Goal: Task Accomplishment & Management: Use online tool/utility

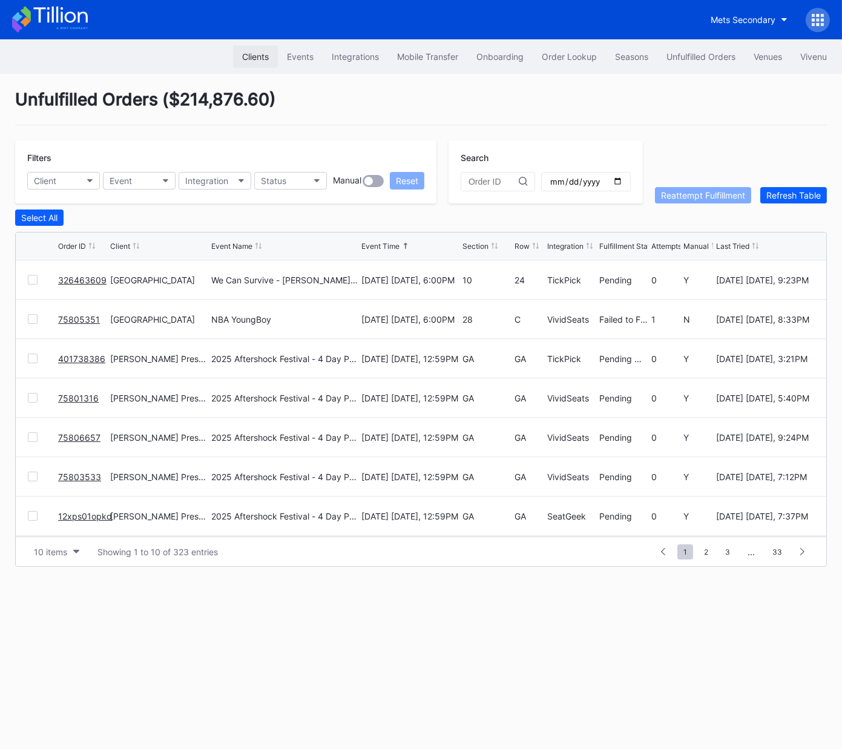
click at [249, 54] on div "Clients" at bounding box center [255, 56] width 27 height 10
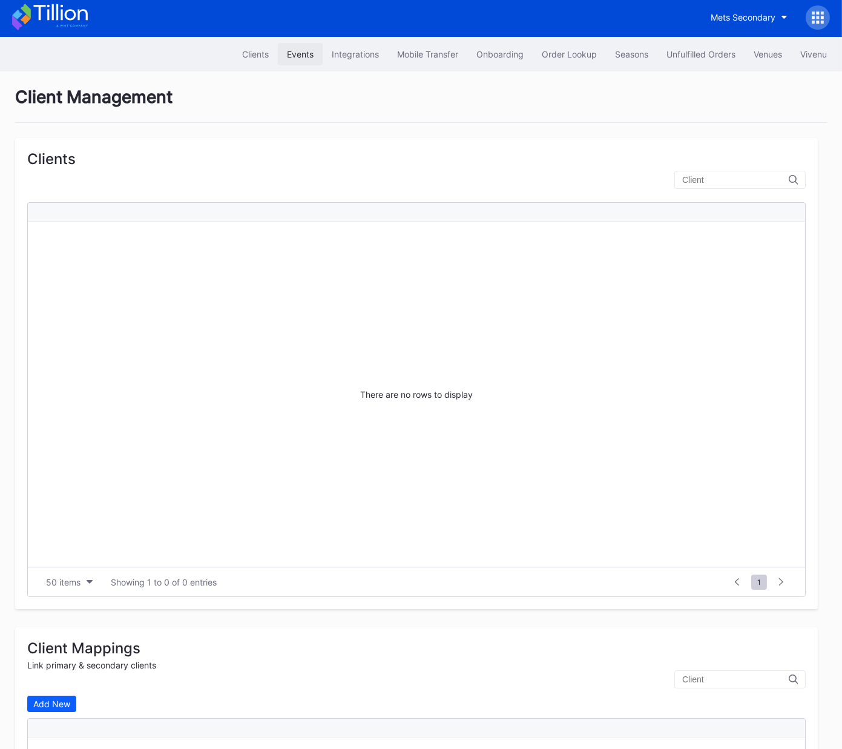
scroll to position [4, 0]
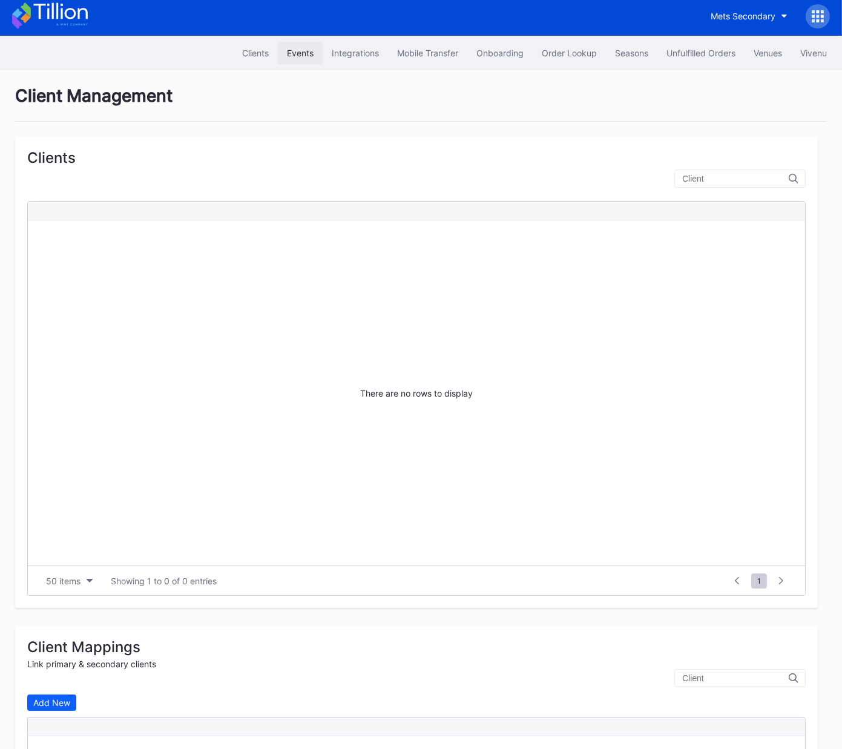
click at [291, 51] on div "Events" at bounding box center [300, 53] width 27 height 10
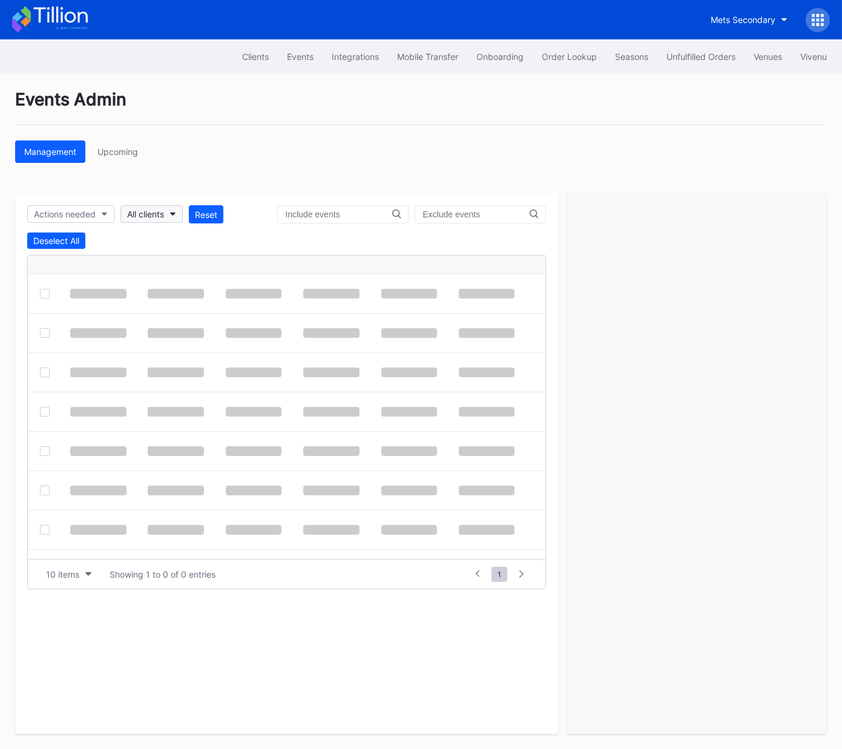
click at [155, 215] on div "All clients" at bounding box center [145, 214] width 37 height 10
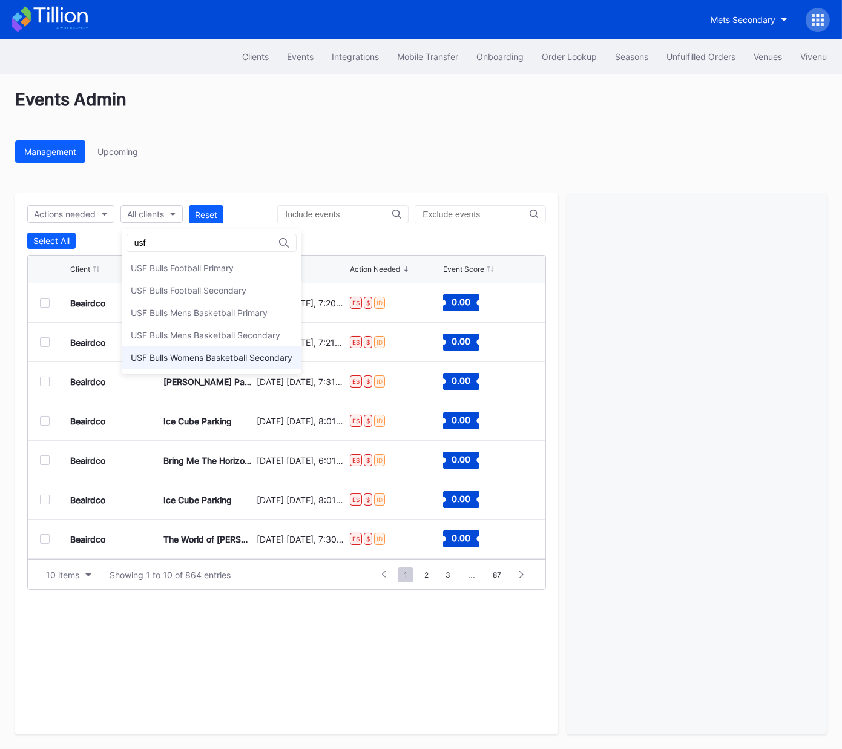
type input "usf"
click at [193, 357] on div "USF Bulls Womens Basketball Secondary" at bounding box center [212, 357] width 162 height 10
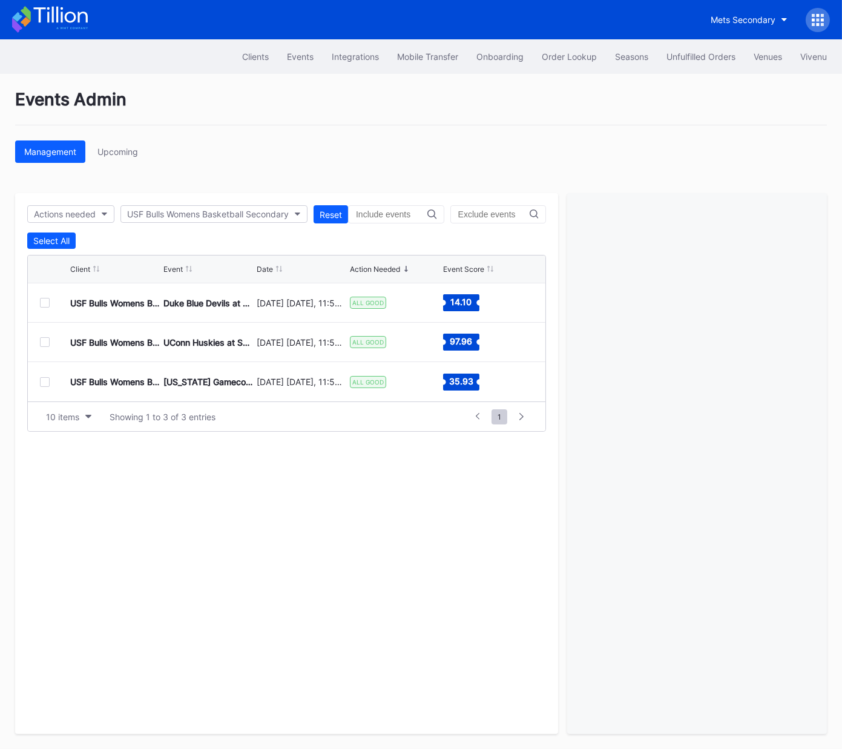
drag, startPoint x: 45, startPoint y: 303, endPoint x: 61, endPoint y: 306, distance: 16.8
click at [45, 302] on div at bounding box center [45, 303] width 10 height 10
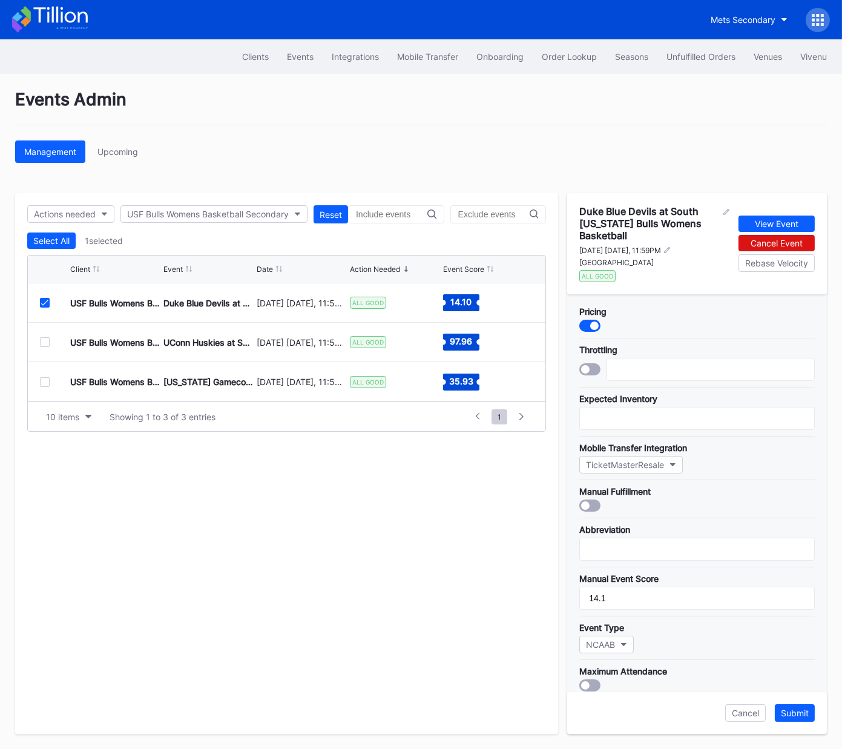
scroll to position [234, 0]
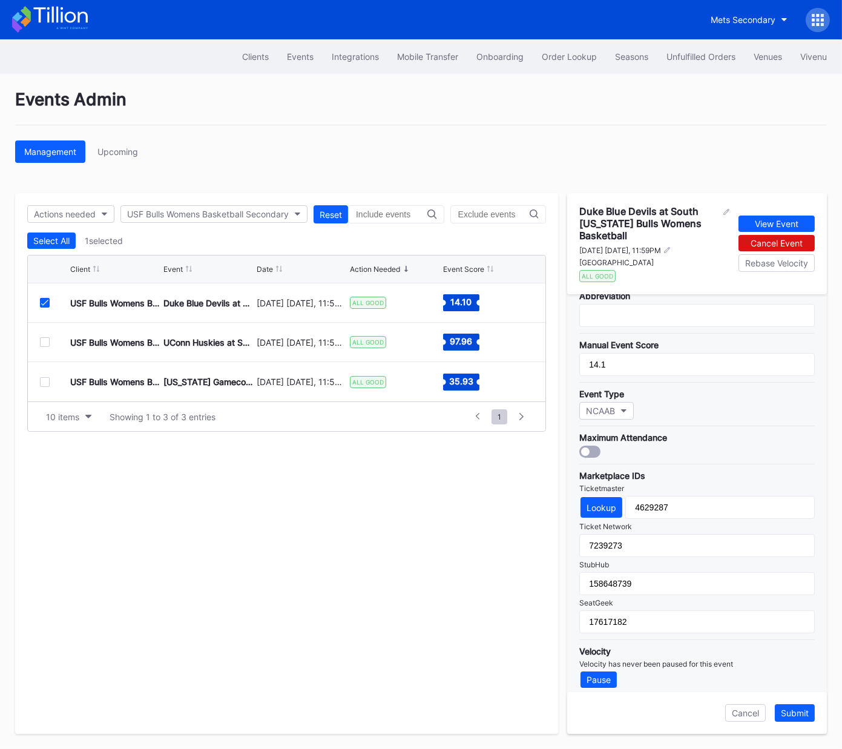
click at [47, 302] on icon at bounding box center [44, 303] width 7 height 6
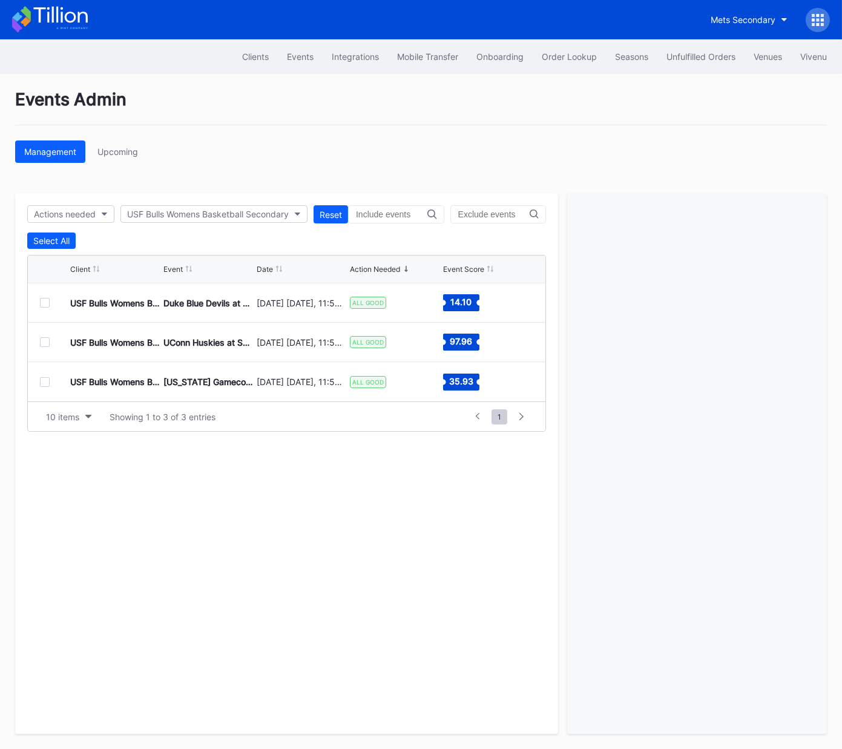
click at [45, 302] on div at bounding box center [45, 303] width 10 height 10
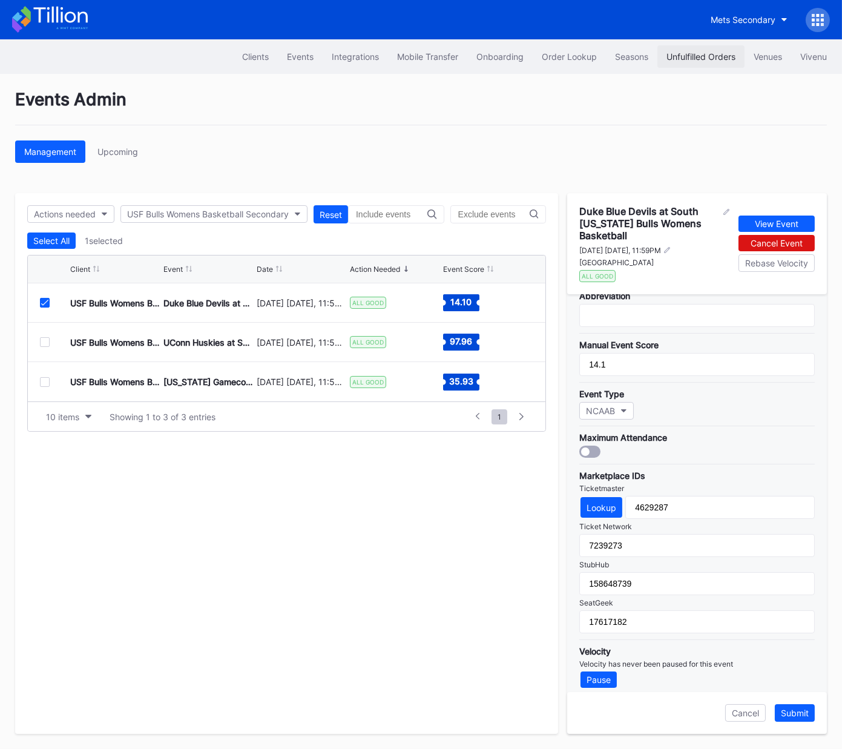
click at [693, 53] on div "Unfulfilled Orders" at bounding box center [701, 56] width 69 height 10
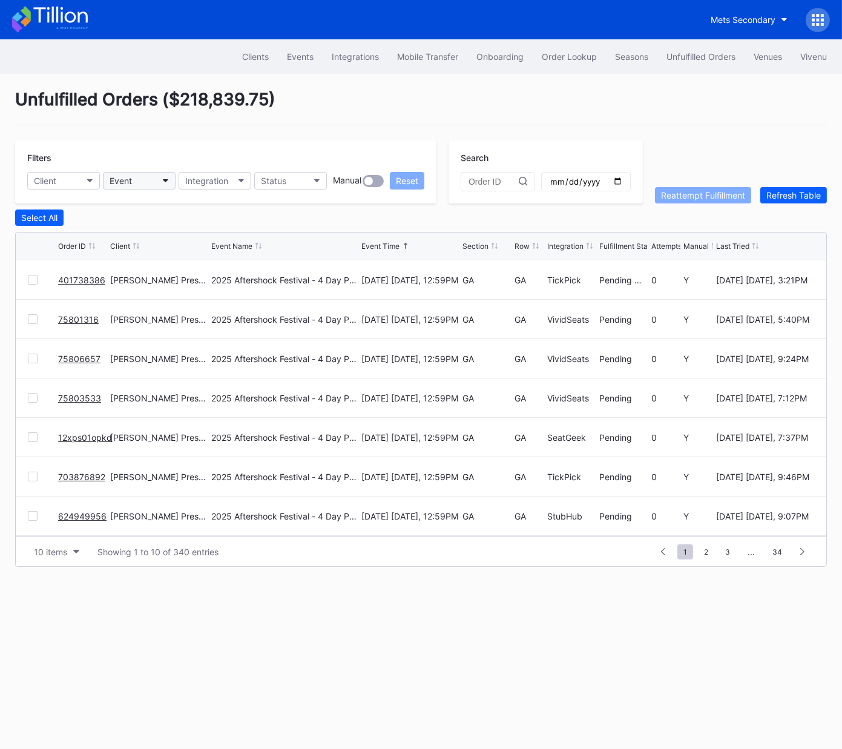
click at [134, 175] on button "Event" at bounding box center [139, 181] width 73 height 18
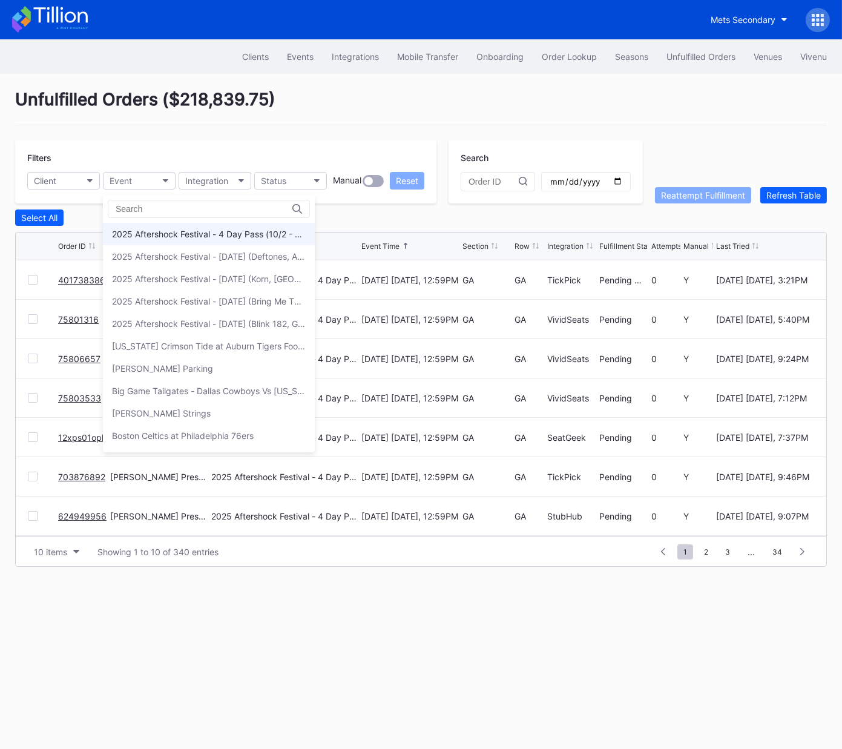
click at [167, 233] on div "2025 Aftershock Festival - 4 Day Pass (10/2 - 10/5) (Blink 182, Deftones, Korn,…" at bounding box center [209, 234] width 194 height 10
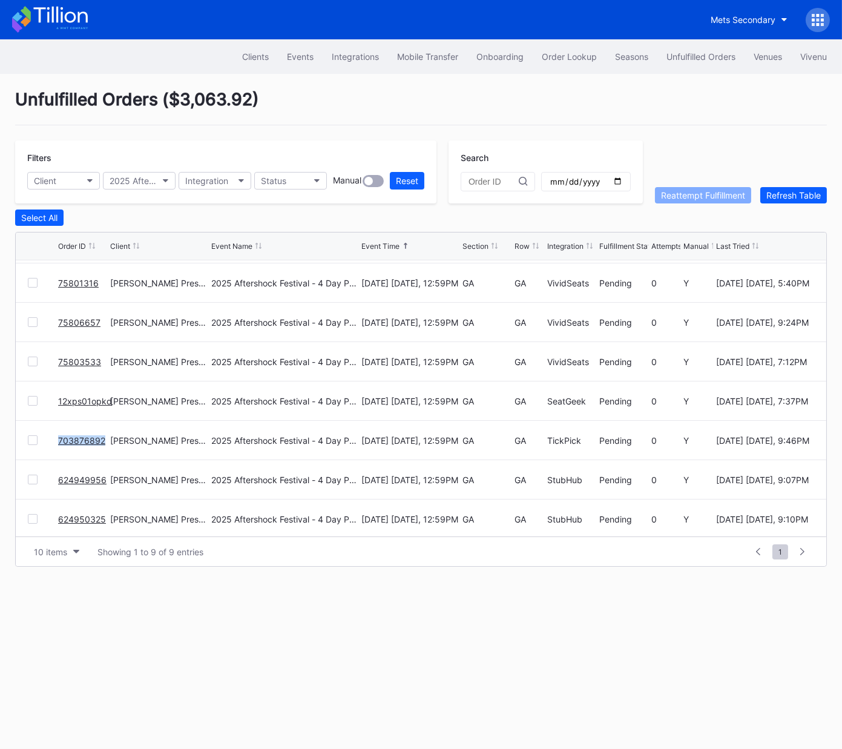
scroll to position [79, 0]
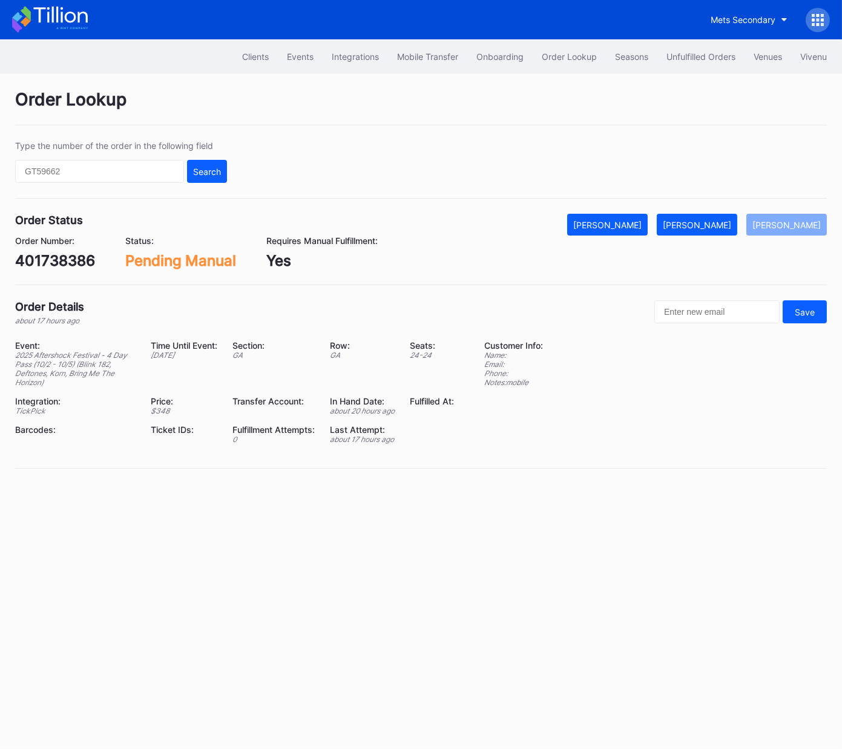
click at [72, 264] on div "401738386" at bounding box center [55, 261] width 80 height 18
copy div "401738386"
click at [723, 220] on div "[PERSON_NAME]" at bounding box center [697, 225] width 68 height 10
click at [60, 262] on div "75801316" at bounding box center [49, 261] width 68 height 18
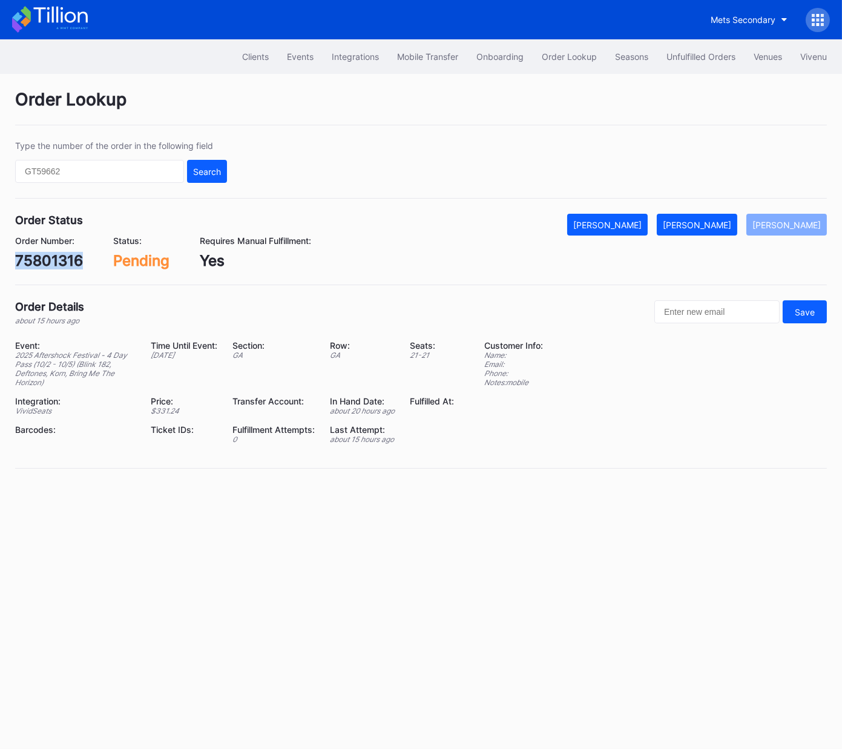
click at [60, 262] on div "75801316" at bounding box center [49, 261] width 68 height 18
copy div "75801316"
click at [727, 221] on div "[PERSON_NAME]" at bounding box center [697, 225] width 68 height 10
click at [65, 262] on div "75806657" at bounding box center [51, 261] width 72 height 18
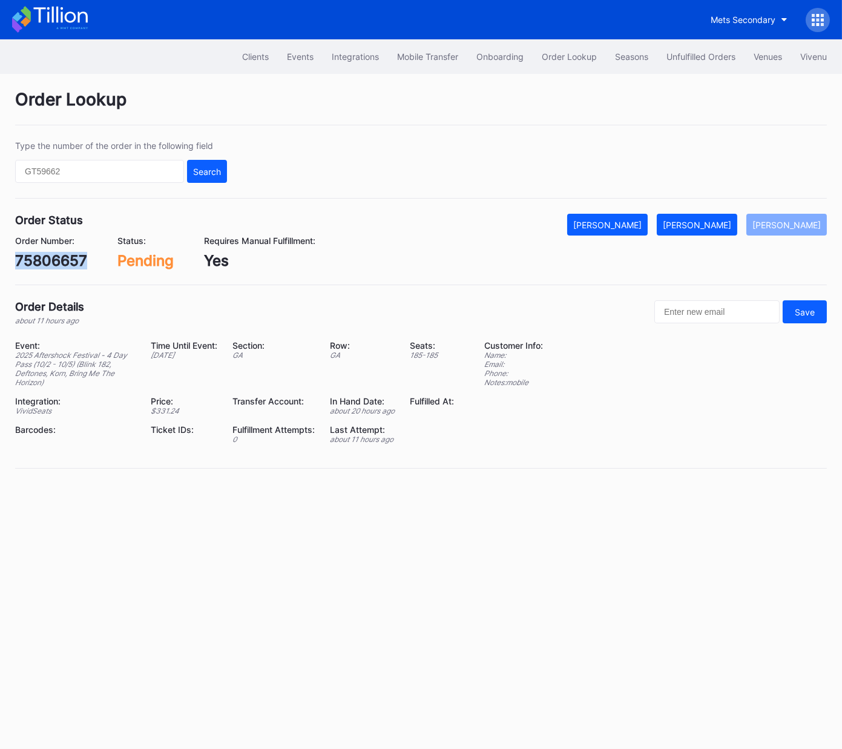
copy div "75806657"
click at [713, 220] on div "[PERSON_NAME]" at bounding box center [697, 225] width 68 height 10
click at [56, 263] on div "75803533" at bounding box center [51, 261] width 73 height 18
copy div "75803533"
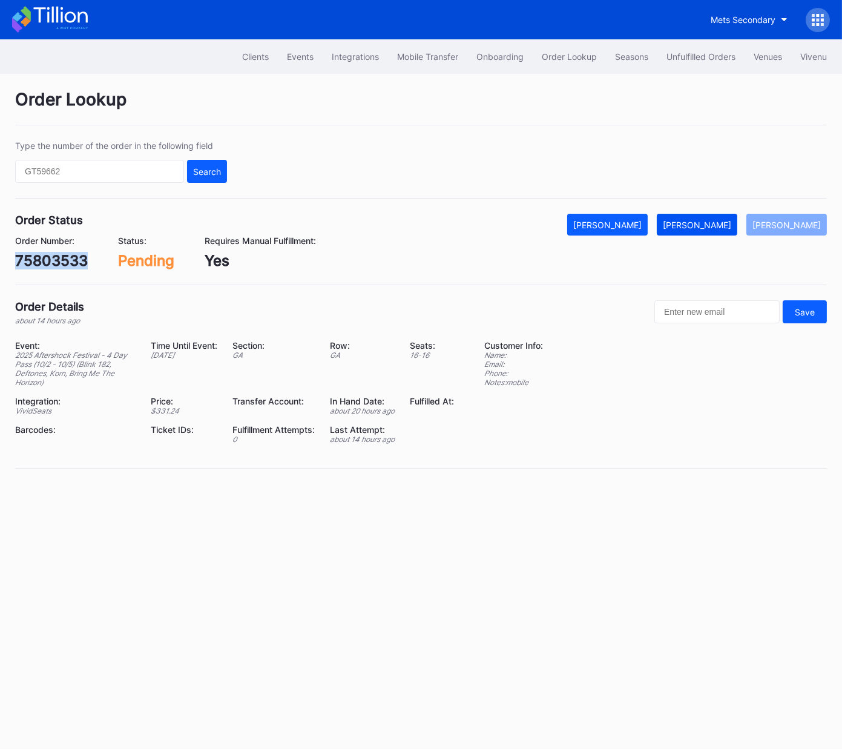
click at [712, 222] on div "Mark Fulfilled" at bounding box center [697, 225] width 68 height 10
click at [58, 260] on div "12xps01opkd" at bounding box center [60, 261] width 91 height 18
copy div "12xps01opkd"
click at [725, 223] on div "[PERSON_NAME]" at bounding box center [697, 225] width 68 height 10
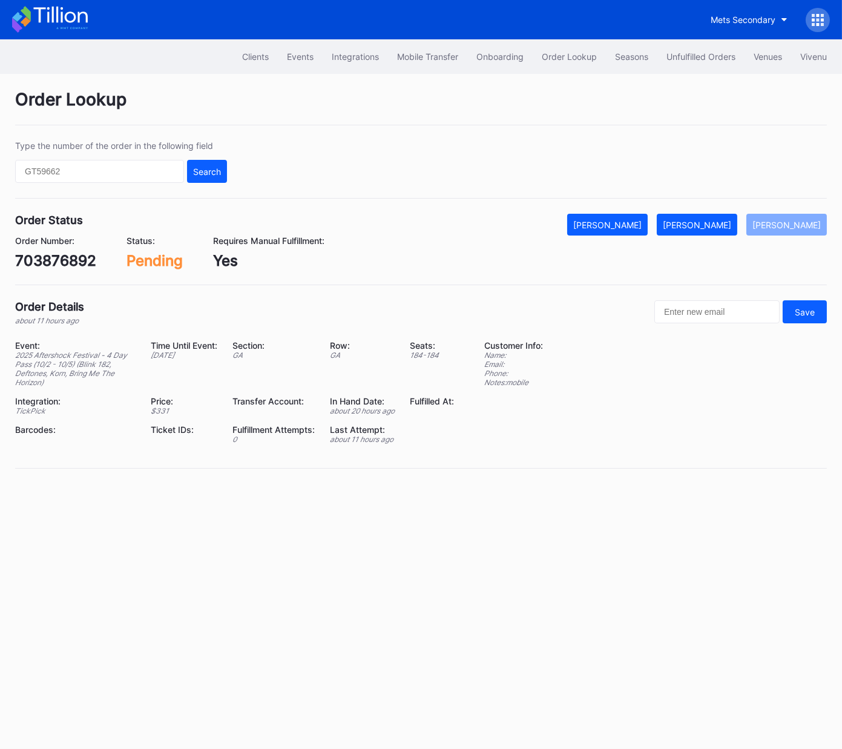
click at [68, 263] on div "703876892" at bounding box center [55, 261] width 81 height 18
copy div "703876892"
drag, startPoint x: 720, startPoint y: 223, endPoint x: 727, endPoint y: 223, distance: 7.3
click at [722, 223] on div "[PERSON_NAME]" at bounding box center [697, 225] width 68 height 10
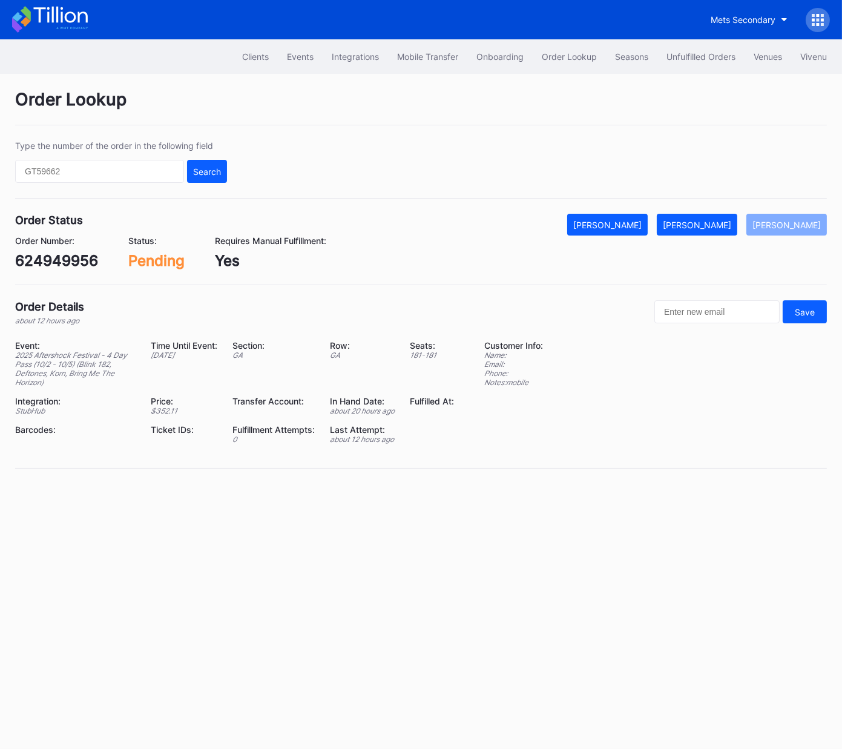
click at [89, 257] on div "624949956" at bounding box center [56, 261] width 83 height 18
copy div "624949956"
click at [702, 227] on div "[PERSON_NAME]" at bounding box center [697, 225] width 68 height 10
click at [67, 263] on div "624950325" at bounding box center [56, 261] width 83 height 18
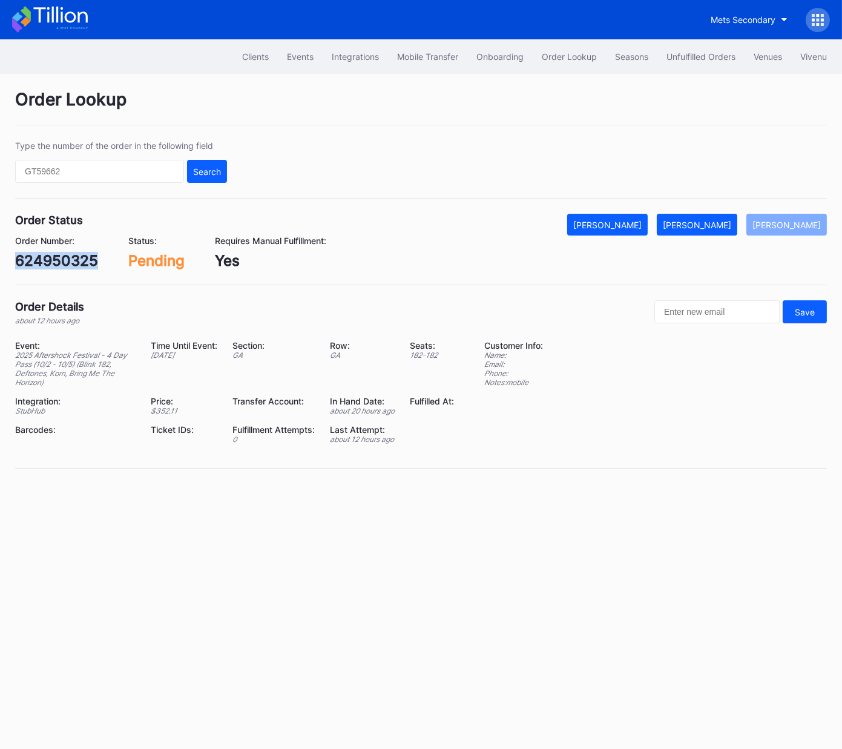
click at [67, 263] on div "624950325" at bounding box center [56, 261] width 83 height 18
copy div "624950325"
click at [732, 221] on div "Mark Fulfilled" at bounding box center [697, 225] width 68 height 10
click at [64, 265] on div "75807933" at bounding box center [51, 261] width 72 height 18
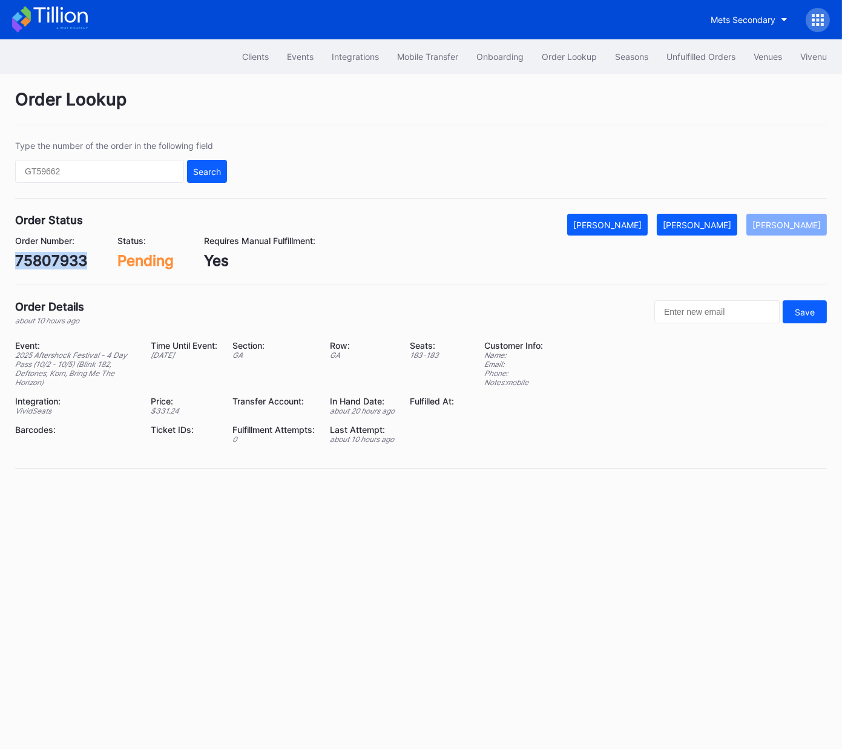
copy div "75807933"
drag, startPoint x: 700, startPoint y: 224, endPoint x: 712, endPoint y: 225, distance: 12.2
click at [701, 224] on div "[PERSON_NAME]" at bounding box center [697, 225] width 68 height 10
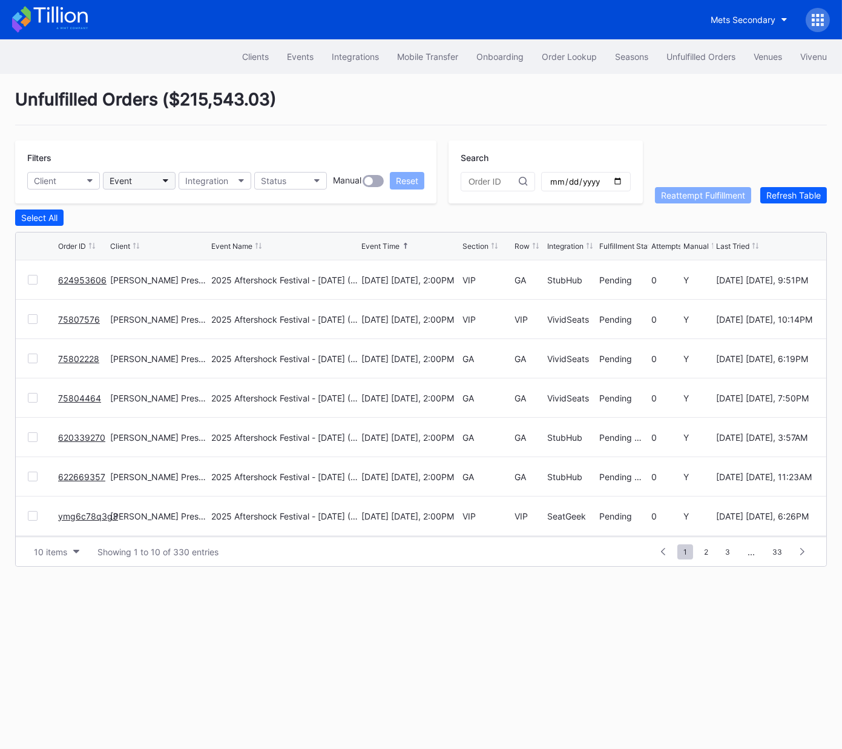
click at [136, 177] on button "Event" at bounding box center [139, 181] width 73 height 18
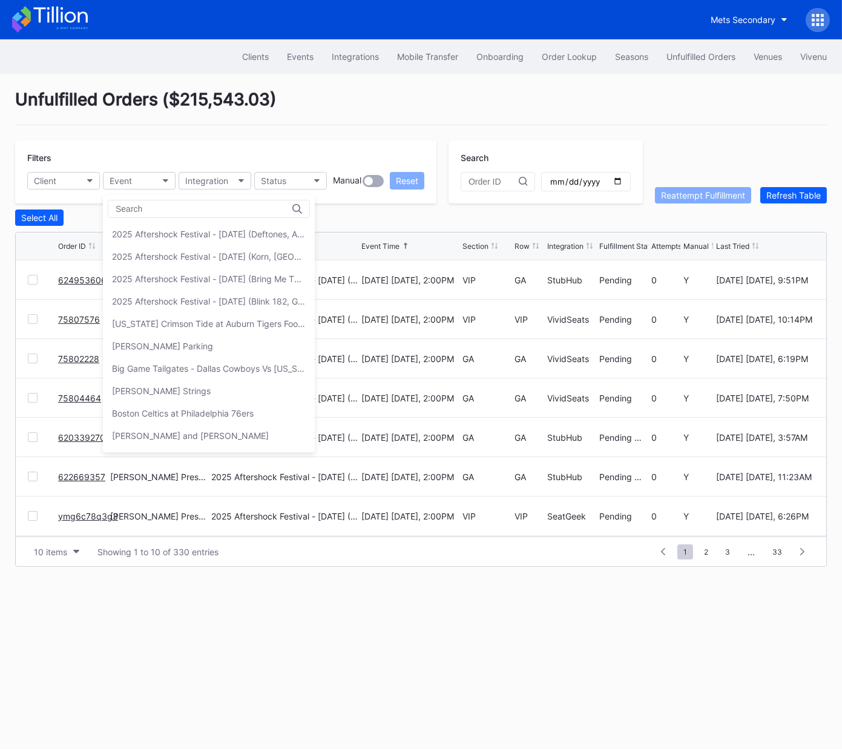
click at [213, 300] on div "2025 Aftershock Festival - [DATE] (Blink 182, Good Charlotte, All Time Low, All…" at bounding box center [209, 301] width 194 height 10
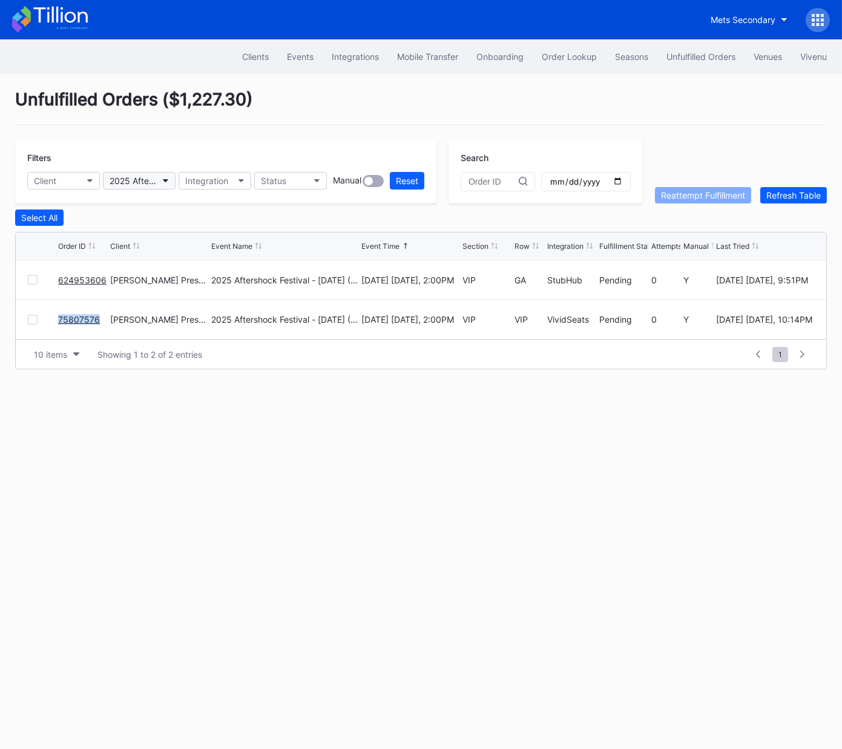
click at [159, 177] on button "2025 Aftershock Festival - Thursday (Blink 182, Good Charlotte, All Time Low, A…" at bounding box center [139, 181] width 73 height 18
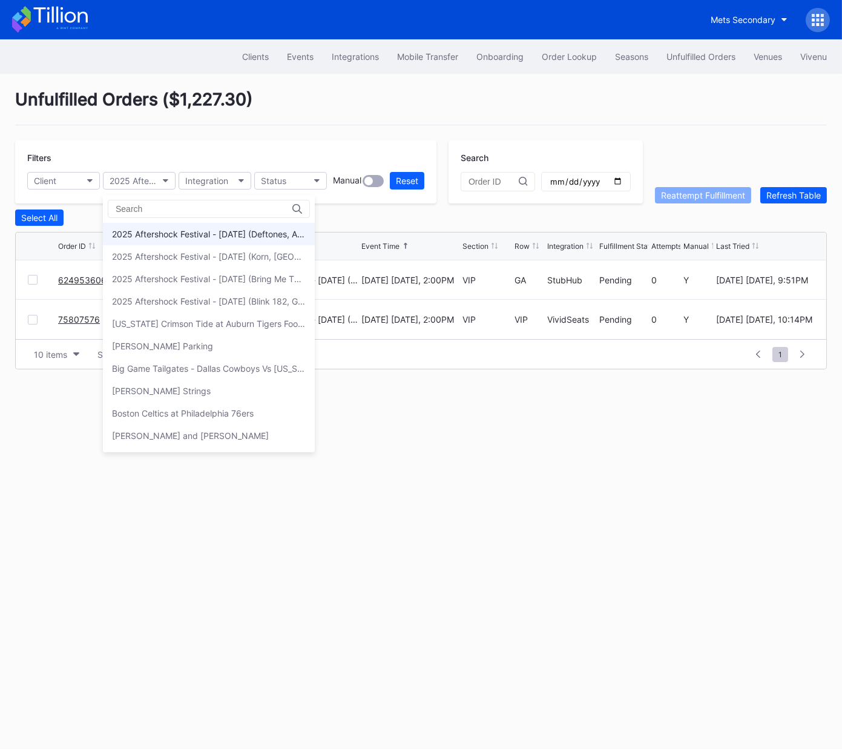
click at [189, 233] on div "2025 Aftershock Festival - Friday (Deftones, A Perfect Circle, Turnstile, Lamb …" at bounding box center [209, 234] width 194 height 10
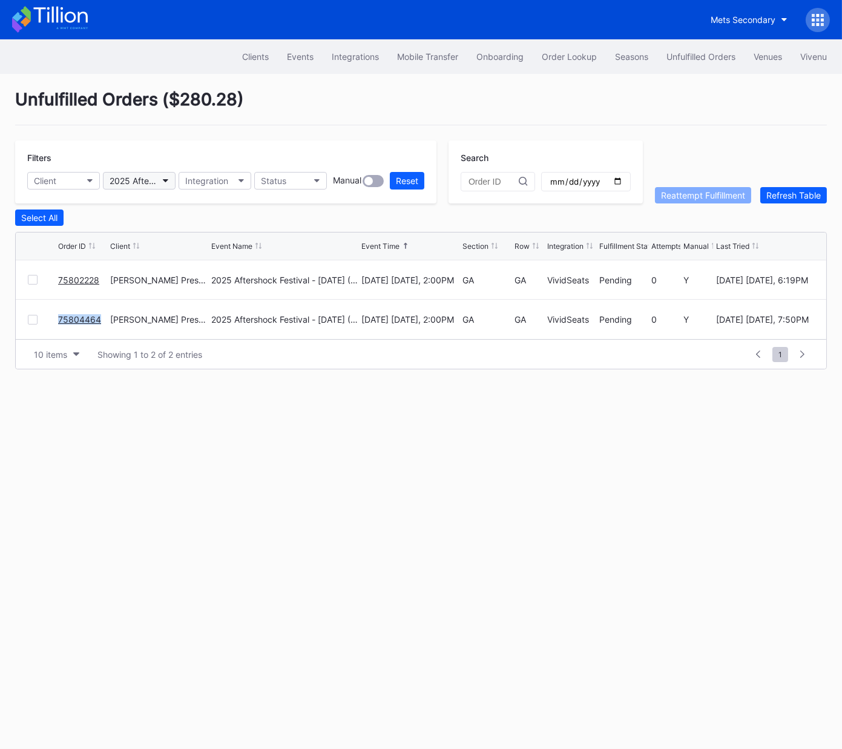
click at [150, 183] on div "2025 Aftershock Festival - Friday (Deftones, A Perfect Circle, Turnstile, Lamb …" at bounding box center [133, 181] width 47 height 10
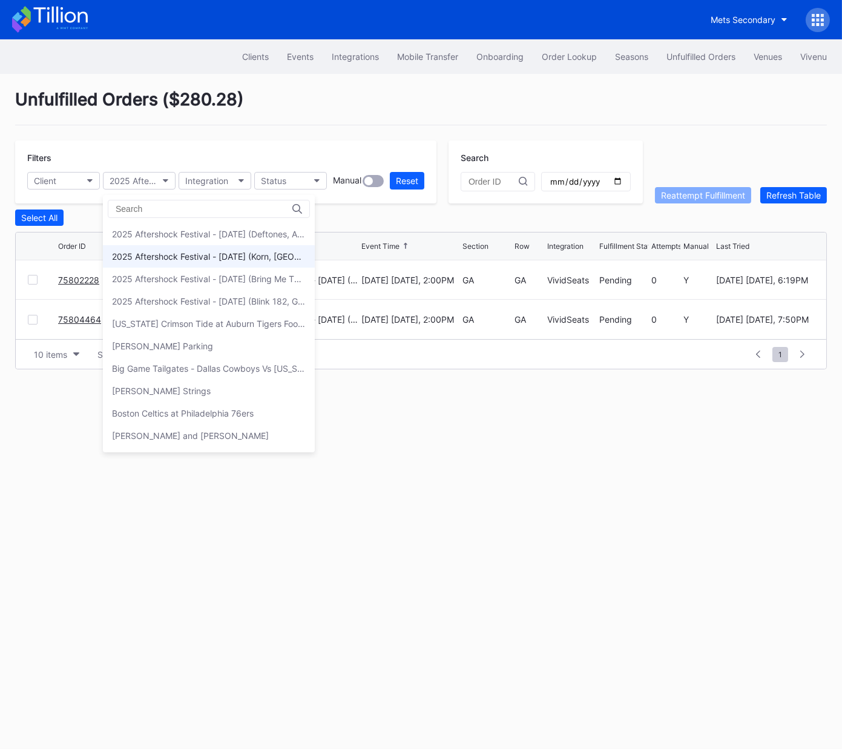
click at [176, 256] on div "2025 Aftershock Festival - [DATE] (Korn, [GEOGRAPHIC_DATA], Gojira, Three Days …" at bounding box center [209, 256] width 194 height 10
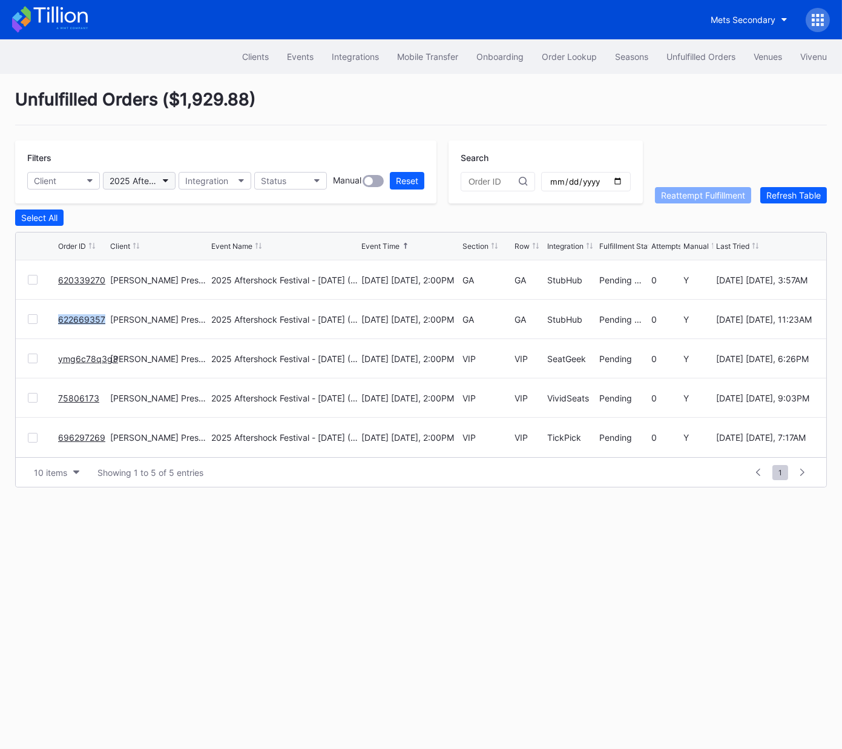
click at [153, 177] on div "2025 Aftershock Festival - Saturday (Korn, Bad Omens, Gojira, Three Days Grace)" at bounding box center [133, 181] width 47 height 10
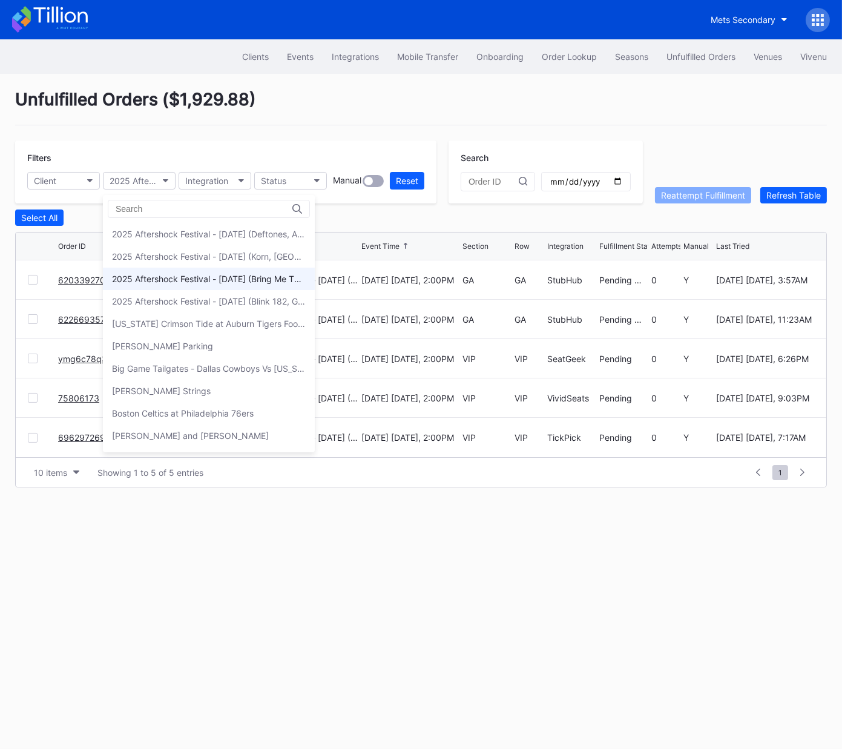
click at [178, 280] on div "2025 Aftershock Festival - [DATE] (Bring Me The Horizon, [PERSON_NAME], [PERSON…" at bounding box center [209, 279] width 194 height 10
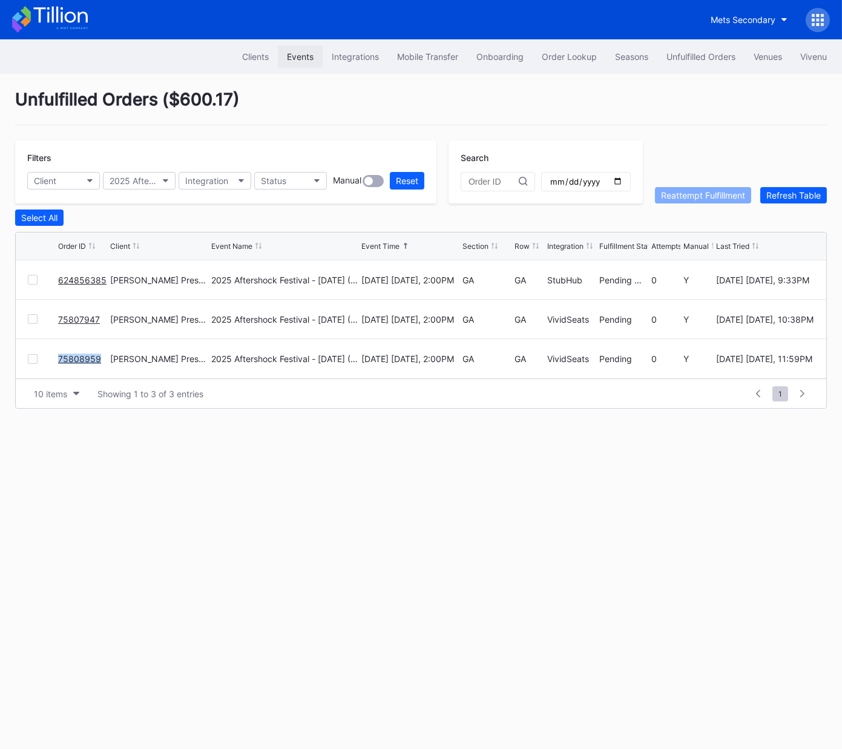
click at [296, 58] on div "Events" at bounding box center [300, 56] width 27 height 10
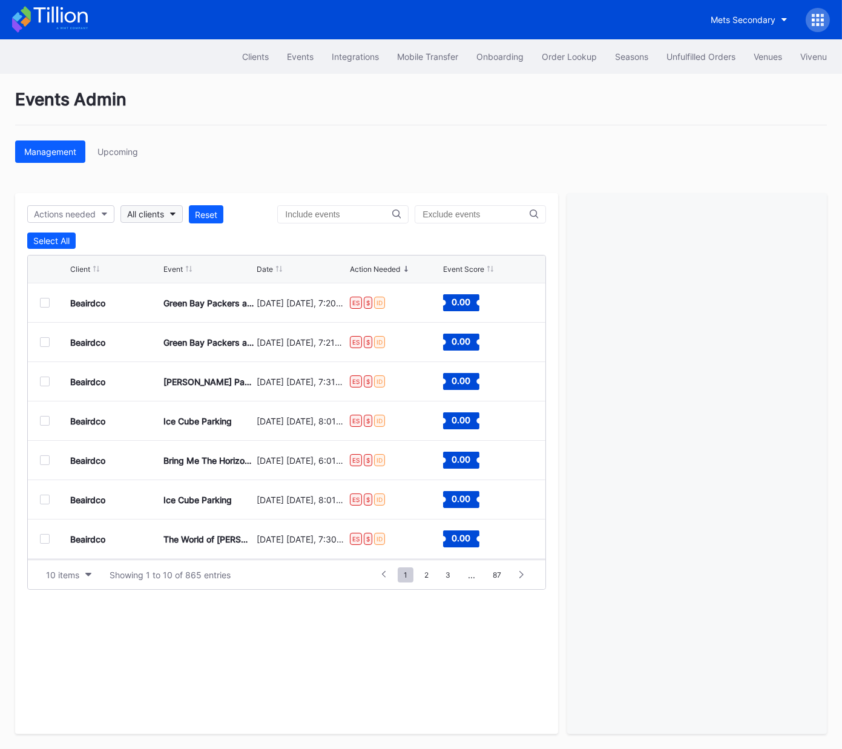
click at [161, 212] on div "All clients" at bounding box center [145, 214] width 37 height 10
type input "yanke"
click at [162, 258] on div "Cohens Yankees Tickets" at bounding box center [199, 268] width 154 height 22
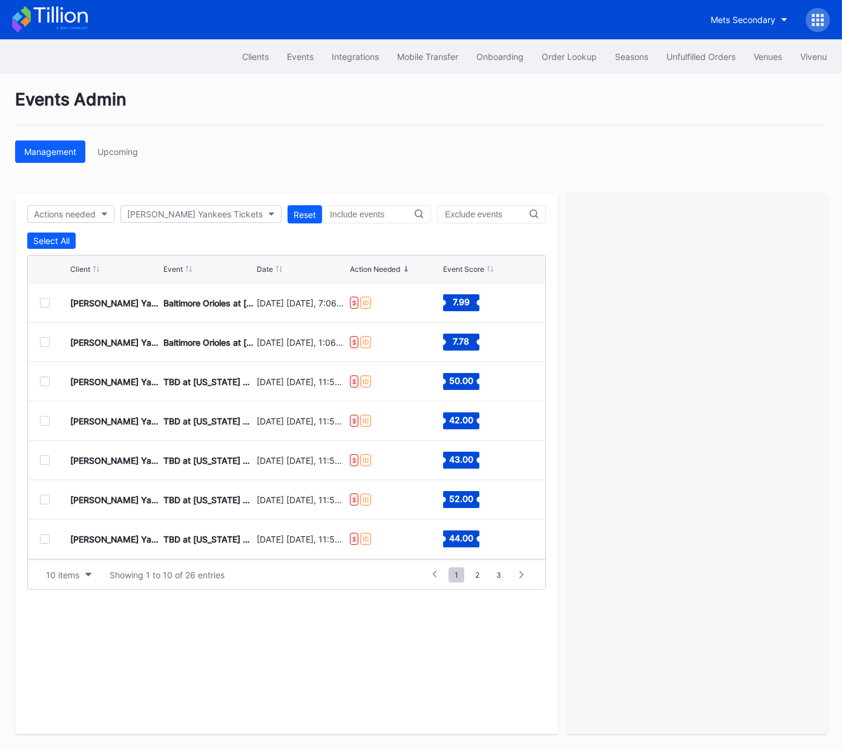
click at [41, 300] on div at bounding box center [45, 303] width 10 height 10
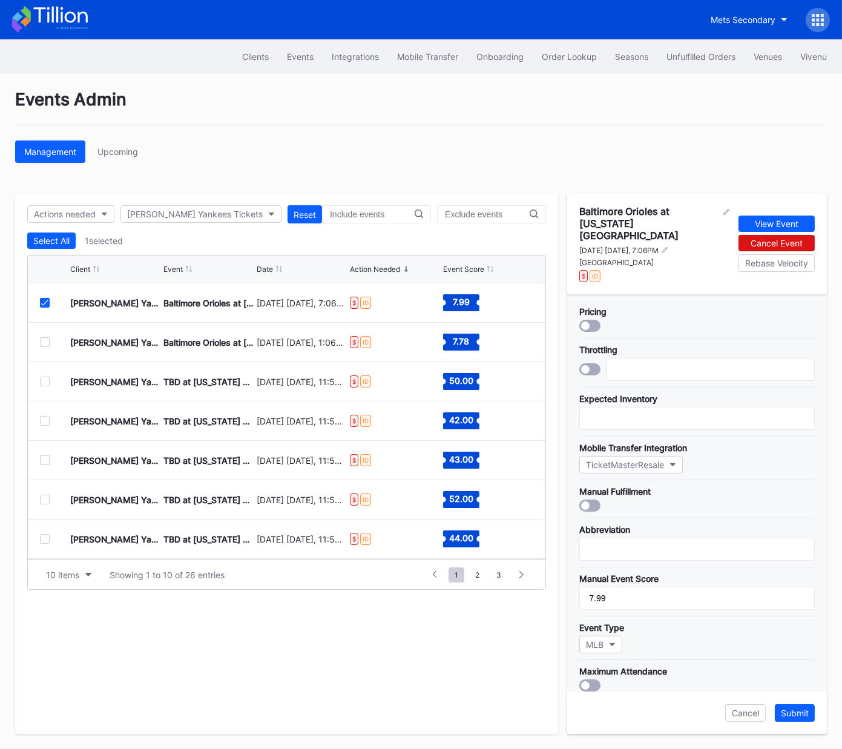
scroll to position [1, 0]
click at [45, 301] on icon at bounding box center [44, 303] width 7 height 6
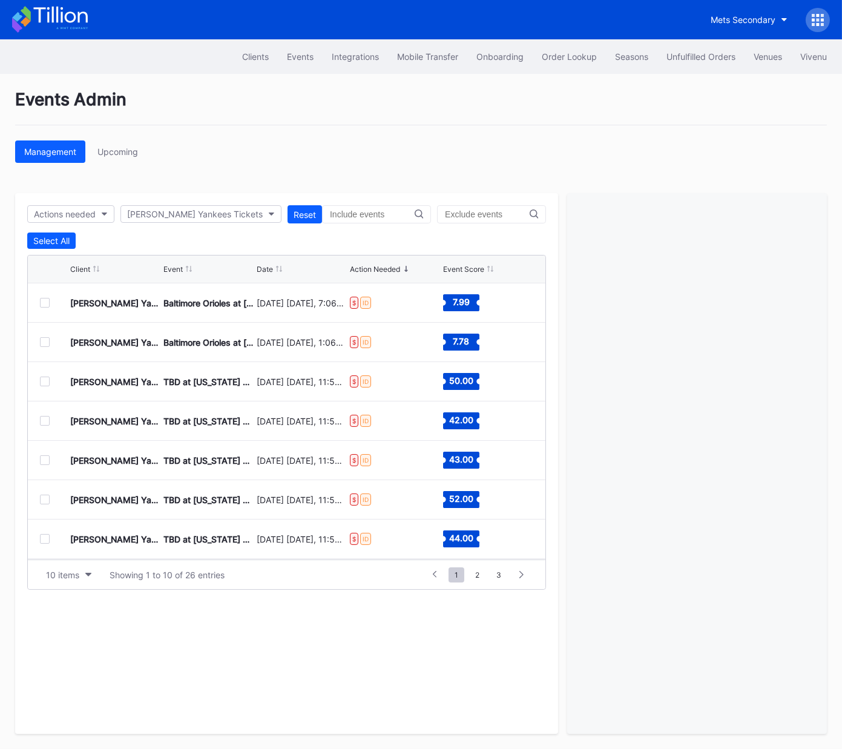
click at [44, 380] on div at bounding box center [45, 382] width 10 height 10
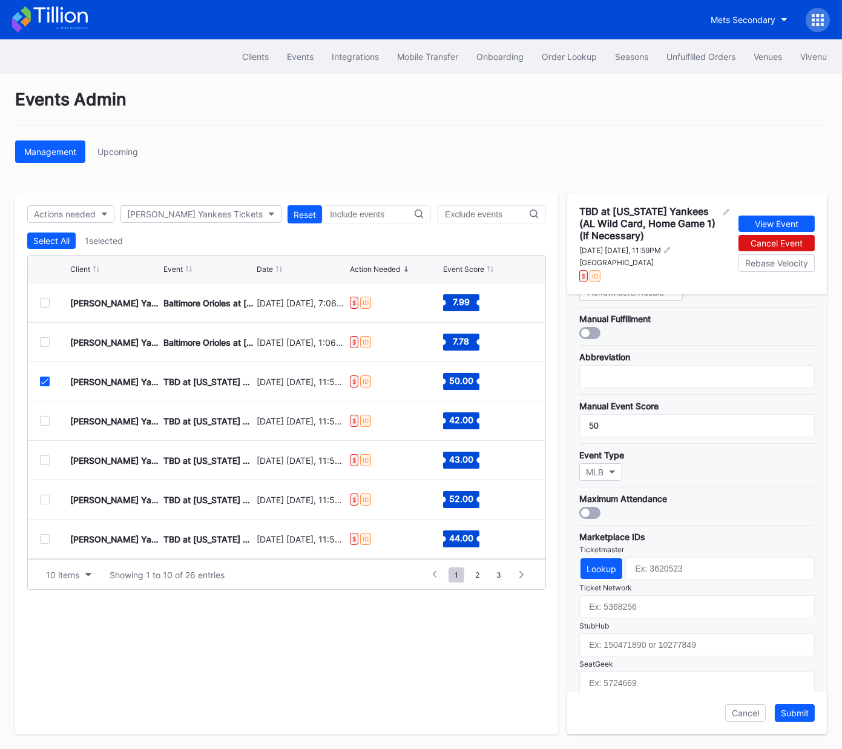
scroll to position [234, 0]
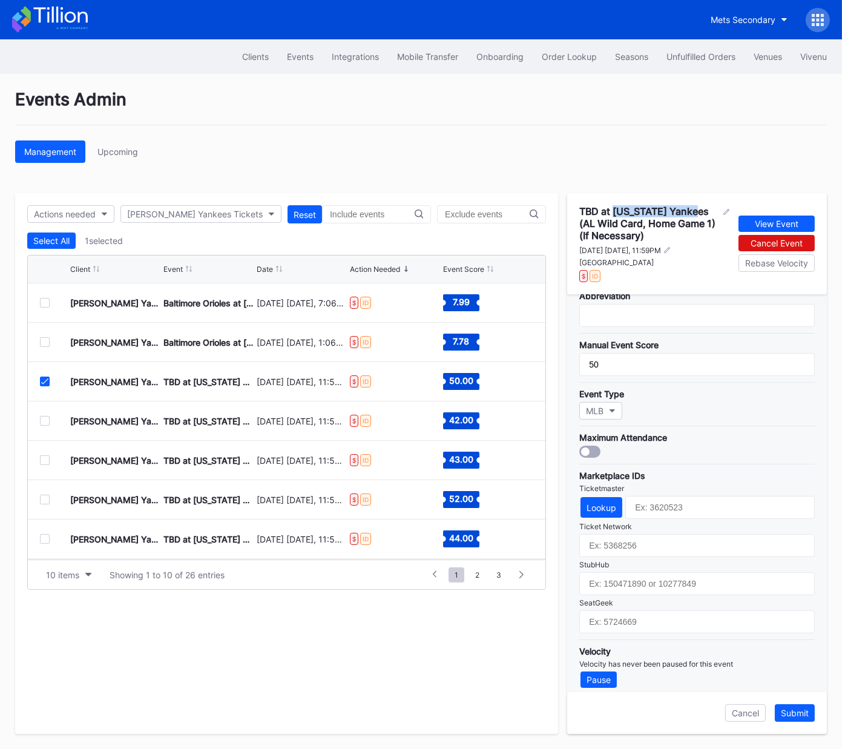
drag, startPoint x: 615, startPoint y: 212, endPoint x: 681, endPoint y: 211, distance: 66.6
click at [698, 210] on div "TBD at New York Yankees (AL Wild Card, Home Game 1) (If Necessary)" at bounding box center [650, 223] width 141 height 36
copy div "New York Yankees"
click at [626, 616] on input "text" at bounding box center [698, 622] width 236 height 23
paste input "17602057"
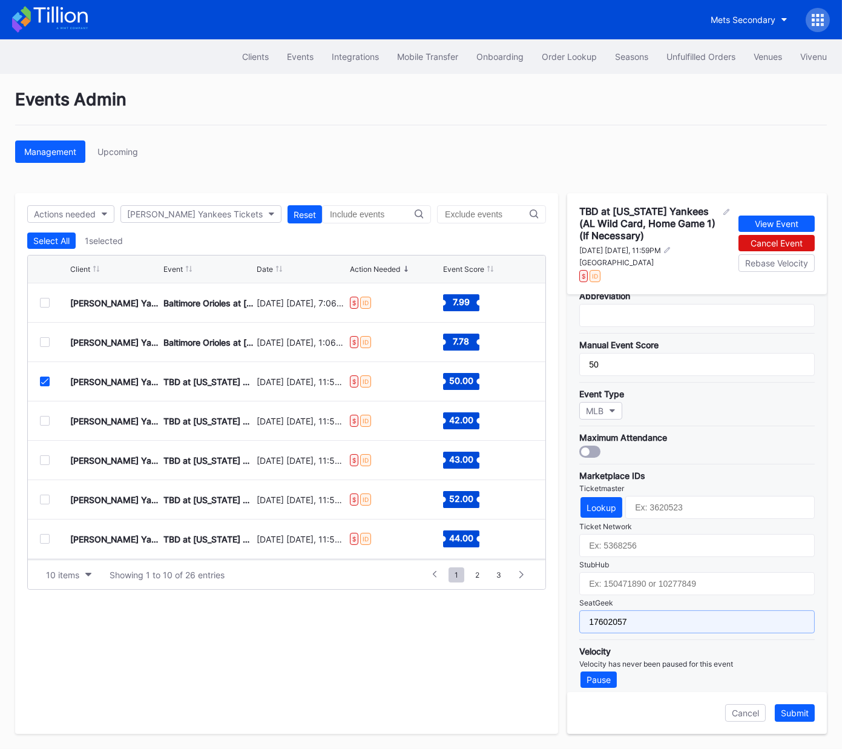
type input "17602057"
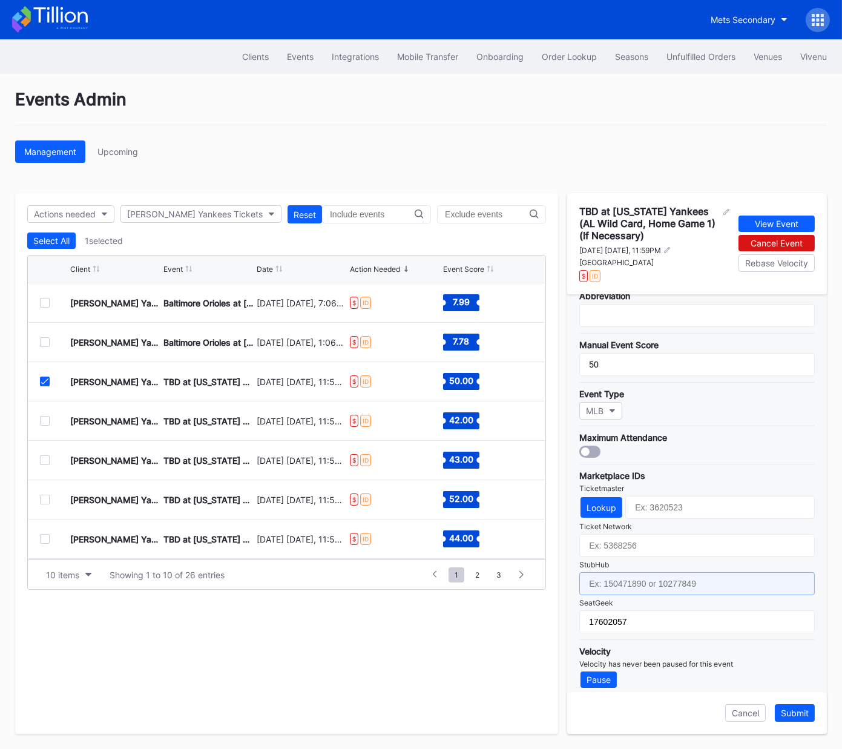
drag, startPoint x: 640, startPoint y: 575, endPoint x: 709, endPoint y: 531, distance: 81.8
click at [640, 575] on input "text" at bounding box center [698, 583] width 236 height 23
paste input "158980579"
type input "158980579"
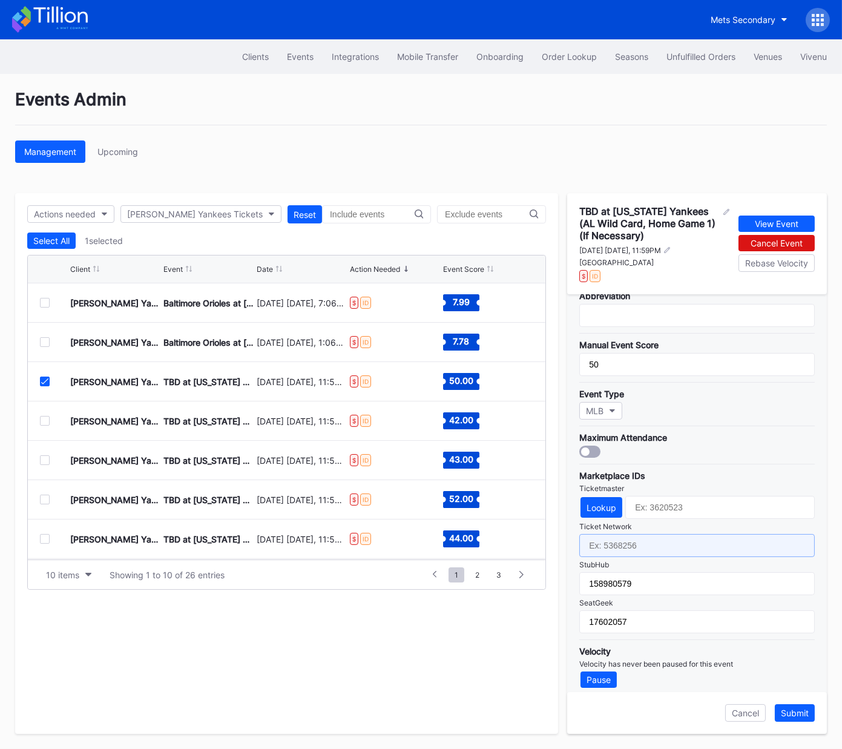
drag, startPoint x: 641, startPoint y: 541, endPoint x: 795, endPoint y: 460, distance: 174.5
click at [641, 540] on input "text" at bounding box center [698, 545] width 236 height 23
paste input "7305727"
type input "7305727"
click at [601, 503] on div "Lookup" at bounding box center [602, 508] width 30 height 10
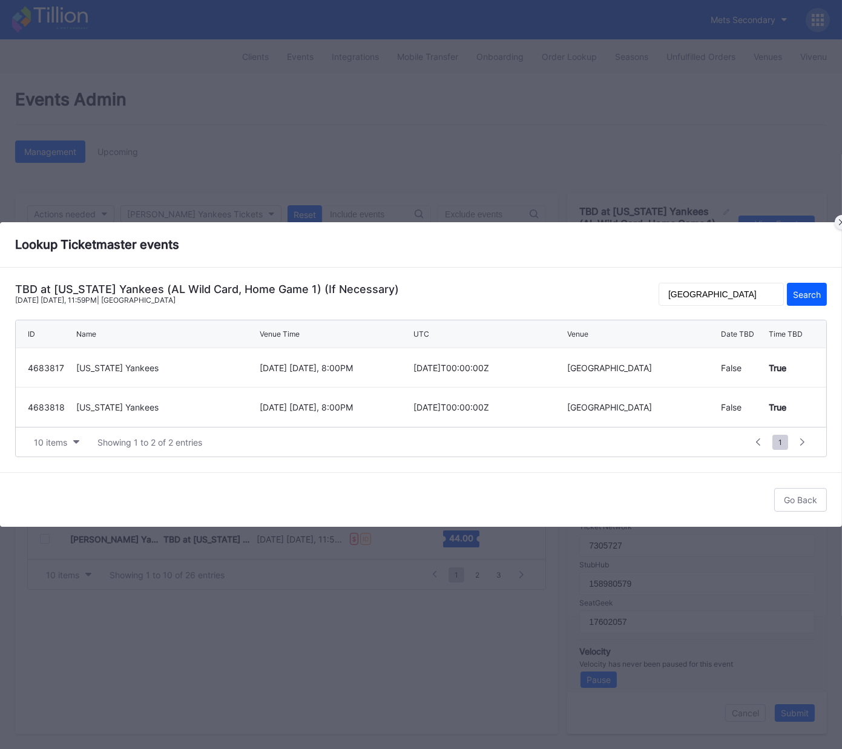
click at [838, 223] on div at bounding box center [842, 222] width 15 height 15
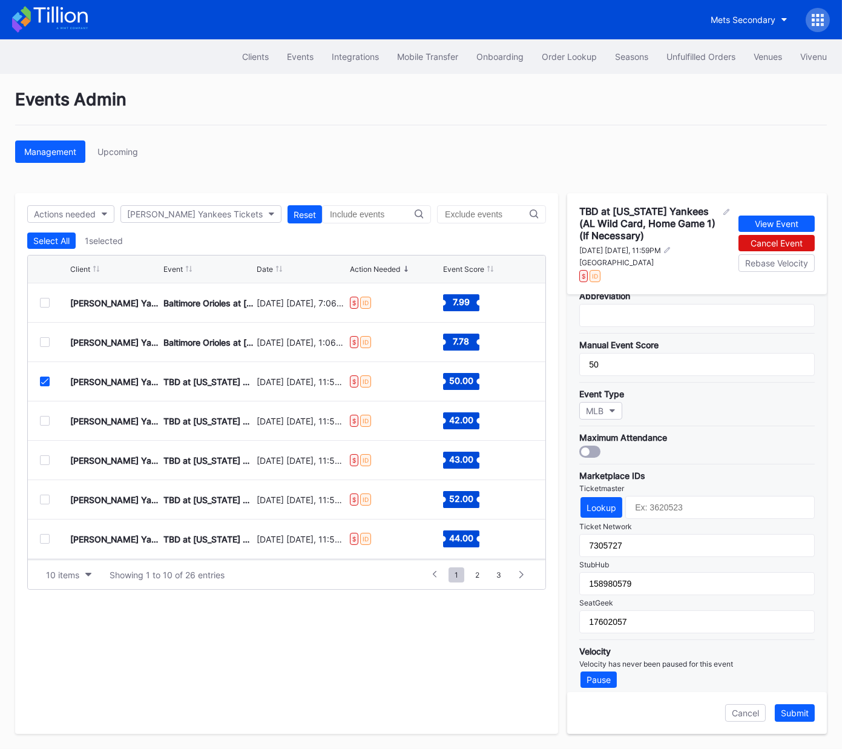
drag, startPoint x: 800, startPoint y: 712, endPoint x: 781, endPoint y: 703, distance: 21.4
click at [800, 712] on div "Submit" at bounding box center [795, 713] width 28 height 10
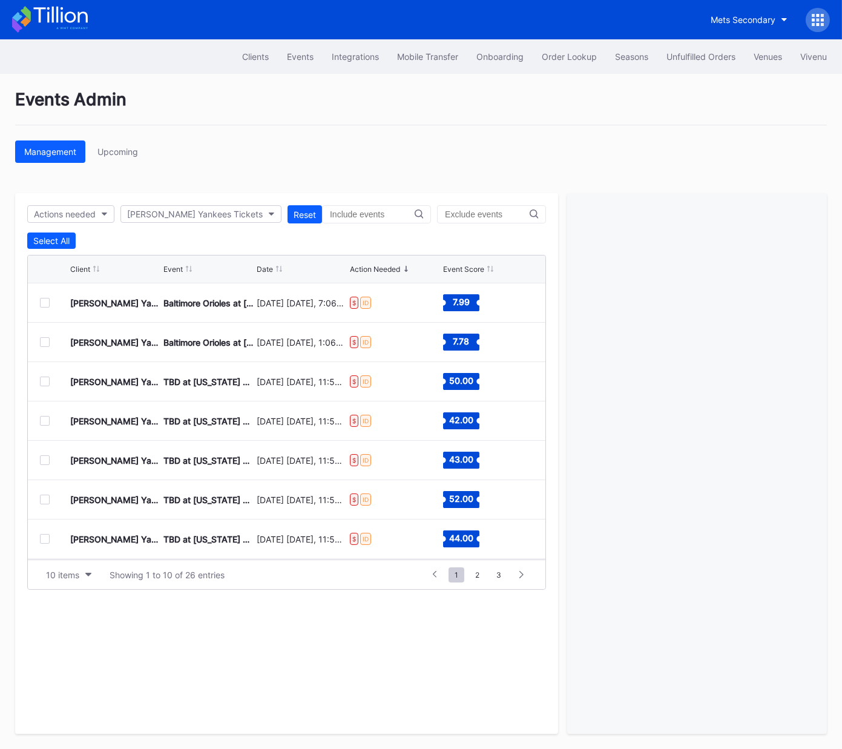
click at [46, 417] on div at bounding box center [45, 421] width 10 height 10
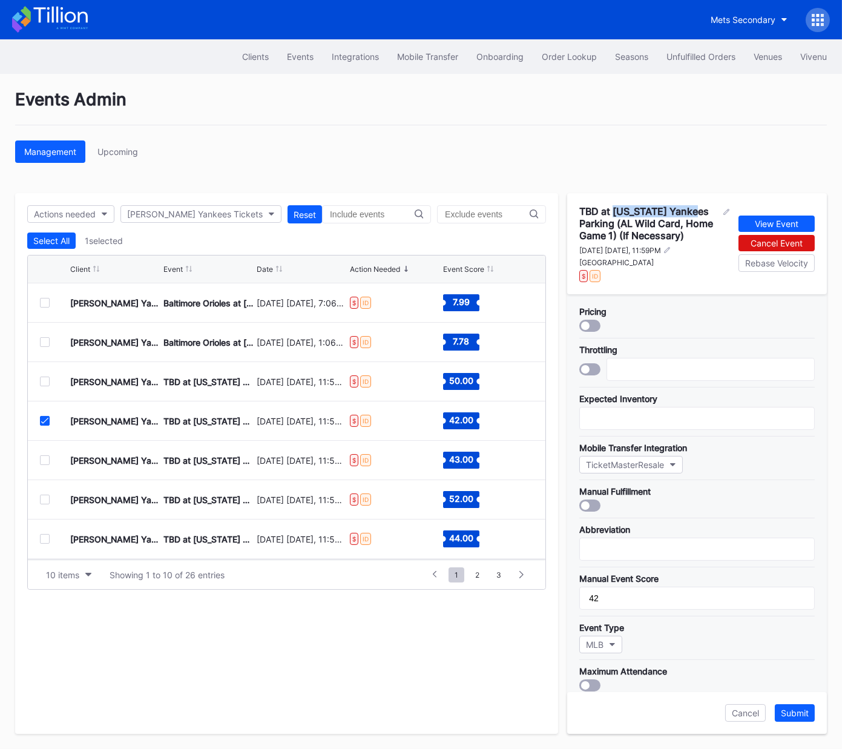
drag, startPoint x: 614, startPoint y: 209, endPoint x: 706, endPoint y: 211, distance: 92.1
click at [706, 208] on div "TBD at New York Yankees Parking (AL Wild Card, Home Game 1) (If Necessary)" at bounding box center [650, 223] width 141 height 36
copy div "New York Yankees"
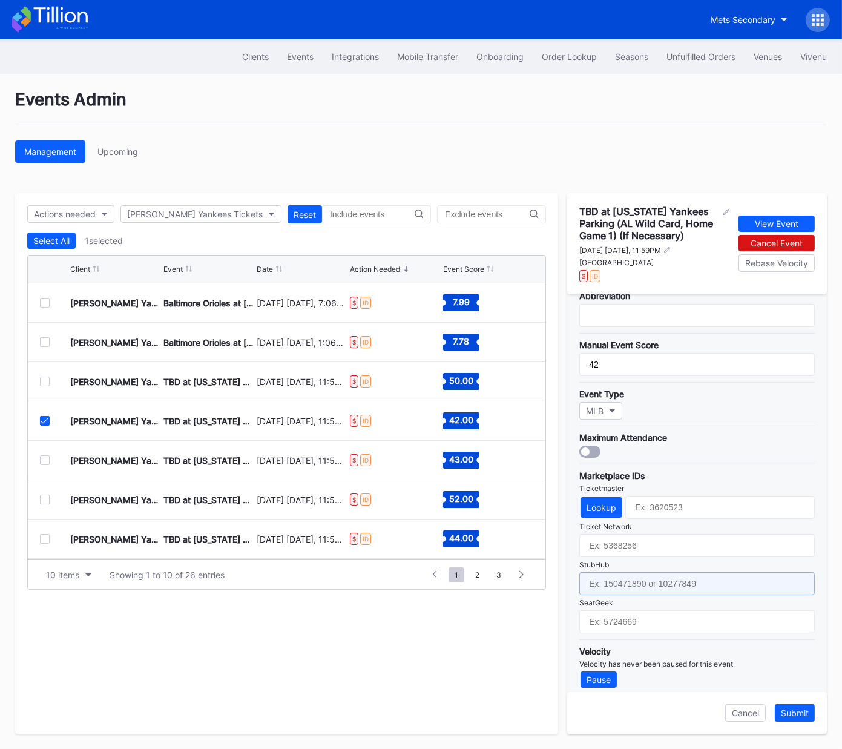
drag, startPoint x: 669, startPoint y: 580, endPoint x: 670, endPoint y: 589, distance: 8.5
click at [669, 580] on input "text" at bounding box center [698, 583] width 236 height 23
paste input "158980594"
type input "158980594"
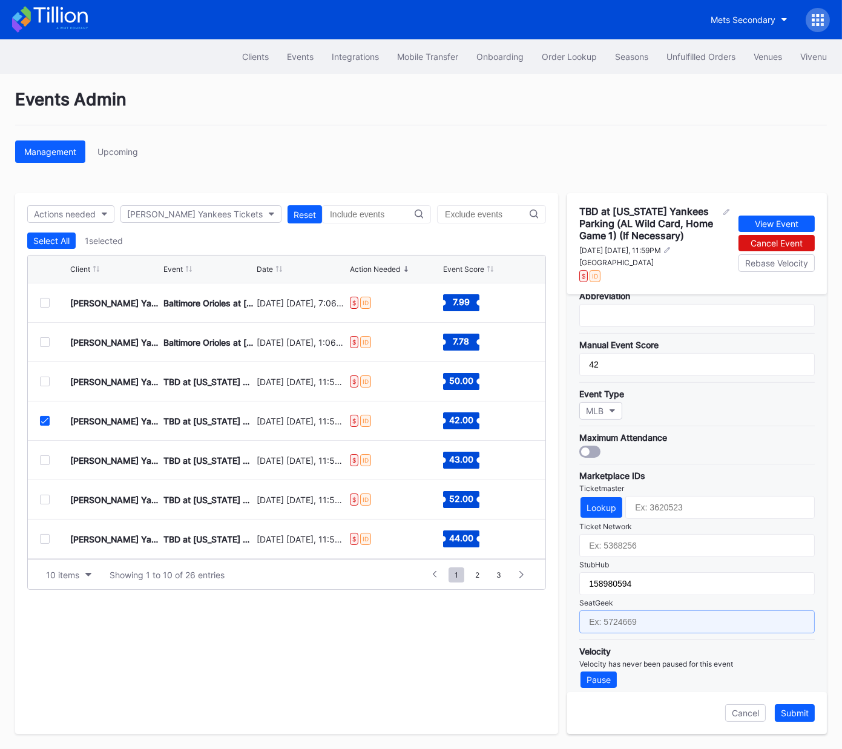
click at [666, 611] on input "text" at bounding box center [698, 622] width 236 height 23
click at [801, 715] on div "Submit" at bounding box center [795, 713] width 28 height 10
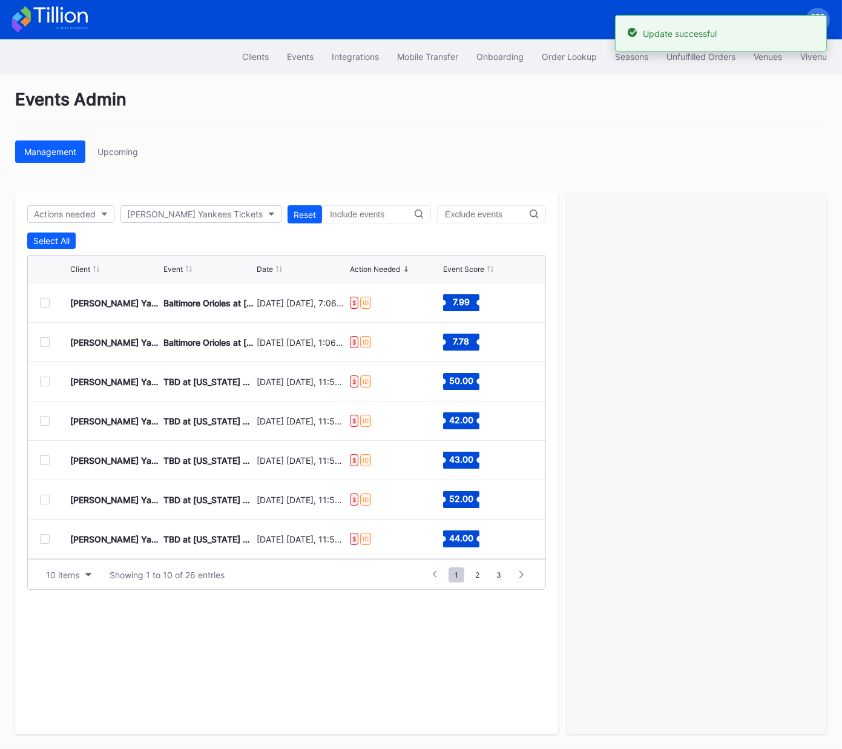
click at [45, 458] on div at bounding box center [45, 460] width 10 height 10
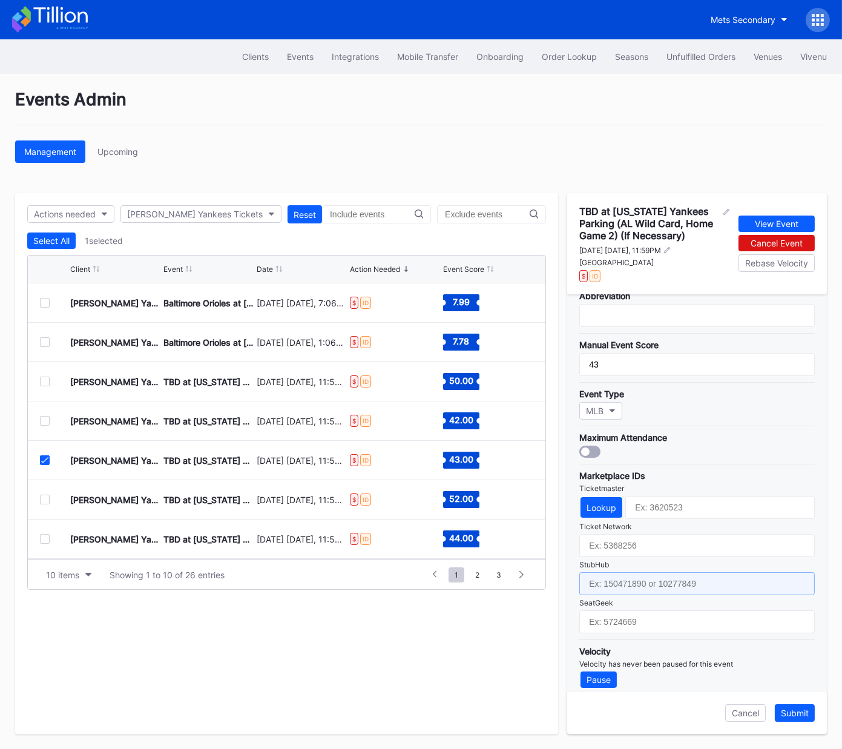
drag, startPoint x: 649, startPoint y: 583, endPoint x: 674, endPoint y: 594, distance: 27.1
click at [649, 583] on input "text" at bounding box center [698, 583] width 236 height 23
paste input "158980595"
type input "158980595"
click at [793, 713] on div "Submit" at bounding box center [795, 713] width 28 height 10
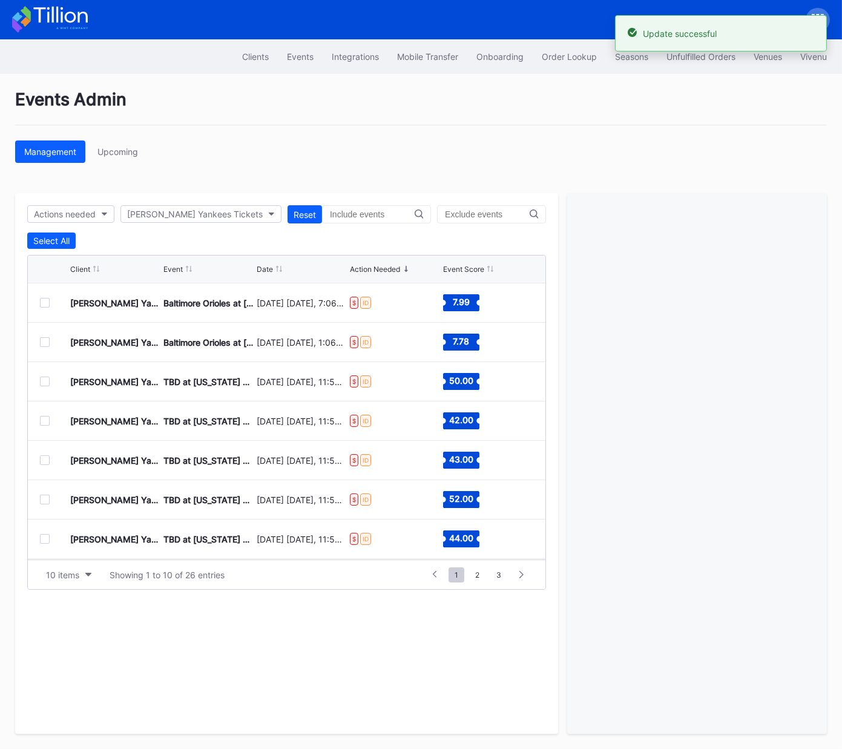
click at [42, 497] on div at bounding box center [45, 500] width 10 height 10
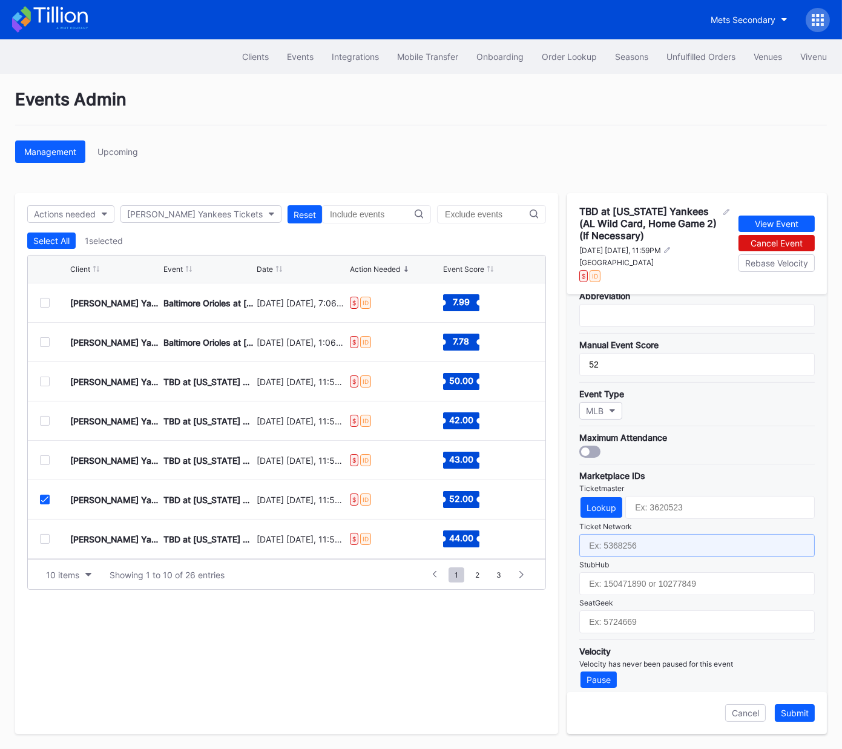
drag, startPoint x: 669, startPoint y: 544, endPoint x: 669, endPoint y: 561, distance: 17.6
click at [669, 544] on input "text" at bounding box center [698, 545] width 236 height 23
paste input "7305728"
type input "7305728"
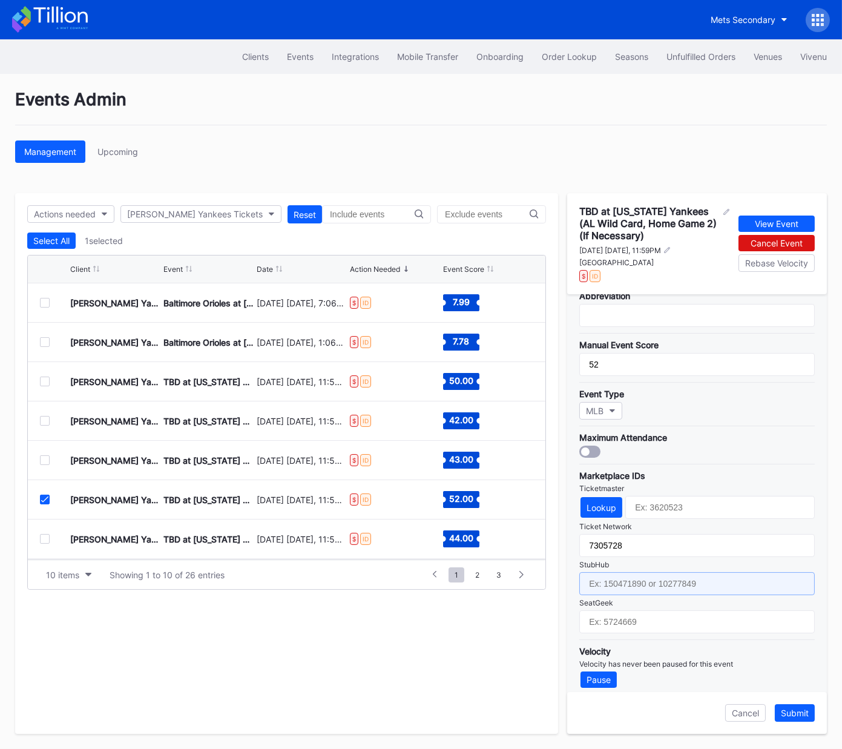
click at [666, 579] on input "text" at bounding box center [698, 583] width 236 height 23
paste input "158980580"
type input "158980580"
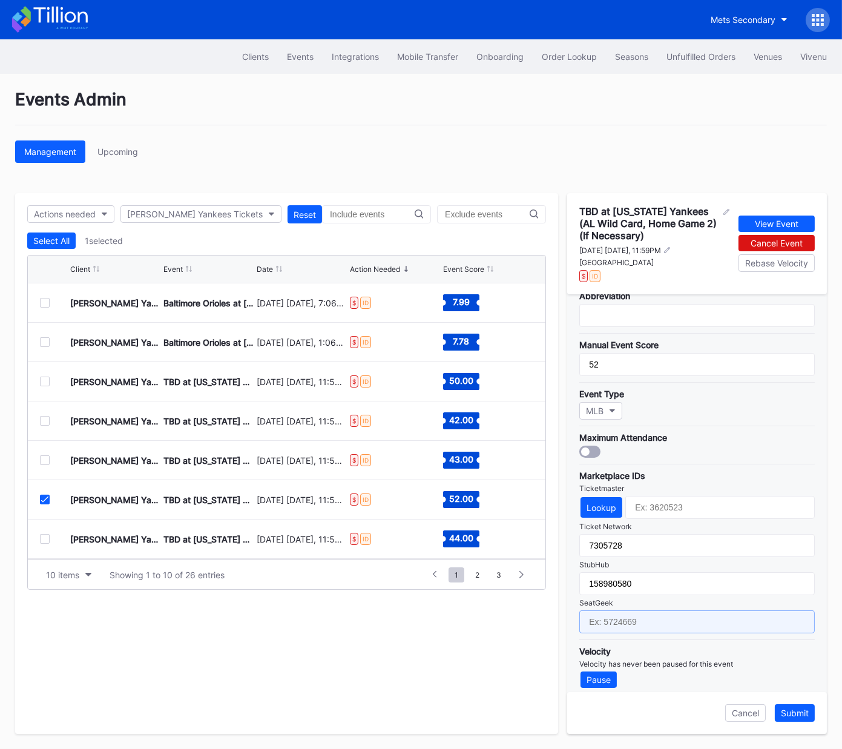
click at [673, 617] on input "text" at bounding box center [698, 622] width 236 height 23
paste input "17602060"
type input "17602060"
click at [794, 714] on div "Submit" at bounding box center [795, 713] width 28 height 10
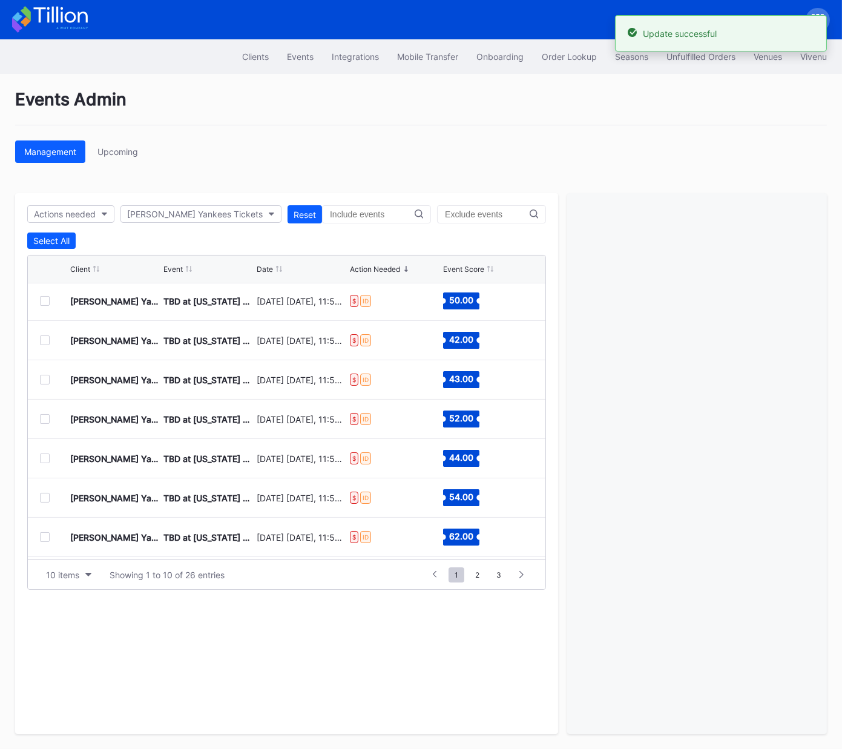
scroll to position [117, 0]
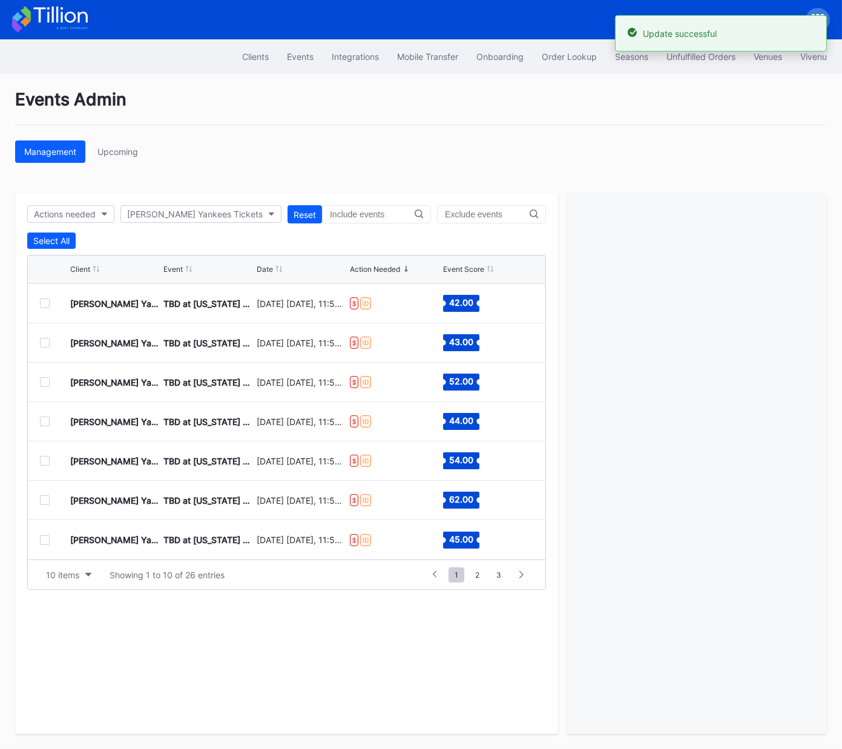
click at [46, 420] on div at bounding box center [45, 422] width 10 height 10
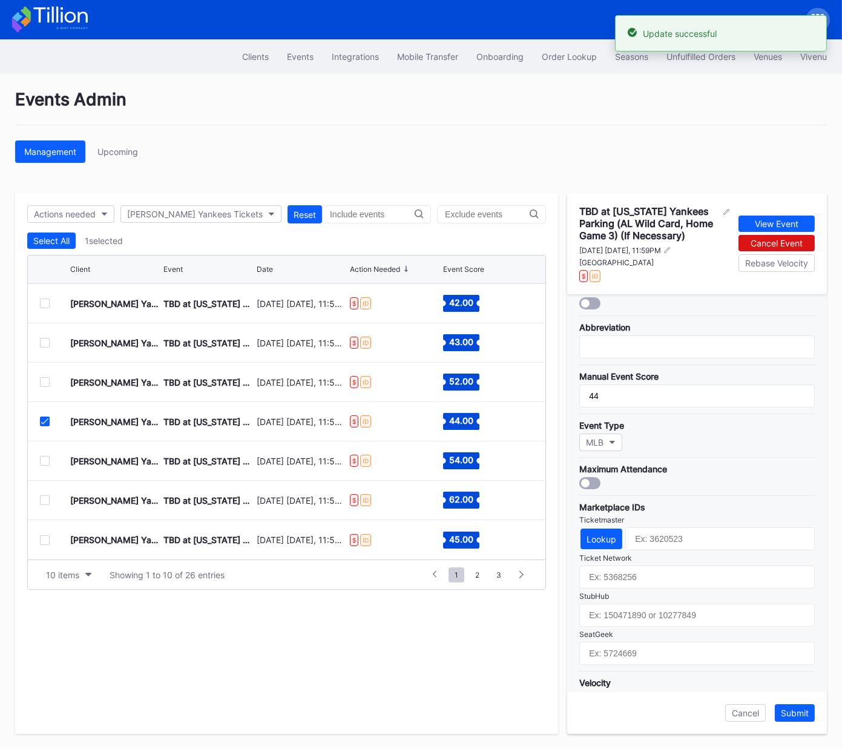
scroll to position [234, 0]
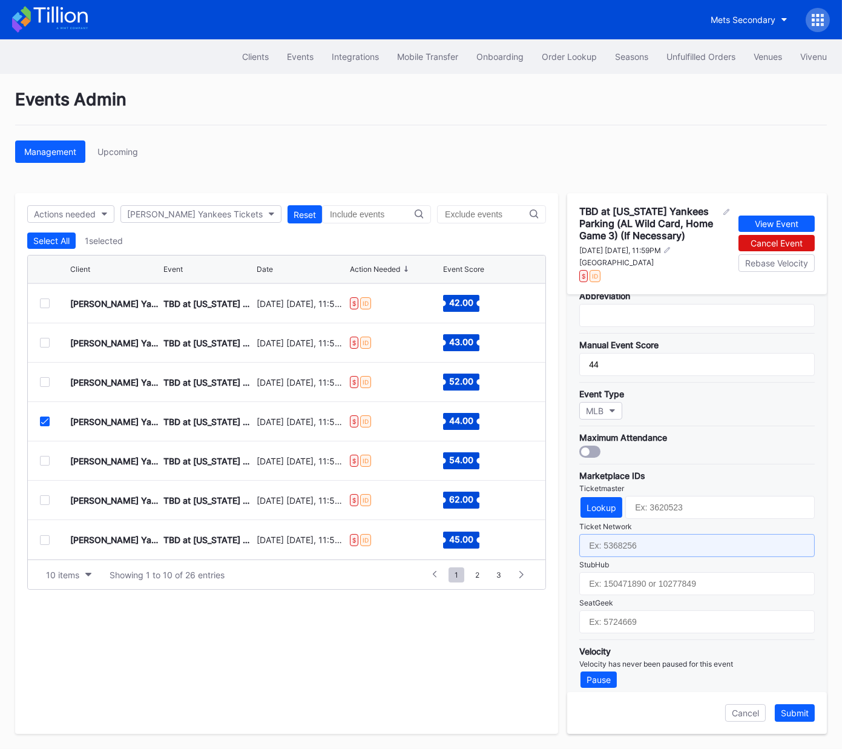
click at [646, 540] on input "text" at bounding box center [698, 545] width 236 height 23
paste input "7305729"
type input "7305729"
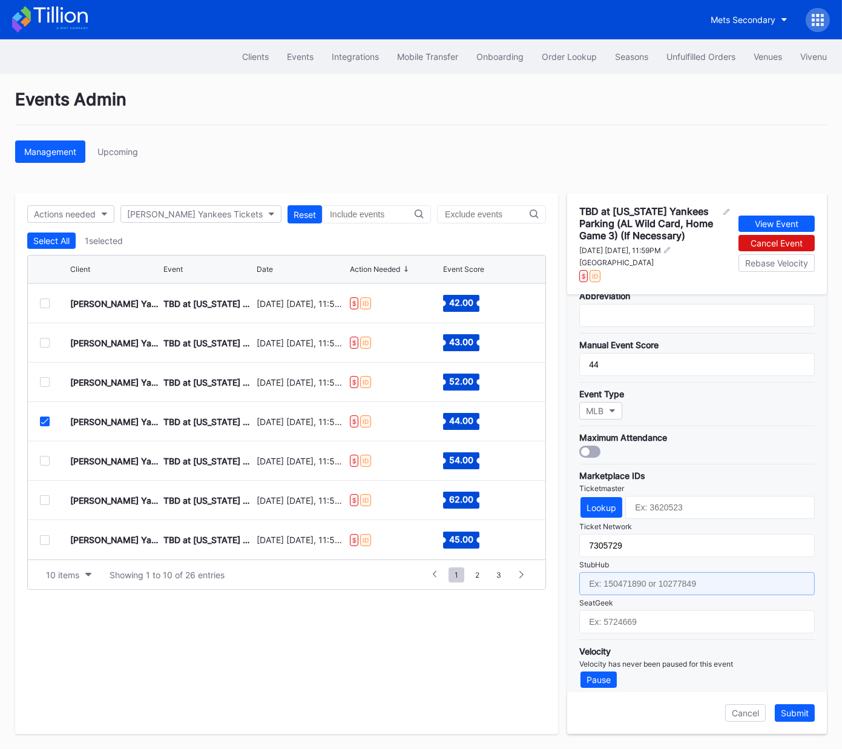
click at [641, 582] on input "text" at bounding box center [698, 583] width 236 height 23
paste input "158980578"
type input "158980578"
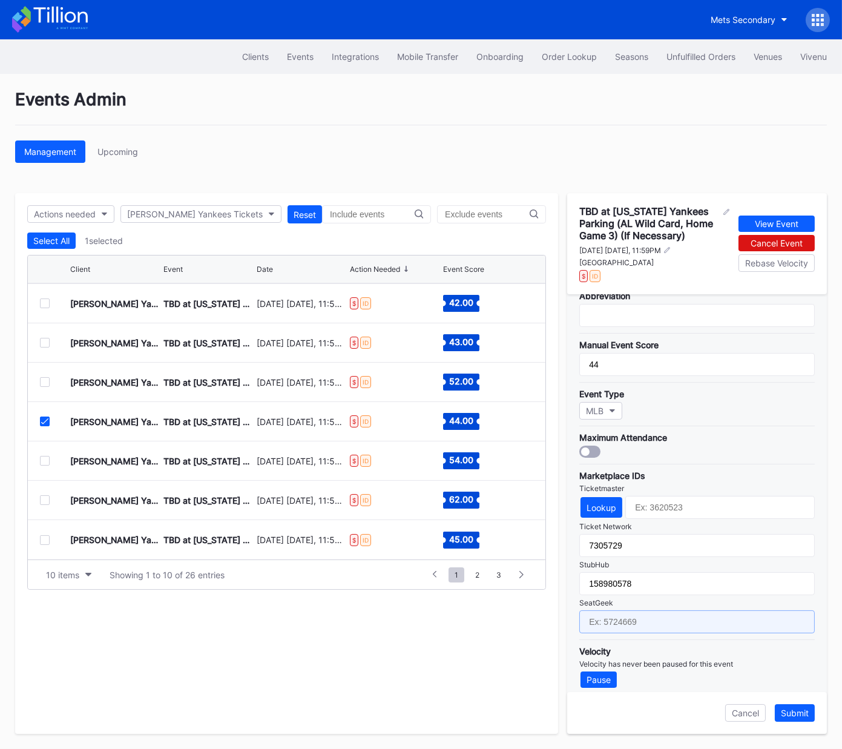
click at [699, 621] on input "text" at bounding box center [698, 622] width 236 height 23
paste input "17602061"
type input "17602061"
click at [798, 713] on div "Submit" at bounding box center [795, 713] width 28 height 10
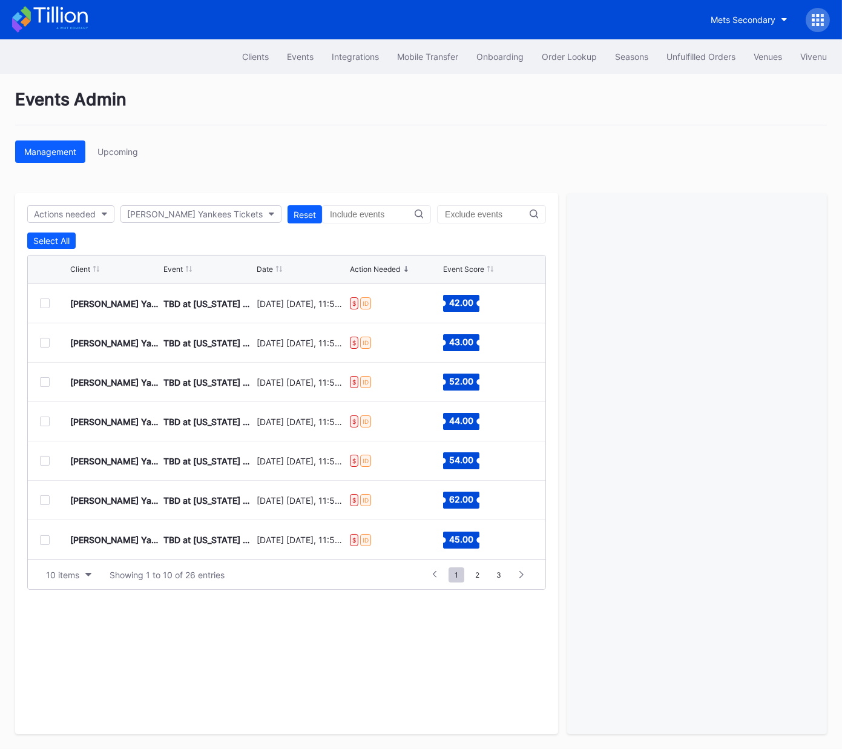
click at [42, 458] on div at bounding box center [45, 461] width 10 height 10
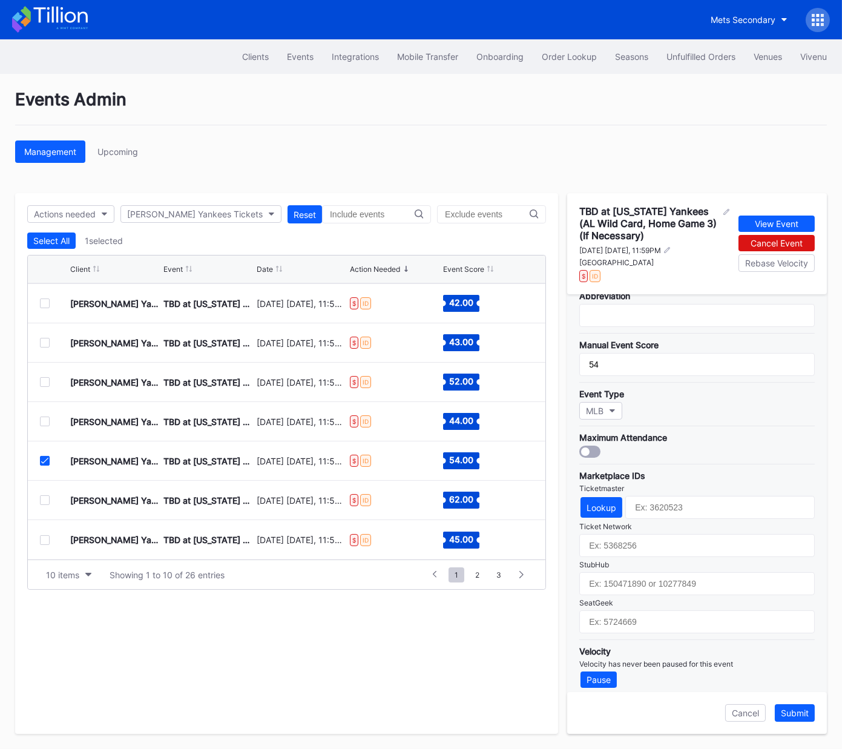
click at [41, 458] on icon at bounding box center [44, 461] width 7 height 6
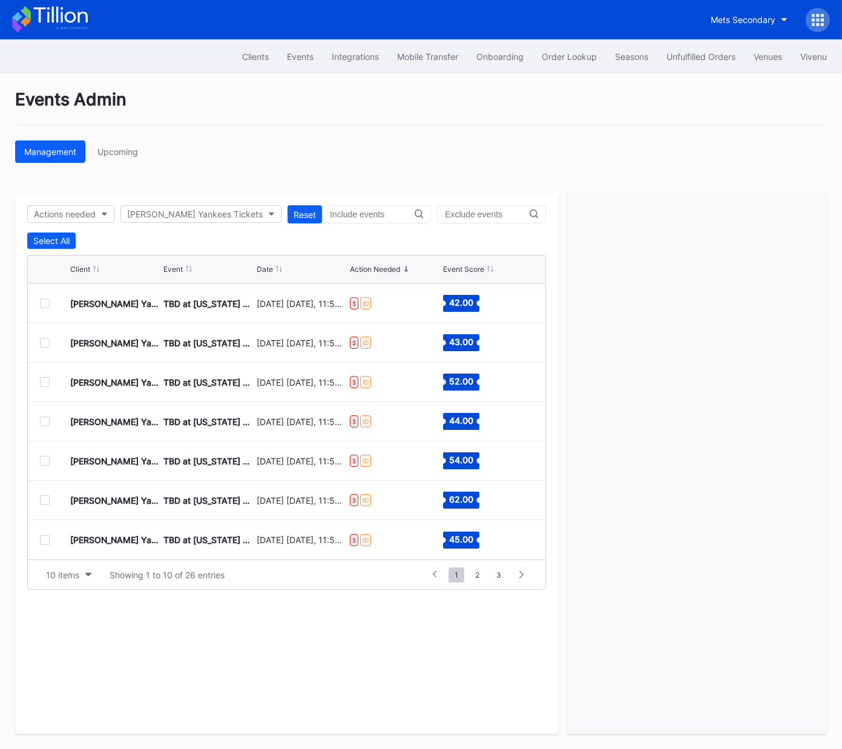
click at [42, 421] on div at bounding box center [45, 422] width 10 height 10
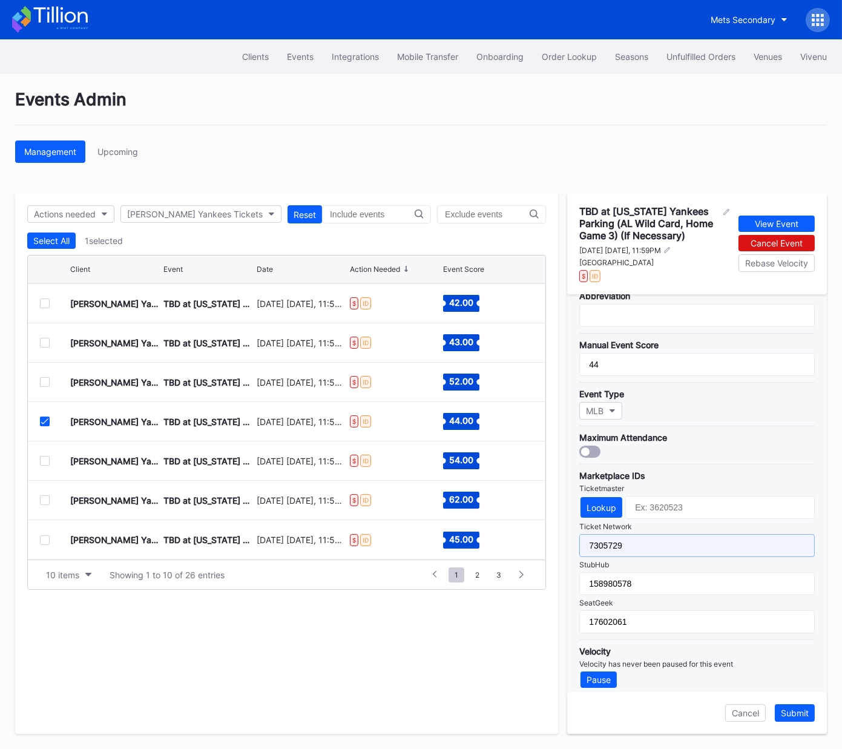
click at [637, 538] on input "7305729" at bounding box center [698, 545] width 236 height 23
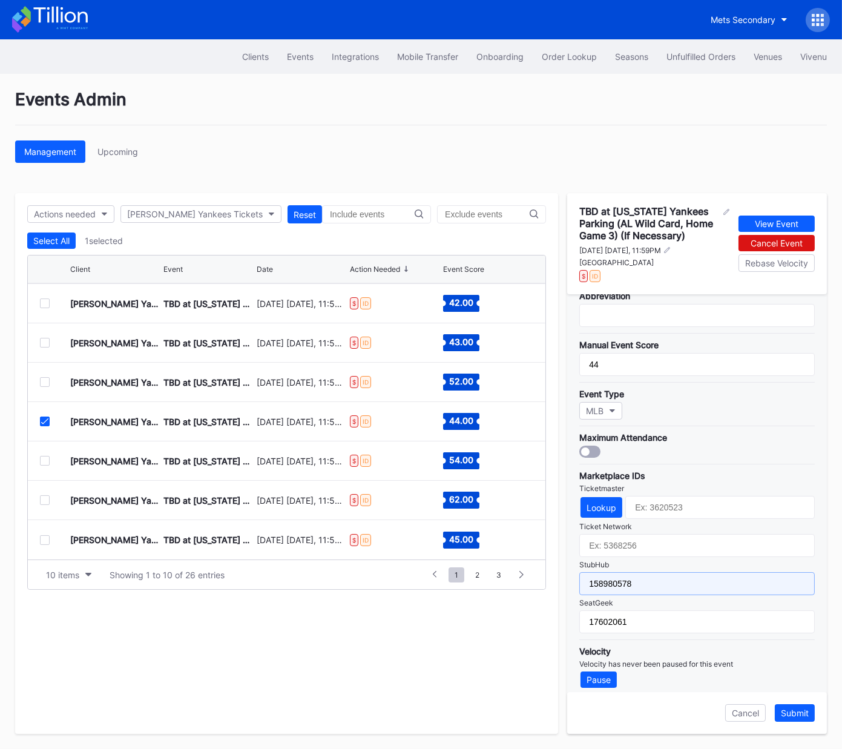
click at [669, 582] on input "158980578" at bounding box center [698, 583] width 236 height 23
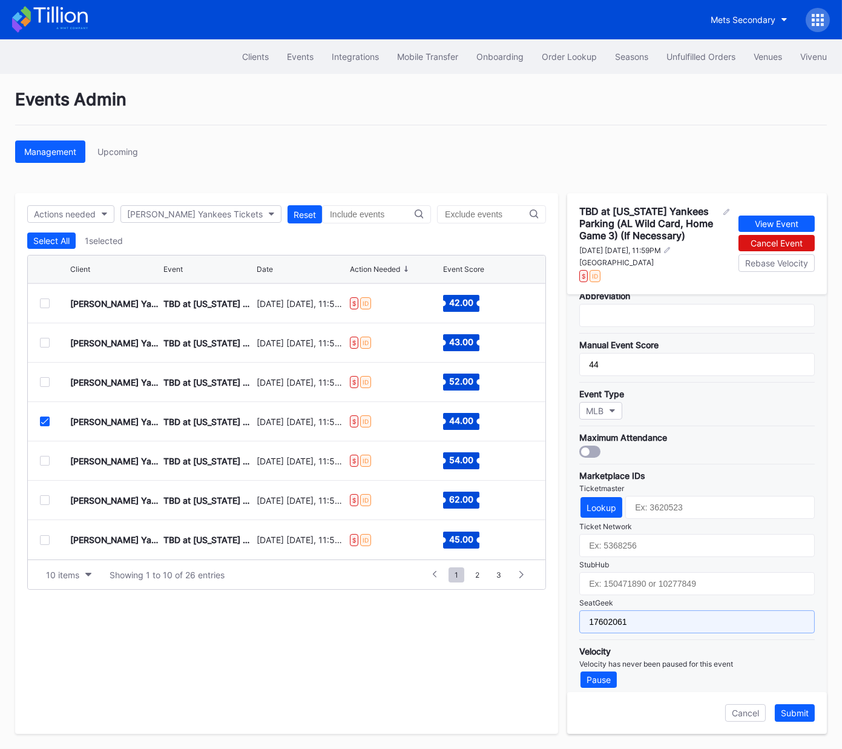
click at [650, 615] on input "17602061" at bounding box center [698, 622] width 236 height 23
drag, startPoint x: 650, startPoint y: 615, endPoint x: 669, endPoint y: 587, distance: 34.1
click at [651, 615] on input "17602061" at bounding box center [698, 622] width 236 height 23
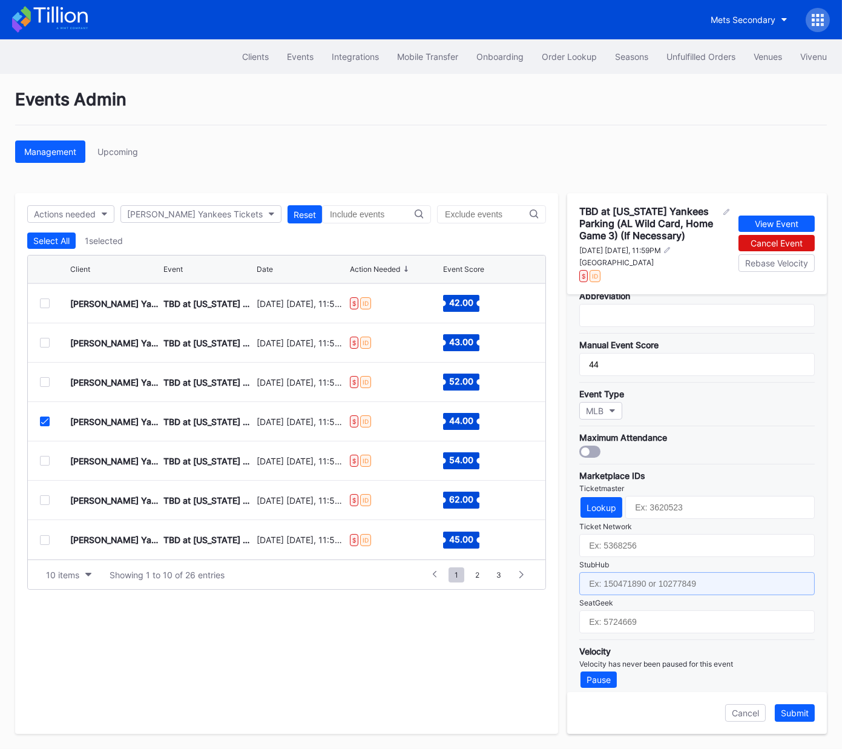
click at [676, 577] on input "text" at bounding box center [698, 583] width 236 height 23
click at [681, 575] on input "text" at bounding box center [698, 583] width 236 height 23
paste input "158980593"
type input "158980593"
click at [794, 712] on div "Submit" at bounding box center [795, 713] width 28 height 10
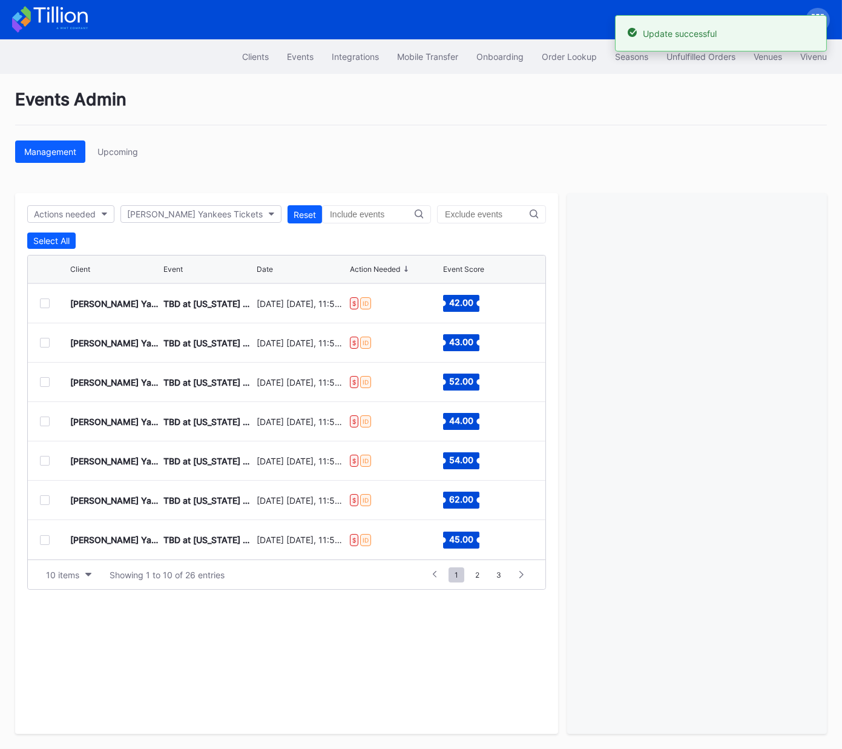
click at [45, 458] on div at bounding box center [45, 461] width 10 height 10
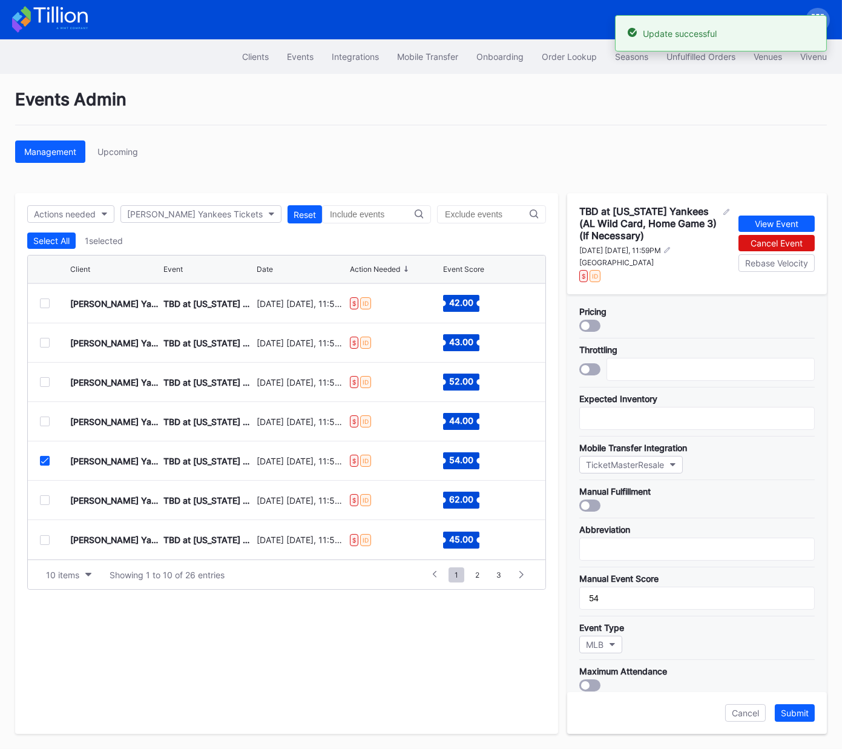
click at [45, 458] on icon at bounding box center [44, 461] width 7 height 6
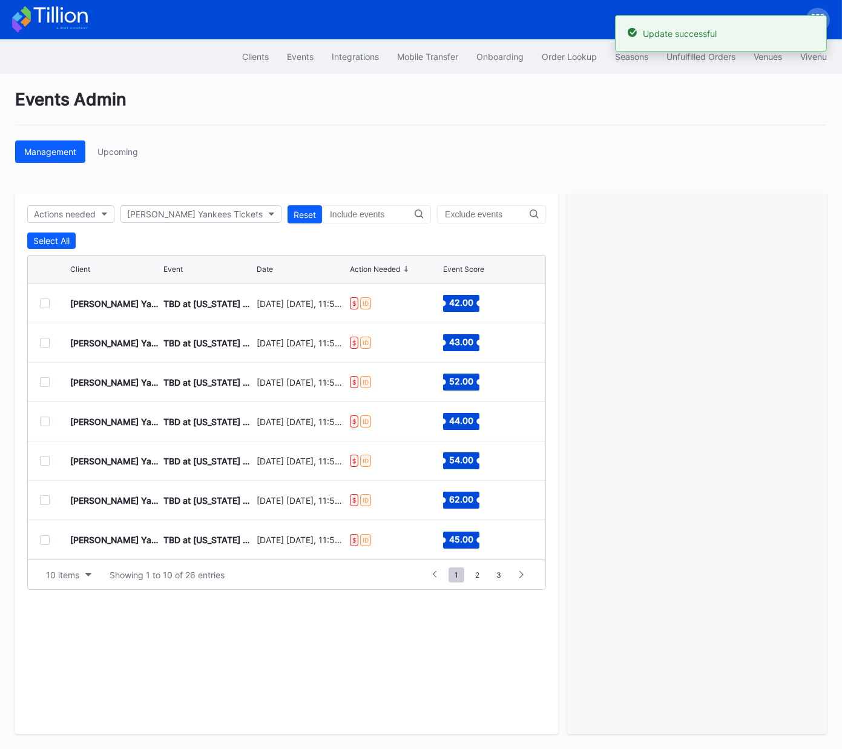
scroll to position [0, 0]
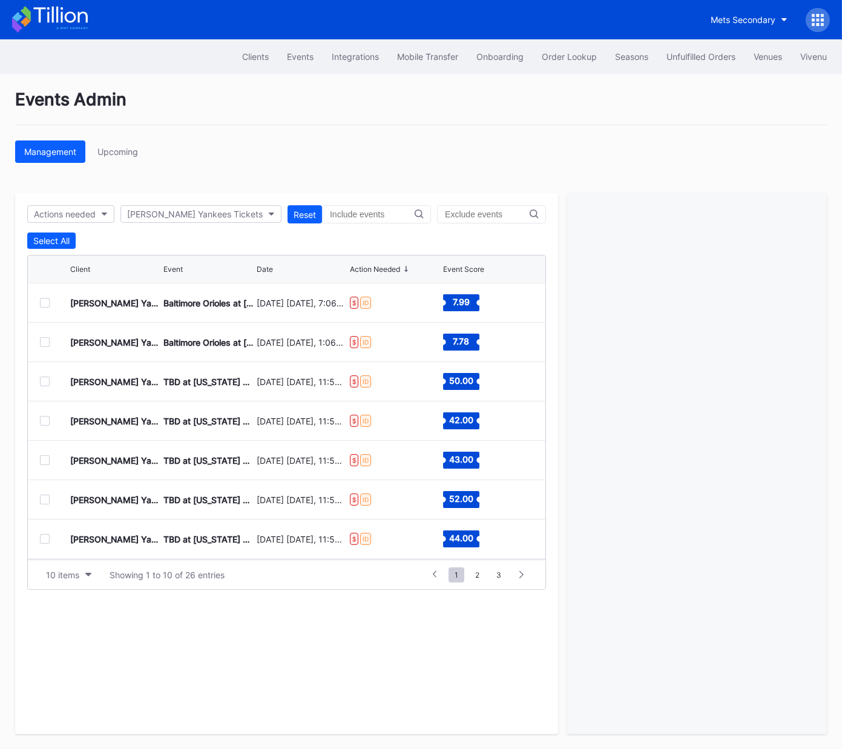
click at [45, 378] on div at bounding box center [45, 382] width 10 height 10
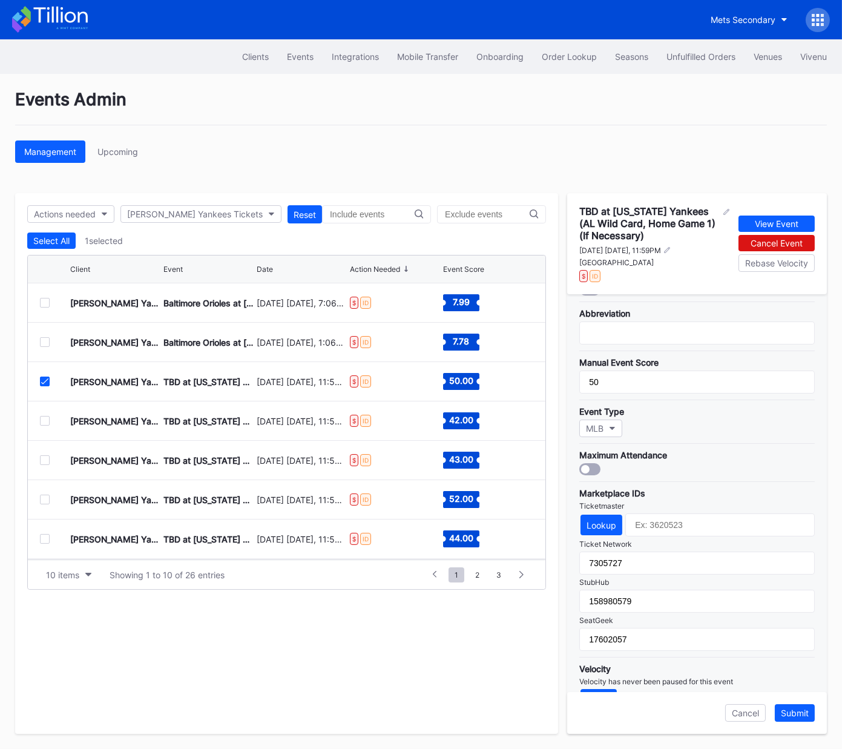
scroll to position [234, 0]
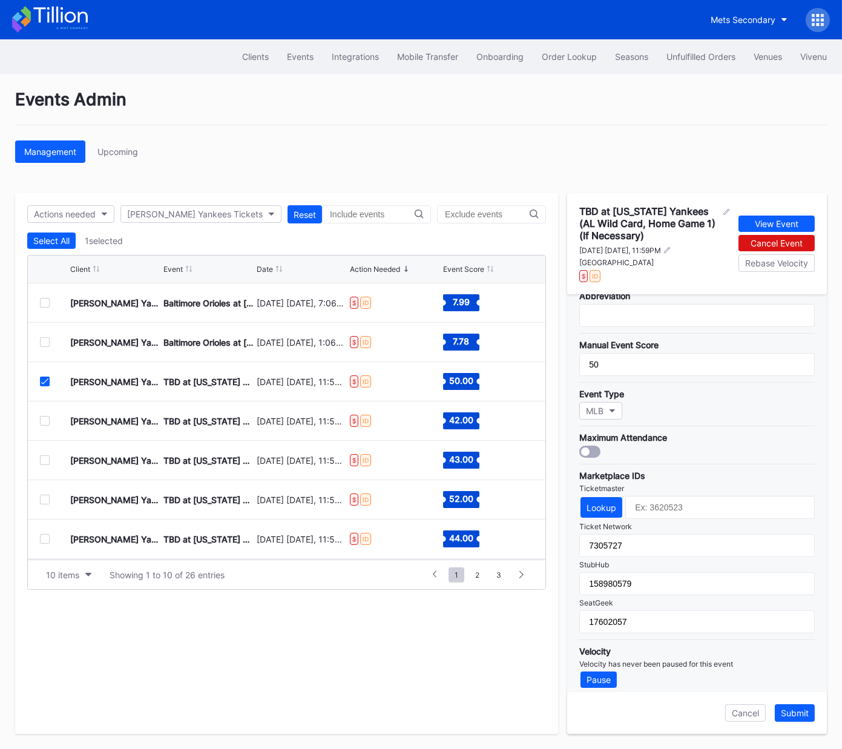
click at [44, 383] on icon at bounding box center [44, 382] width 7 height 6
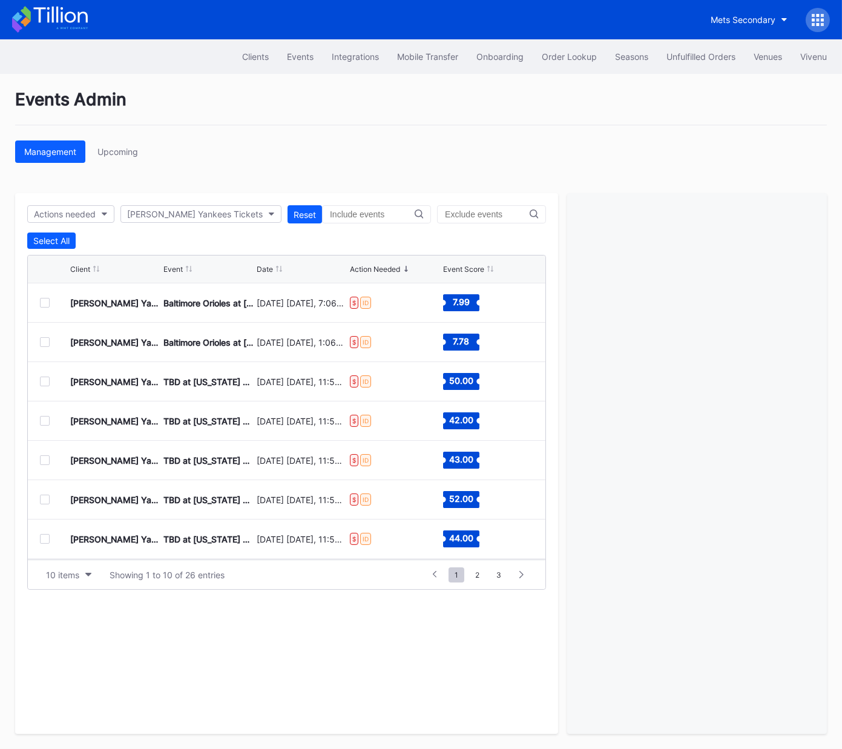
click at [44, 417] on div at bounding box center [45, 421] width 10 height 10
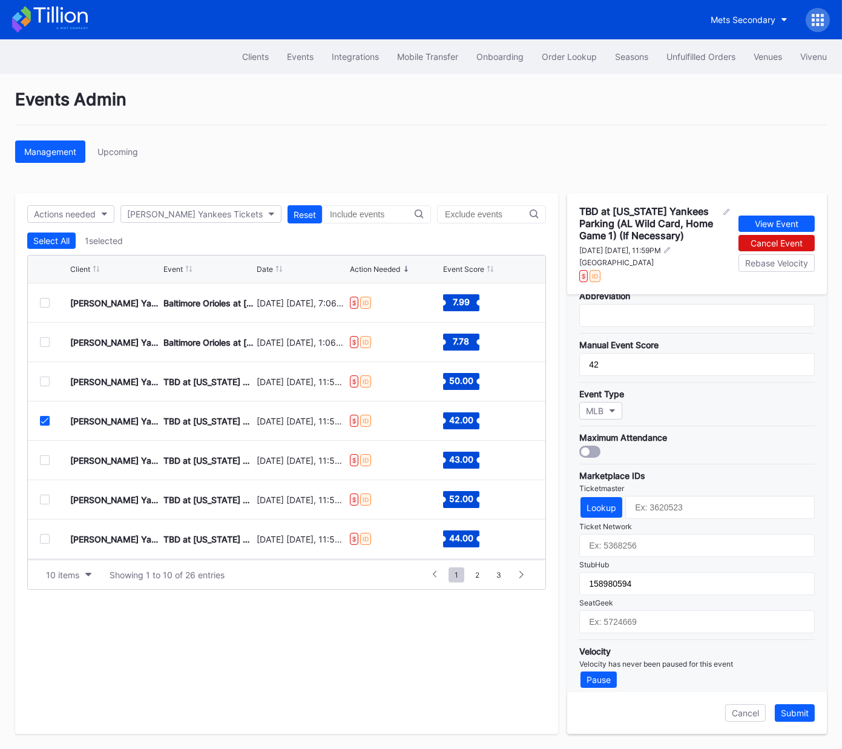
click at [43, 420] on icon at bounding box center [44, 421] width 7 height 6
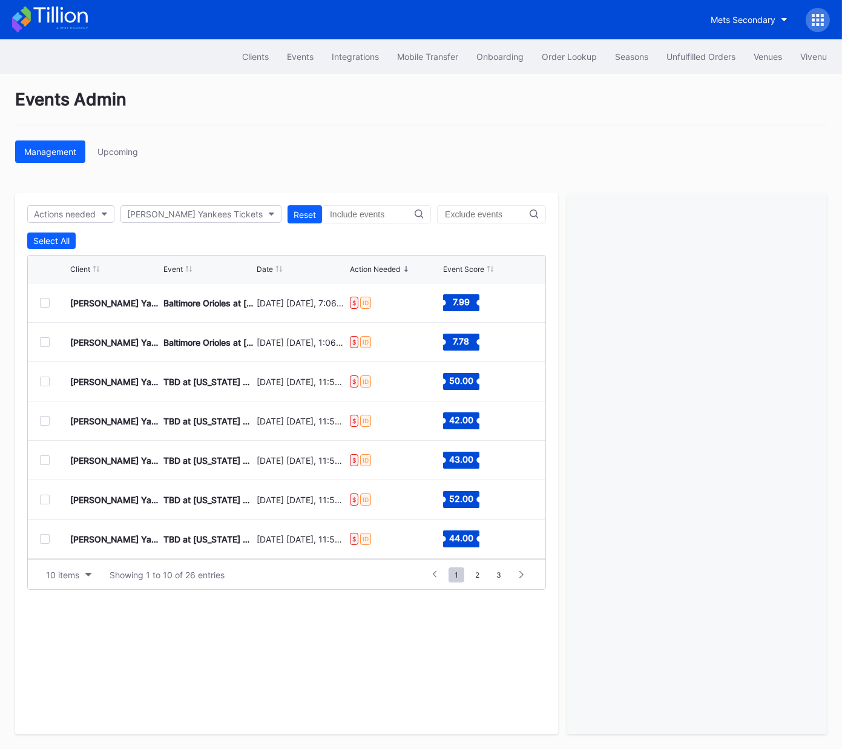
click at [42, 456] on div at bounding box center [45, 460] width 10 height 10
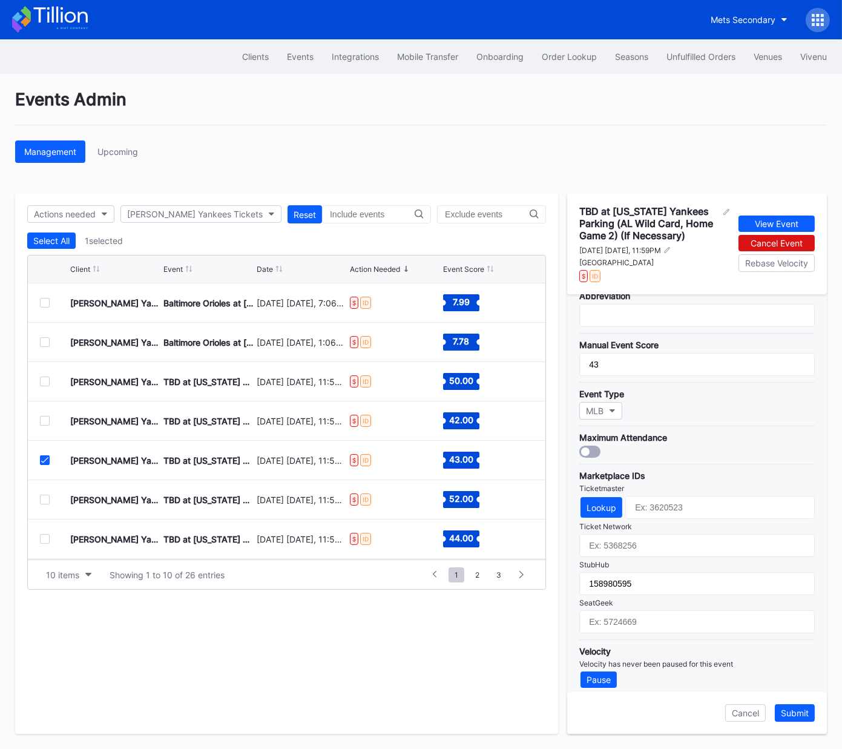
drag, startPoint x: 46, startPoint y: 460, endPoint x: 41, endPoint y: 496, distance: 36.7
click at [46, 460] on icon at bounding box center [44, 460] width 7 height 6
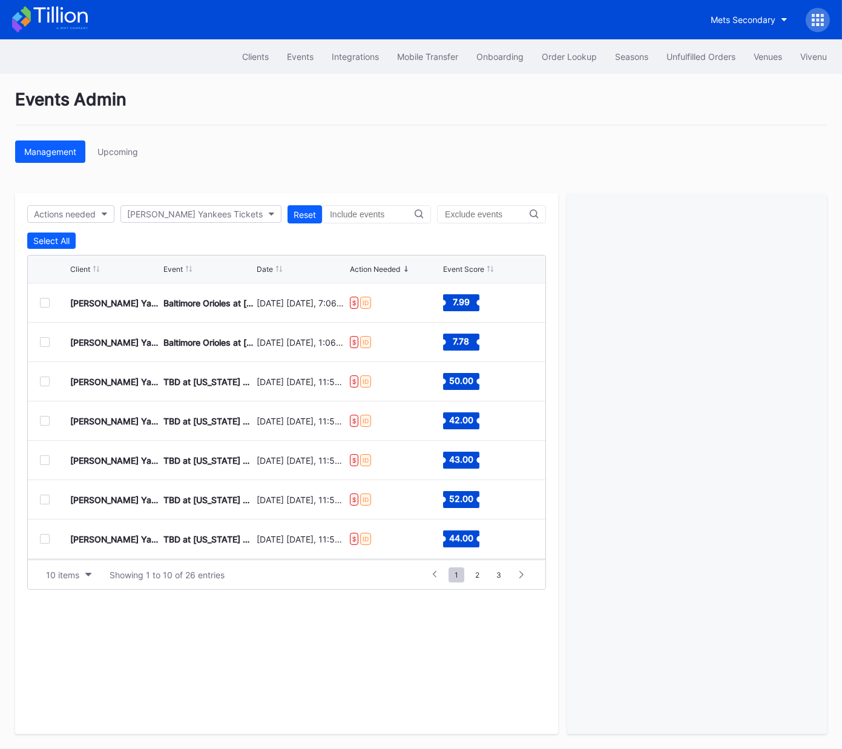
click at [42, 498] on div at bounding box center [45, 500] width 10 height 10
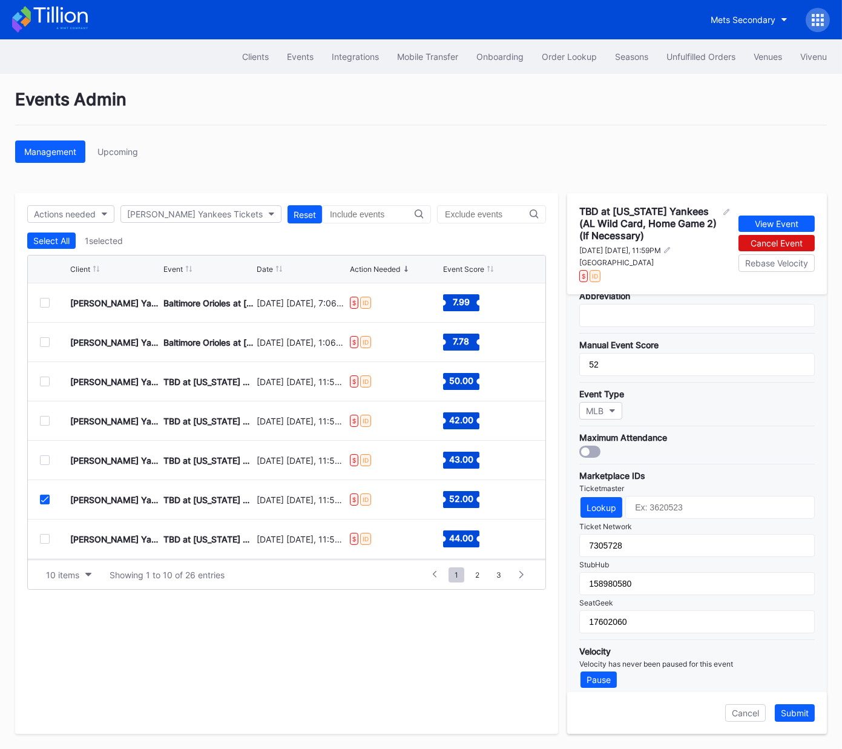
drag, startPoint x: 45, startPoint y: 499, endPoint x: 44, endPoint y: 505, distance: 6.2
click at [45, 500] on icon at bounding box center [44, 500] width 7 height 6
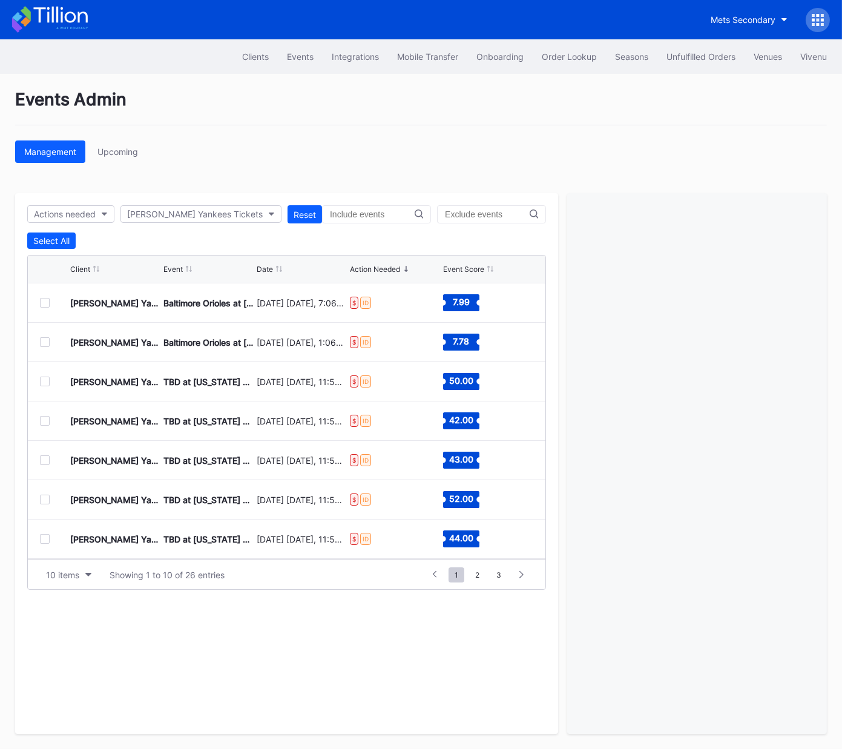
click at [45, 538] on div at bounding box center [45, 539] width 10 height 10
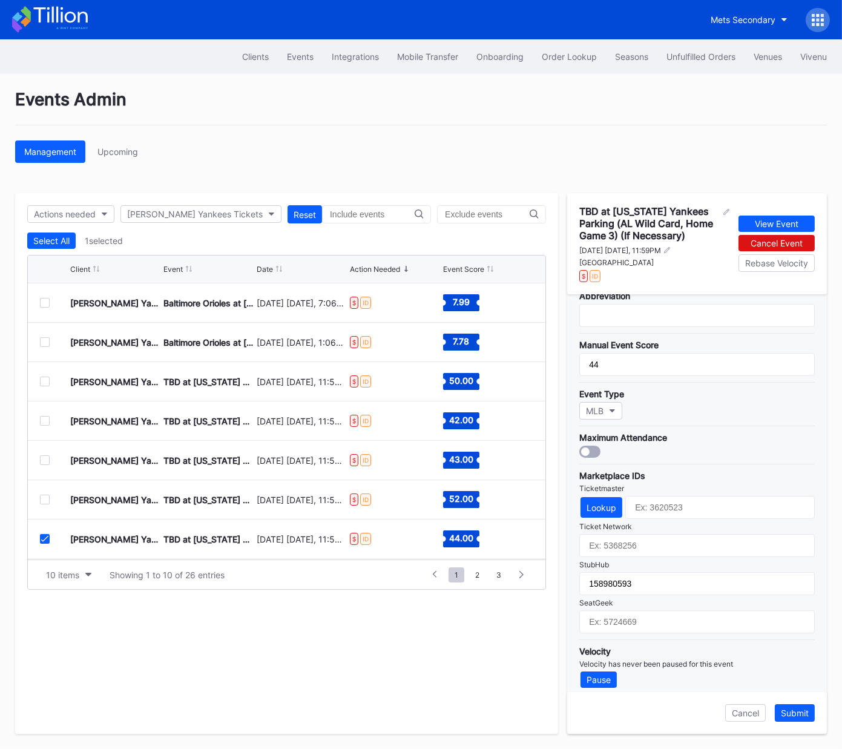
scroll to position [117, 0]
click at [50, 422] on div at bounding box center [55, 422] width 30 height 10
click at [45, 422] on icon at bounding box center [44, 422] width 7 height 6
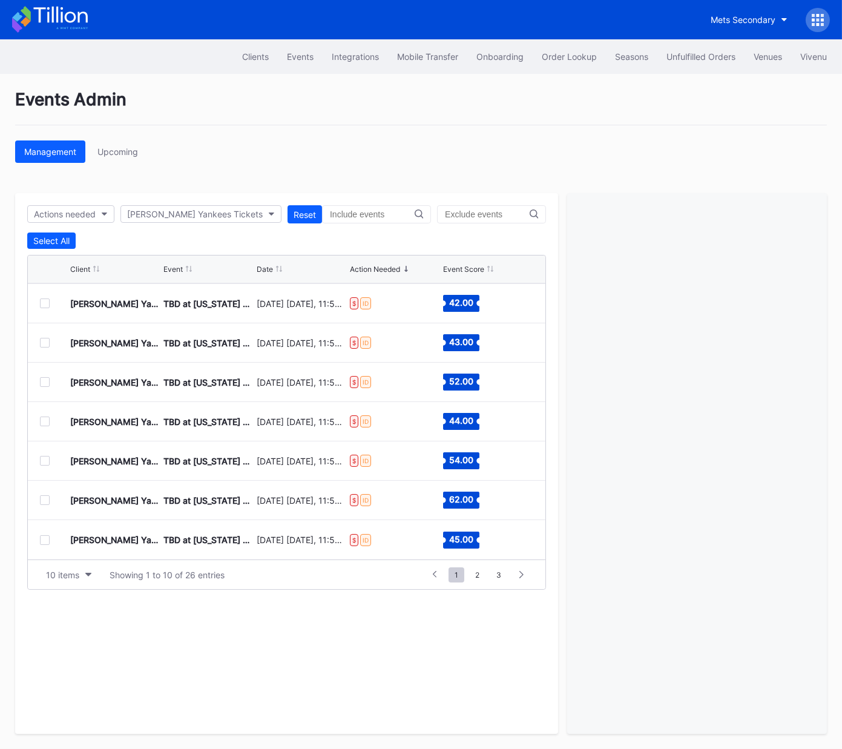
click at [44, 456] on div at bounding box center [45, 461] width 10 height 10
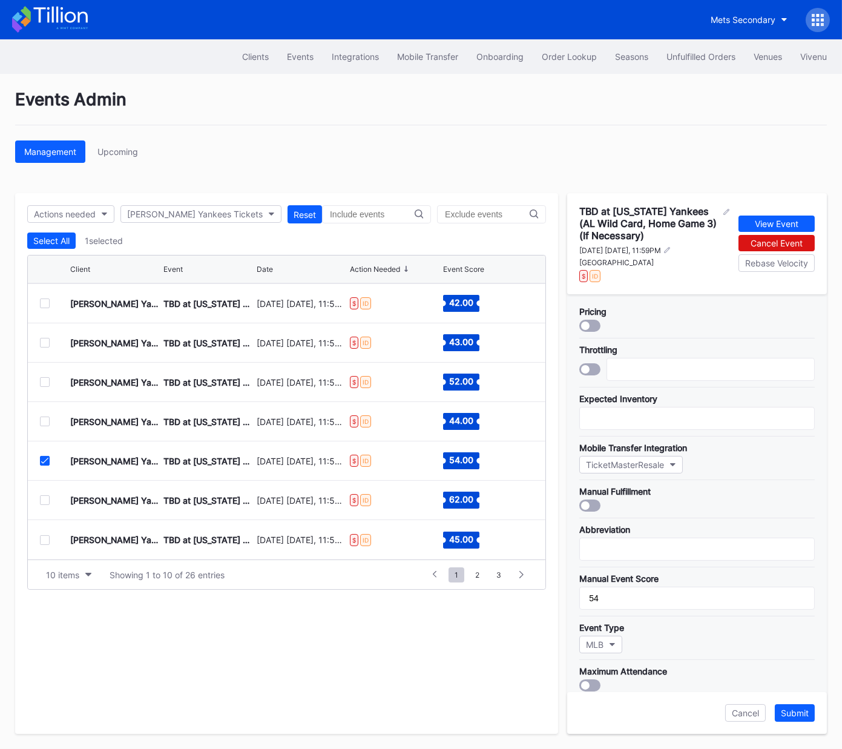
scroll to position [234, 0]
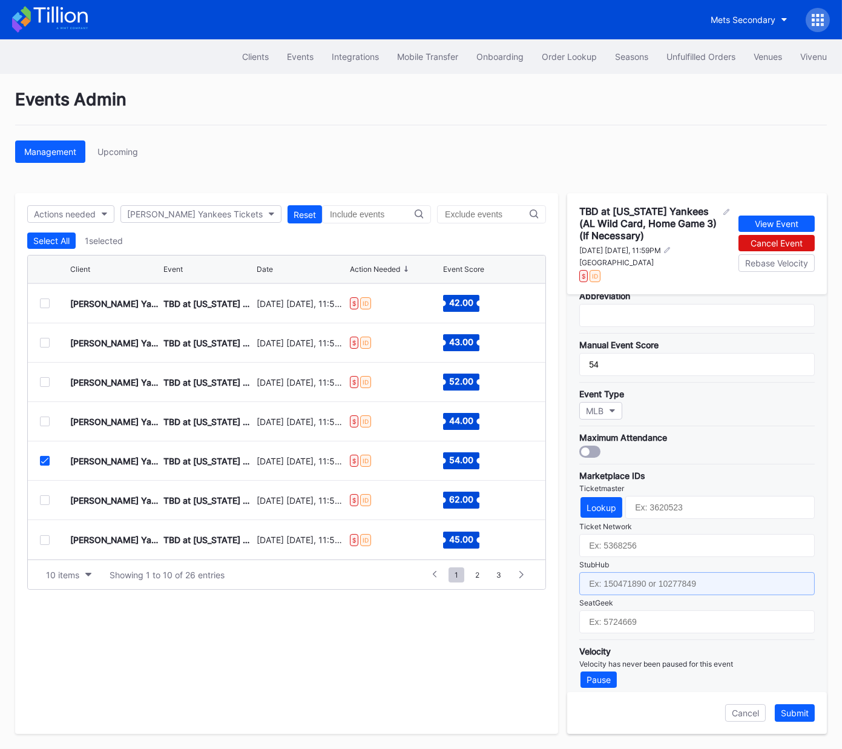
drag, startPoint x: 632, startPoint y: 568, endPoint x: 636, endPoint y: 552, distance: 16.3
click at [633, 572] on input "text" at bounding box center [698, 583] width 236 height 23
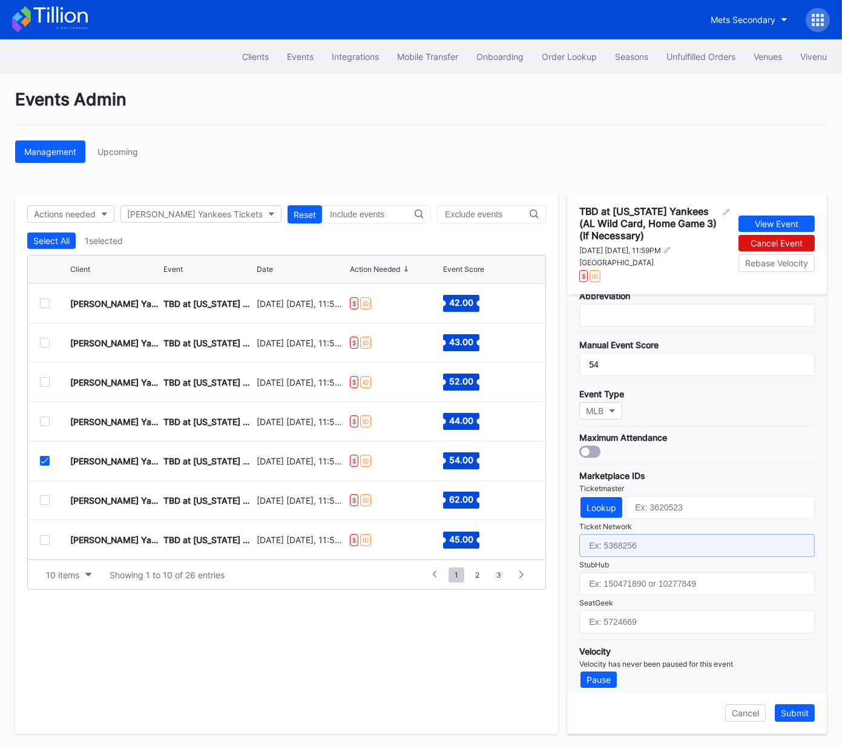
click at [638, 544] on input "text" at bounding box center [698, 545] width 236 height 23
paste input "7305729"
type input "7305729"
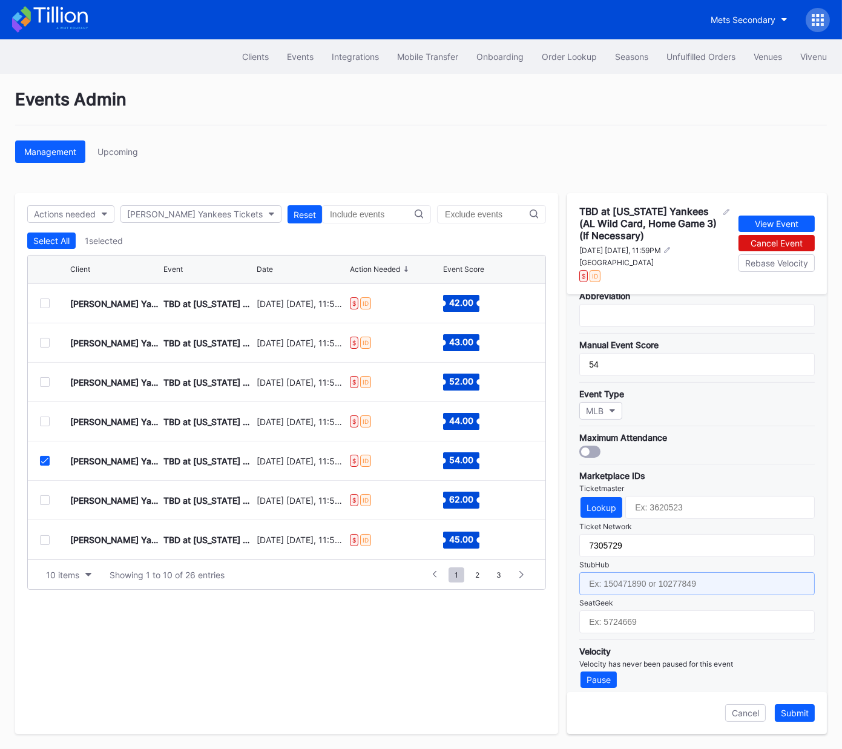
drag, startPoint x: 640, startPoint y: 574, endPoint x: 649, endPoint y: 575, distance: 9.9
click at [639, 574] on input "text" at bounding box center [698, 583] width 236 height 23
paste input "158980578"
type input "158980578"
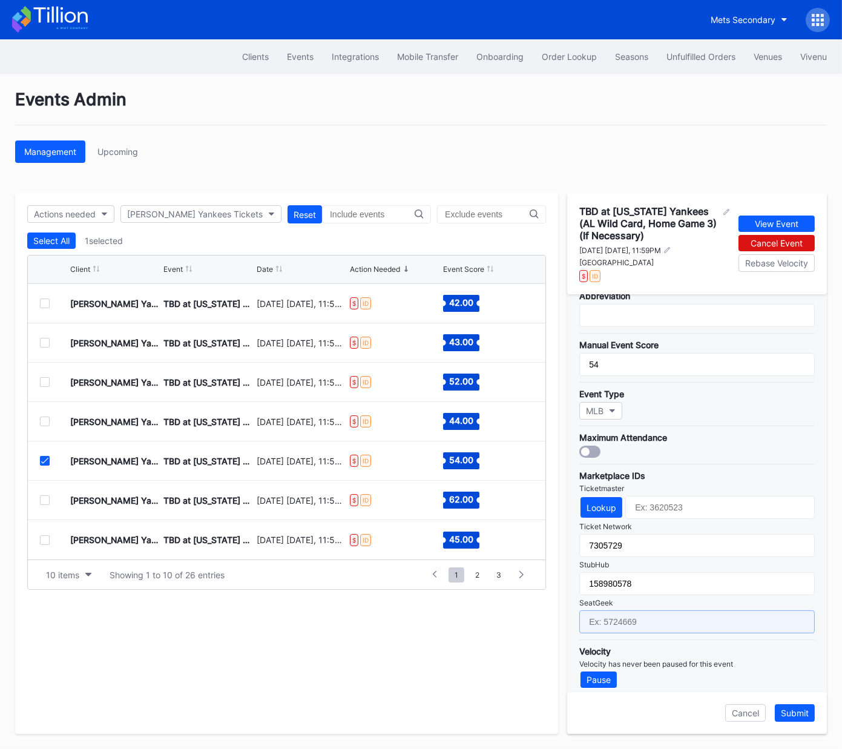
drag, startPoint x: 680, startPoint y: 611, endPoint x: 759, endPoint y: 531, distance: 113.5
click at [680, 611] on input "text" at bounding box center [698, 622] width 236 height 23
paste input "17602061"
type input "17602061"
click at [793, 716] on div "Submit" at bounding box center [795, 713] width 28 height 10
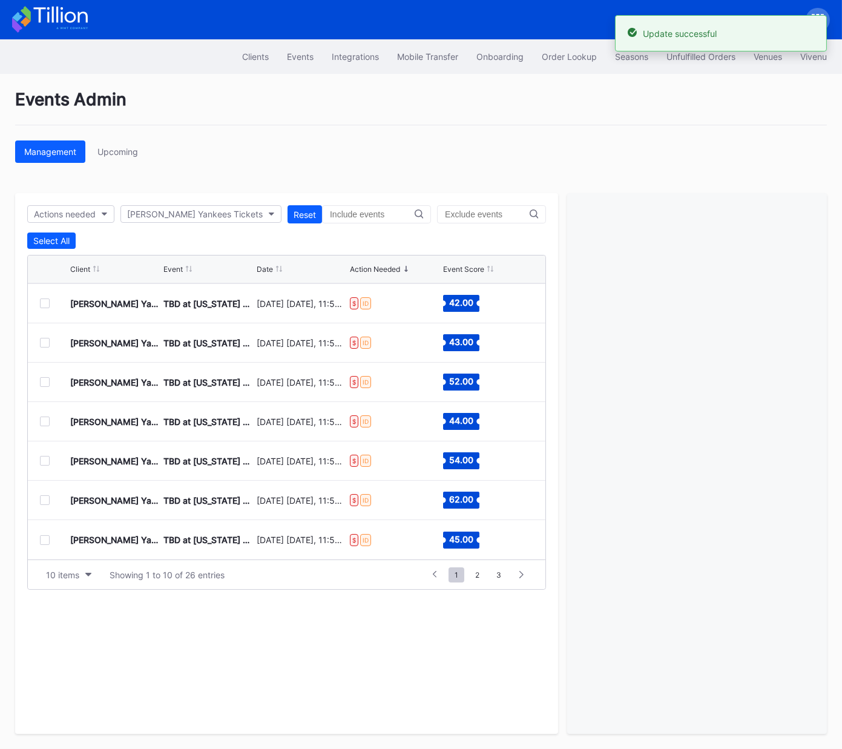
drag, startPoint x: 44, startPoint y: 497, endPoint x: 37, endPoint y: 498, distance: 7.3
click at [44, 497] on div at bounding box center [45, 500] width 10 height 10
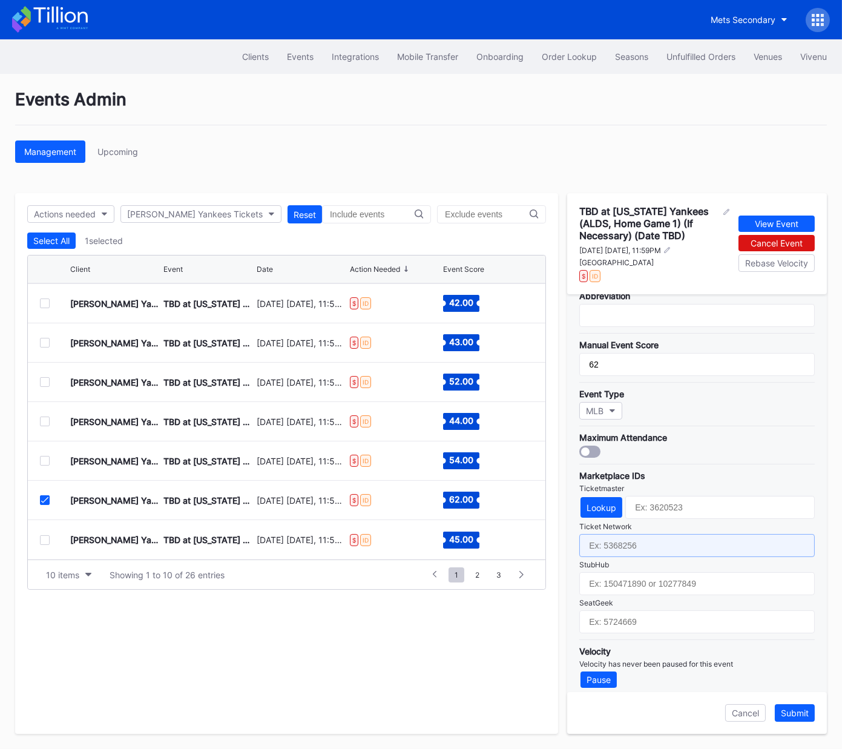
click at [650, 547] on input "text" at bounding box center [698, 545] width 236 height 23
paste input "7305730"
type input "7305730"
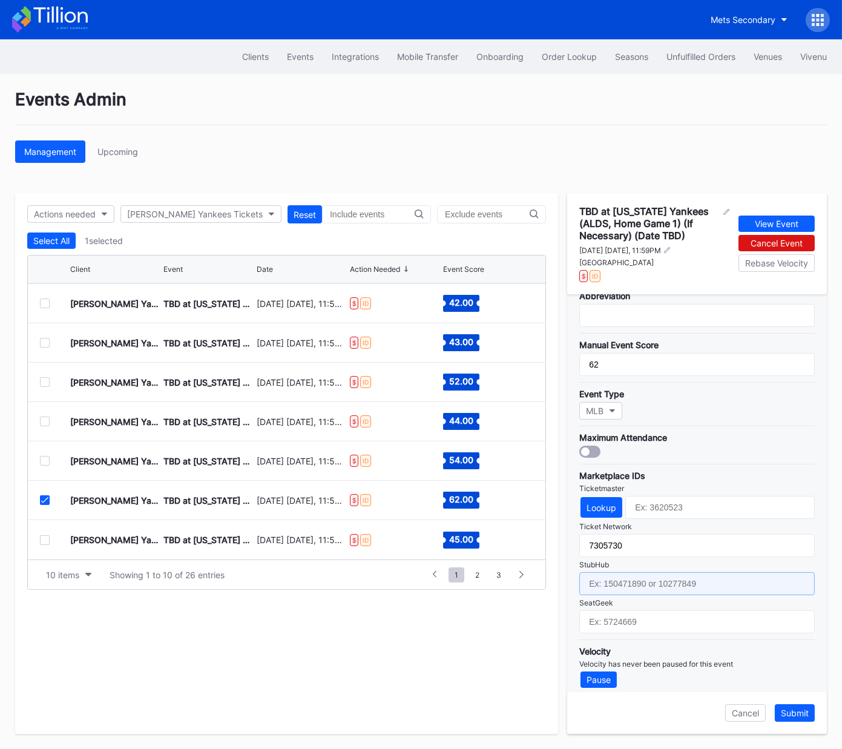
click at [657, 580] on input "text" at bounding box center [698, 583] width 236 height 23
paste input "158980600"
type input "158980600"
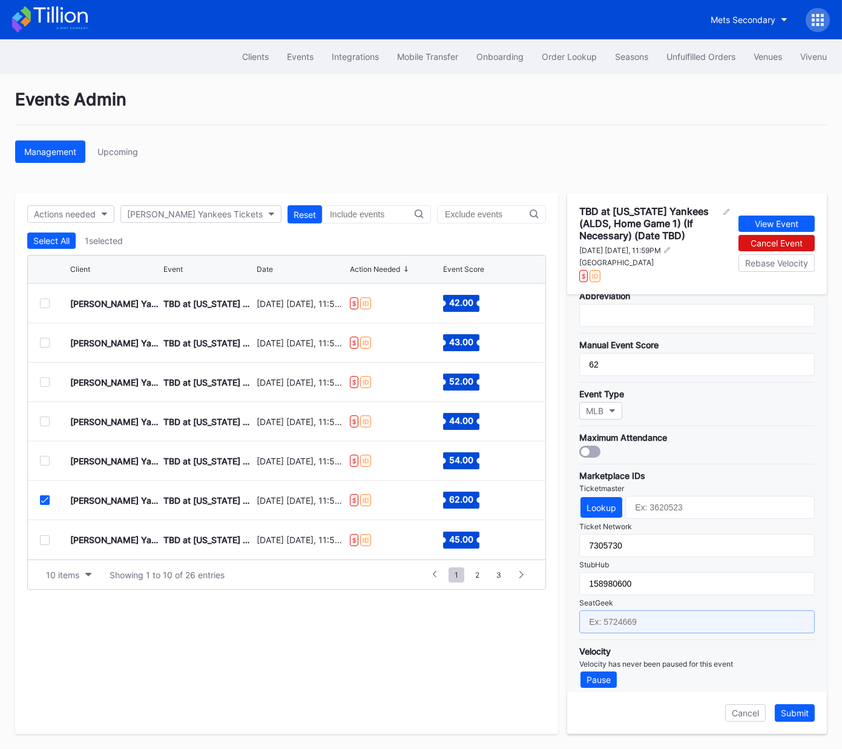
click at [681, 613] on input "text" at bounding box center [698, 622] width 236 height 23
paste input "17602062"
type input "17602062"
click at [793, 715] on div "Submit" at bounding box center [795, 713] width 28 height 10
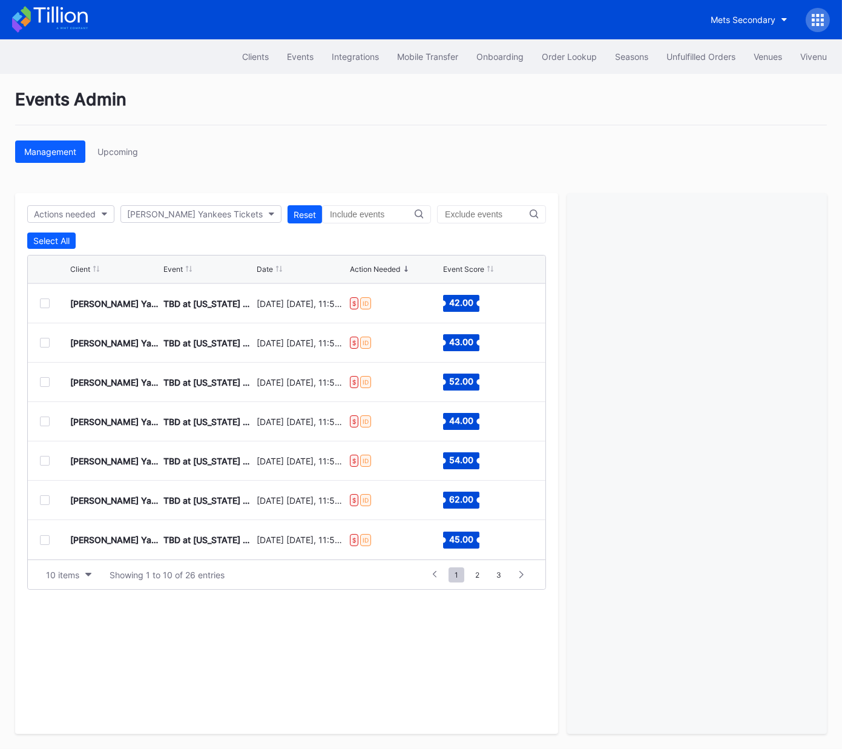
click at [47, 541] on div at bounding box center [45, 540] width 10 height 10
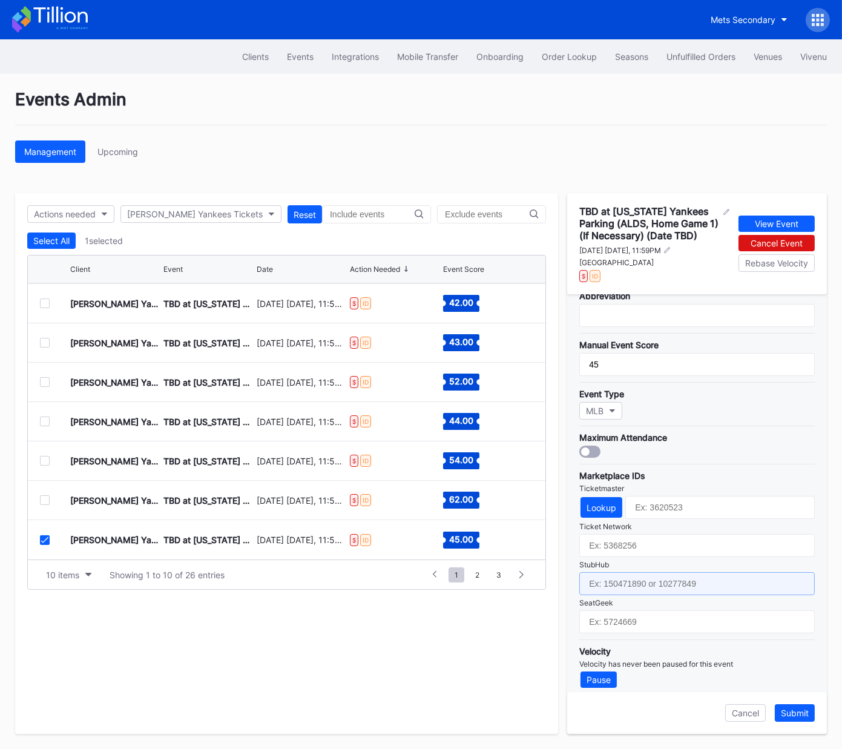
drag, startPoint x: 677, startPoint y: 583, endPoint x: 735, endPoint y: 623, distance: 70.9
click at [677, 583] on input "text" at bounding box center [698, 583] width 236 height 23
paste input "158980610"
type input "158980610"
click at [801, 713] on div "Submit" at bounding box center [795, 713] width 28 height 10
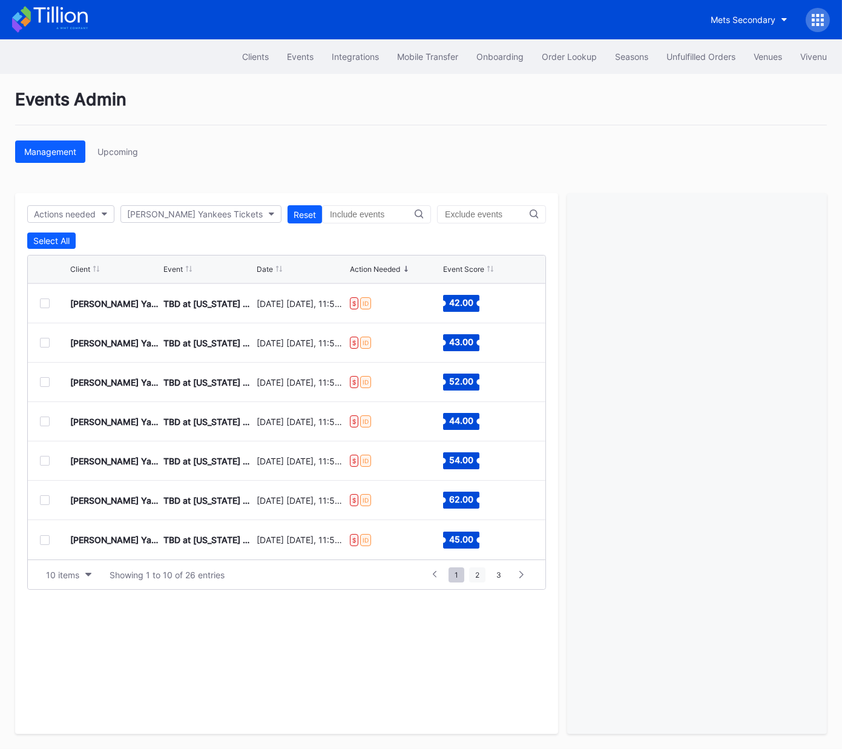
click at [480, 574] on span "2" at bounding box center [477, 575] width 16 height 15
click at [47, 303] on div at bounding box center [45, 303] width 10 height 10
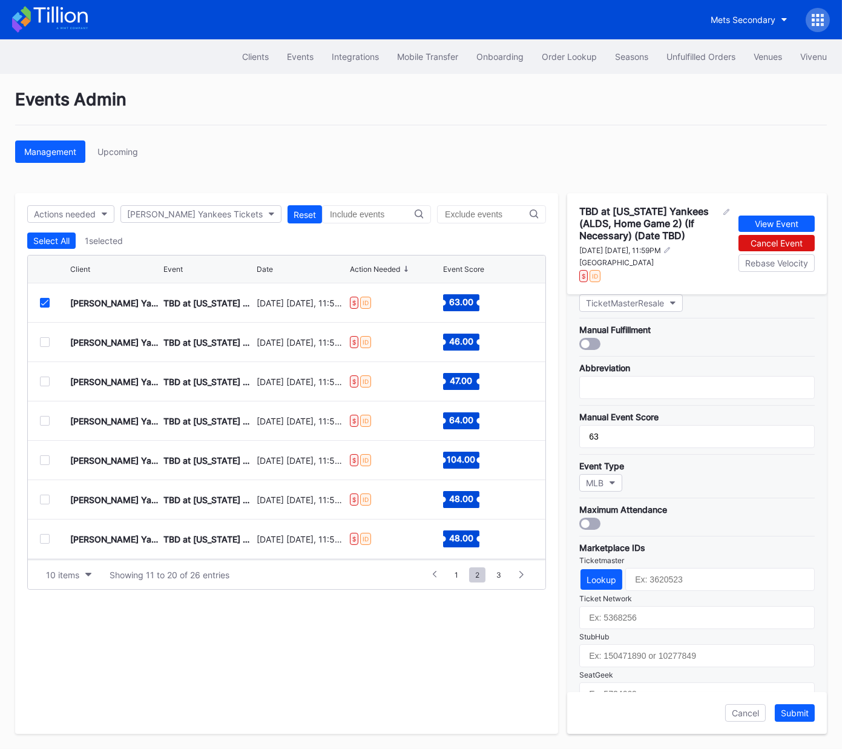
scroll to position [234, 0]
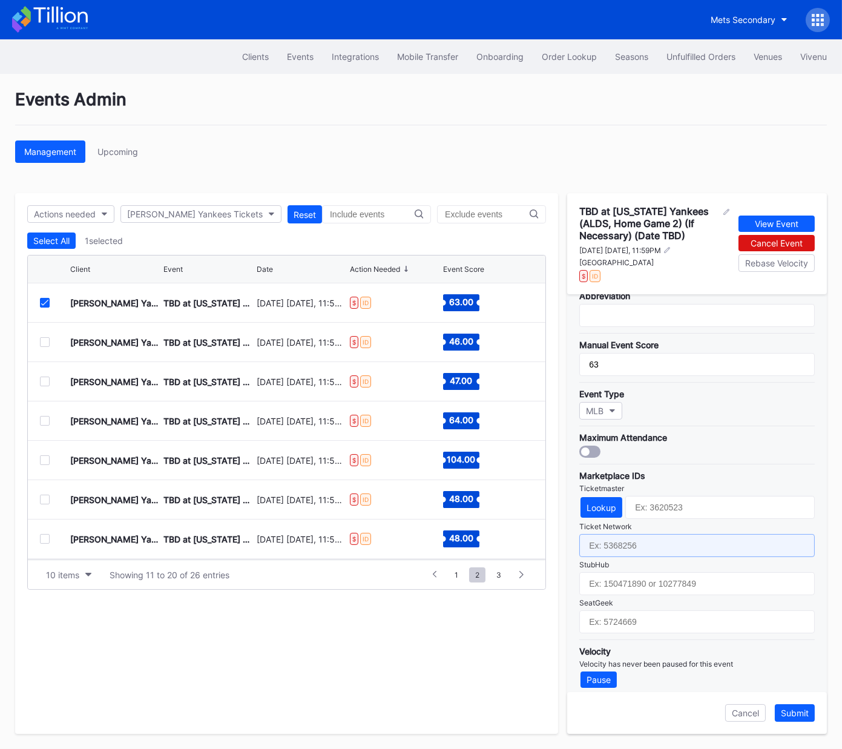
click at [646, 537] on input "text" at bounding box center [698, 545] width 236 height 23
paste input "7305731"
type input "7305731"
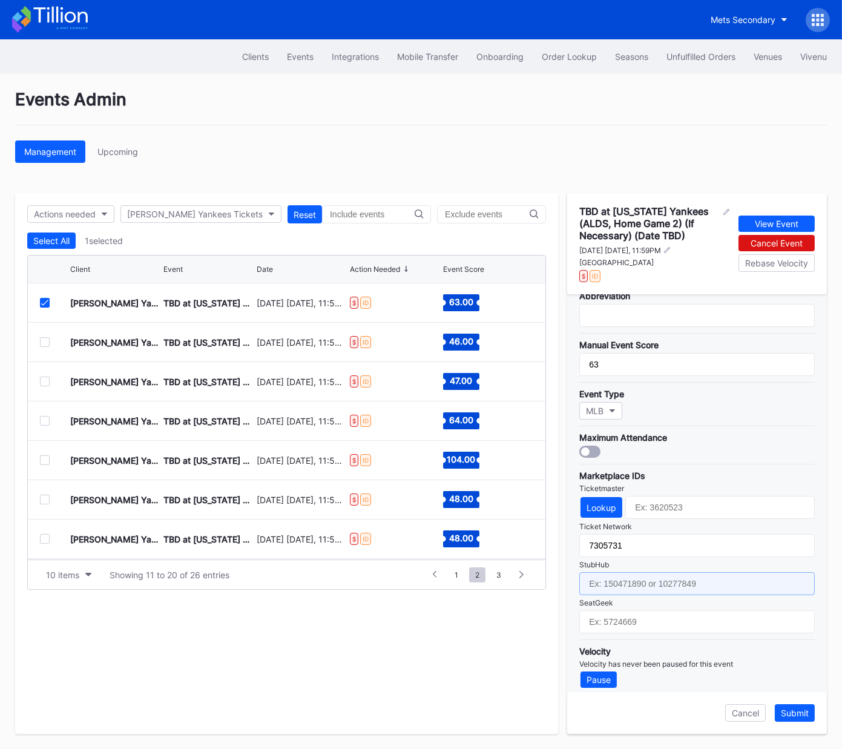
click at [657, 575] on input "text" at bounding box center [698, 583] width 236 height 23
paste input "158980599"
type input "158980599"
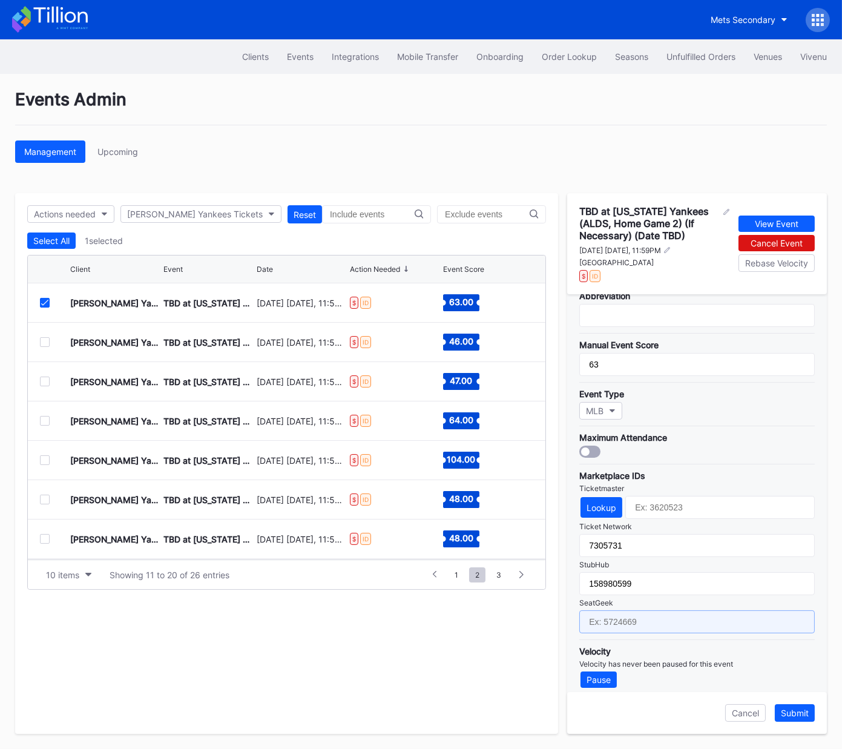
click at [680, 620] on input "text" at bounding box center [698, 622] width 236 height 23
paste input "17602066"
type input "17602066"
click at [796, 714] on div "Submit" at bounding box center [795, 713] width 28 height 10
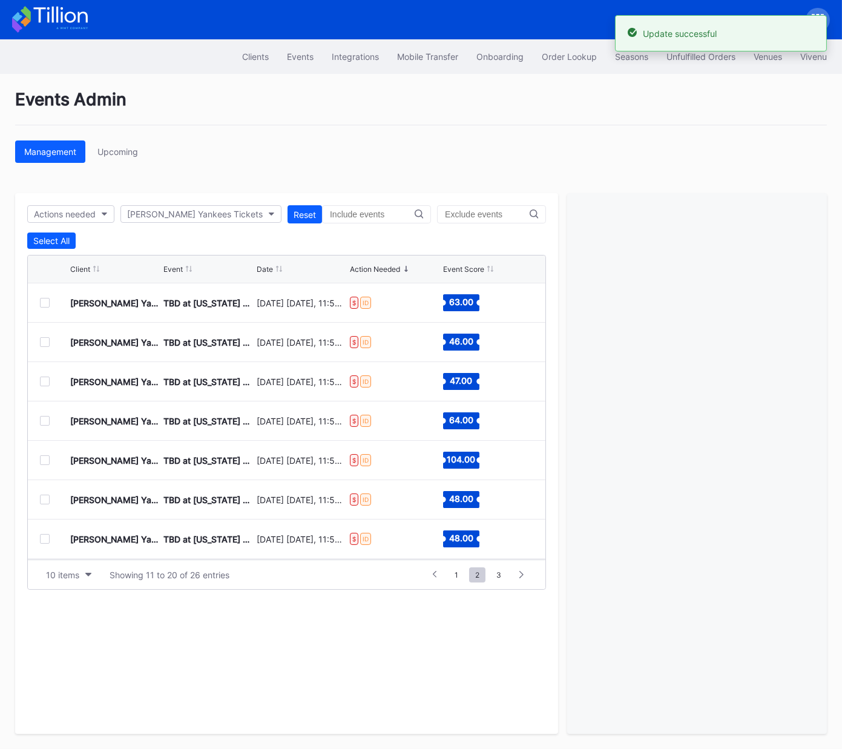
click at [46, 343] on div at bounding box center [45, 342] width 10 height 10
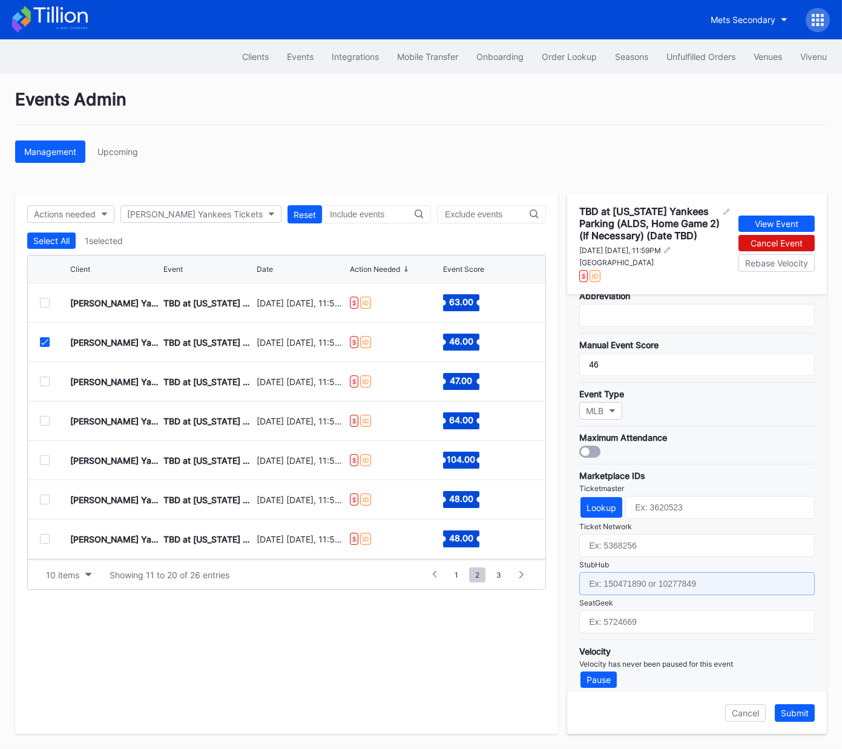
click at [659, 583] on input "text" at bounding box center [698, 583] width 236 height 23
paste input "158980609"
type input "158980609"
click at [804, 716] on div "Submit" at bounding box center [795, 713] width 28 height 10
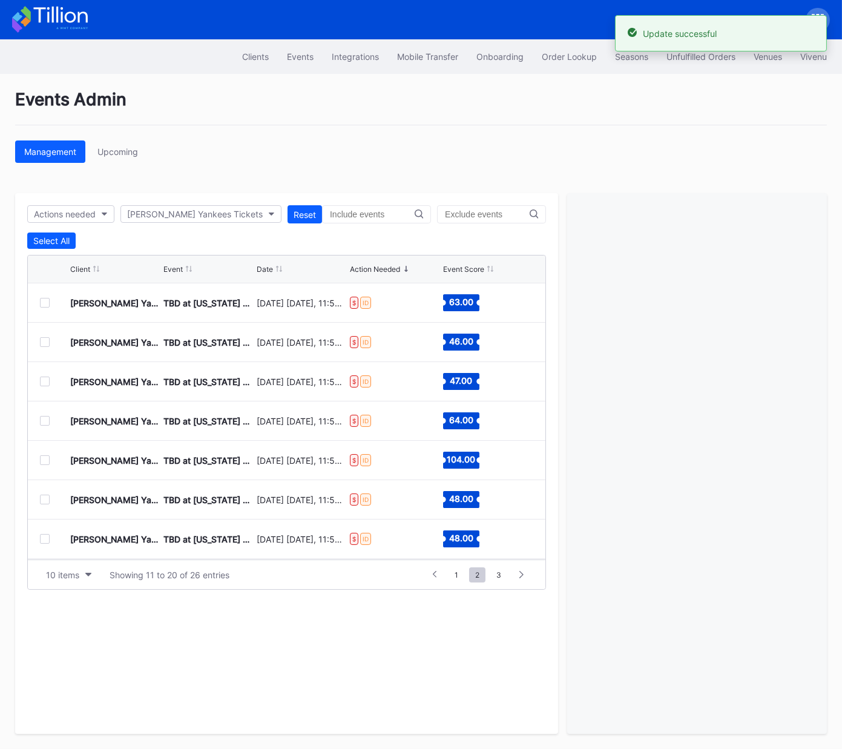
click at [45, 377] on div at bounding box center [45, 382] width 10 height 10
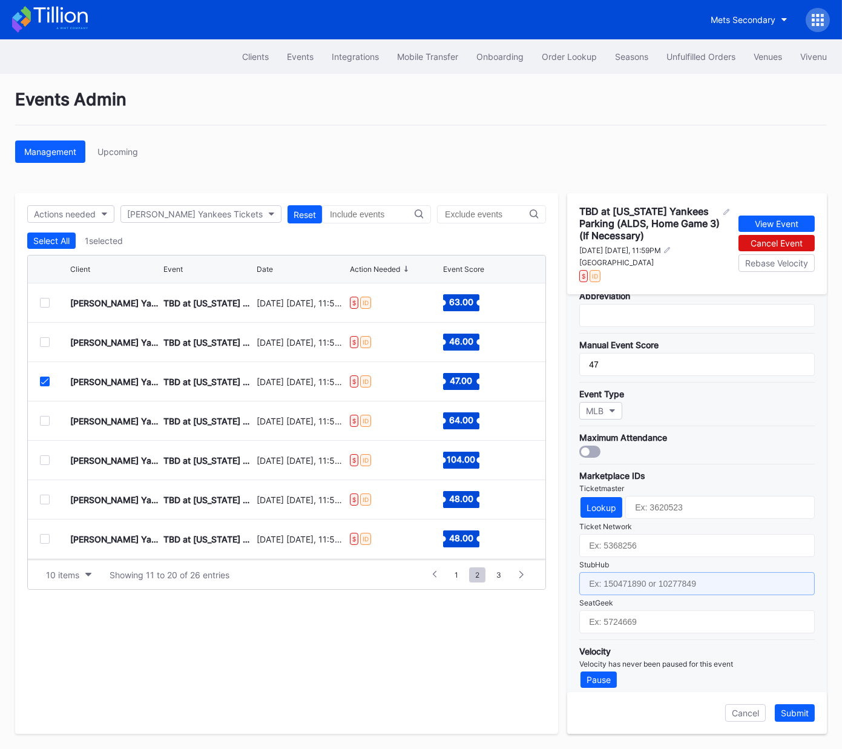
click at [678, 580] on input "text" at bounding box center [698, 583] width 236 height 23
paste input "158980611"
type input "158980611"
click at [807, 718] on div "Submit" at bounding box center [795, 713] width 28 height 10
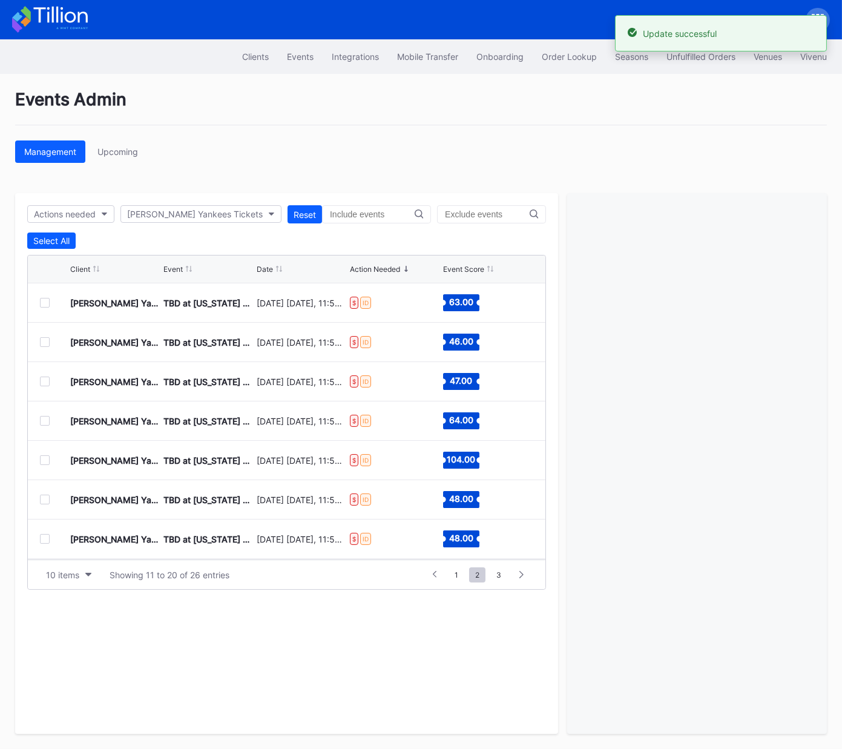
click at [39, 422] on div "Cohens Yankees Tickets TBD at New York Yankees (ALDS, Home Game 3) (If Necessar…" at bounding box center [287, 421] width 518 height 39
click at [44, 421] on div at bounding box center [45, 421] width 10 height 10
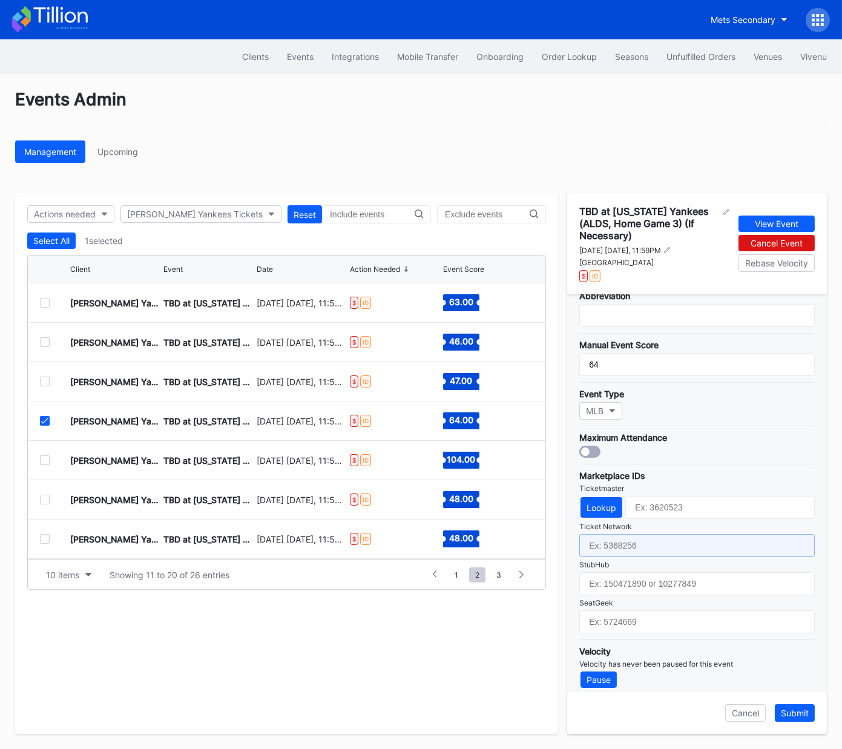
click at [652, 546] on input "text" at bounding box center [698, 545] width 236 height 23
paste input "7305732"
type input "7305732"
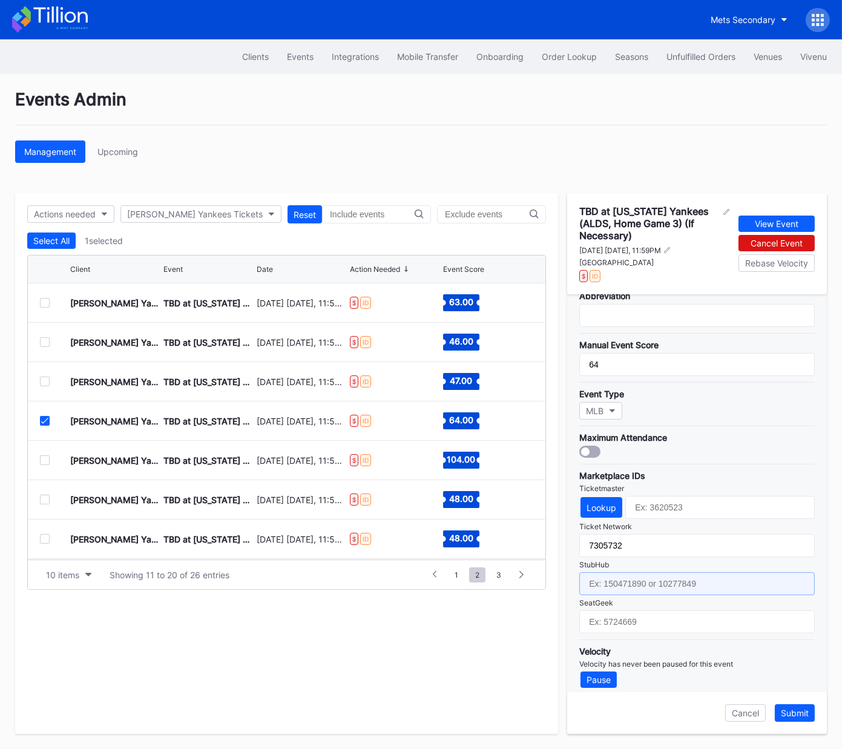
drag, startPoint x: 655, startPoint y: 577, endPoint x: 681, endPoint y: 564, distance: 29.0
click at [658, 577] on input "text" at bounding box center [698, 583] width 236 height 23
paste input "158980601"
type input "158980601"
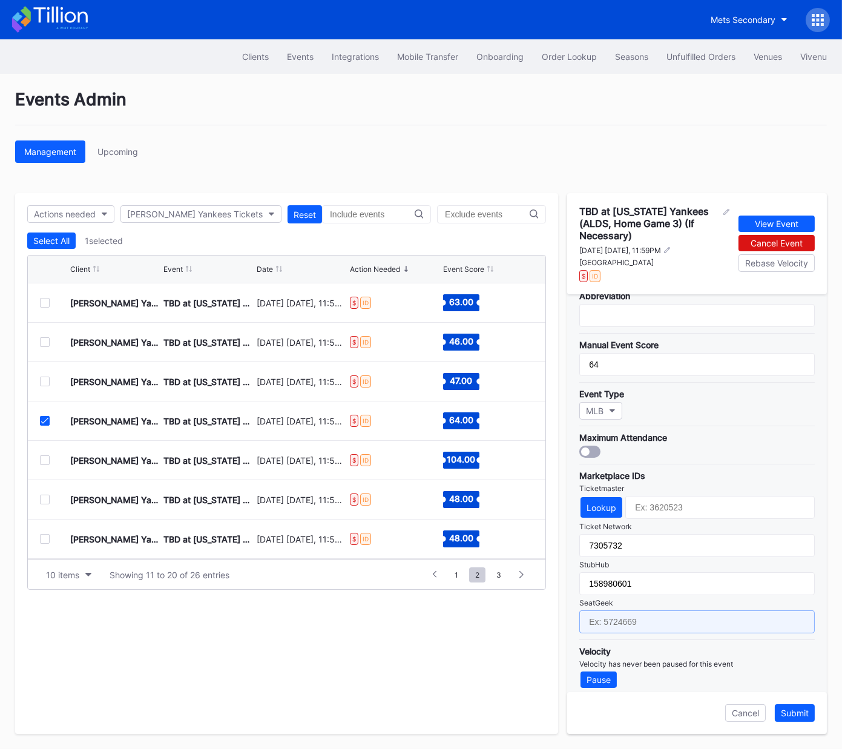
drag, startPoint x: 687, startPoint y: 616, endPoint x: 716, endPoint y: 587, distance: 40.3
click at [687, 616] on input "text" at bounding box center [698, 622] width 236 height 23
paste input "17602067"
type input "17602067"
click at [792, 712] on div "Submit" at bounding box center [795, 713] width 28 height 10
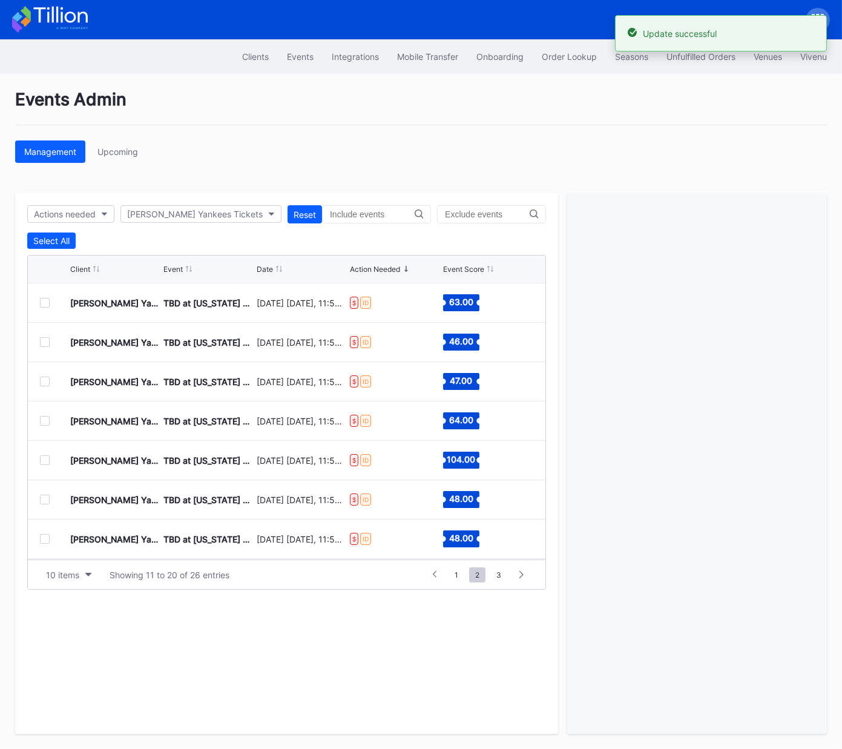
click at [43, 459] on div at bounding box center [45, 460] width 10 height 10
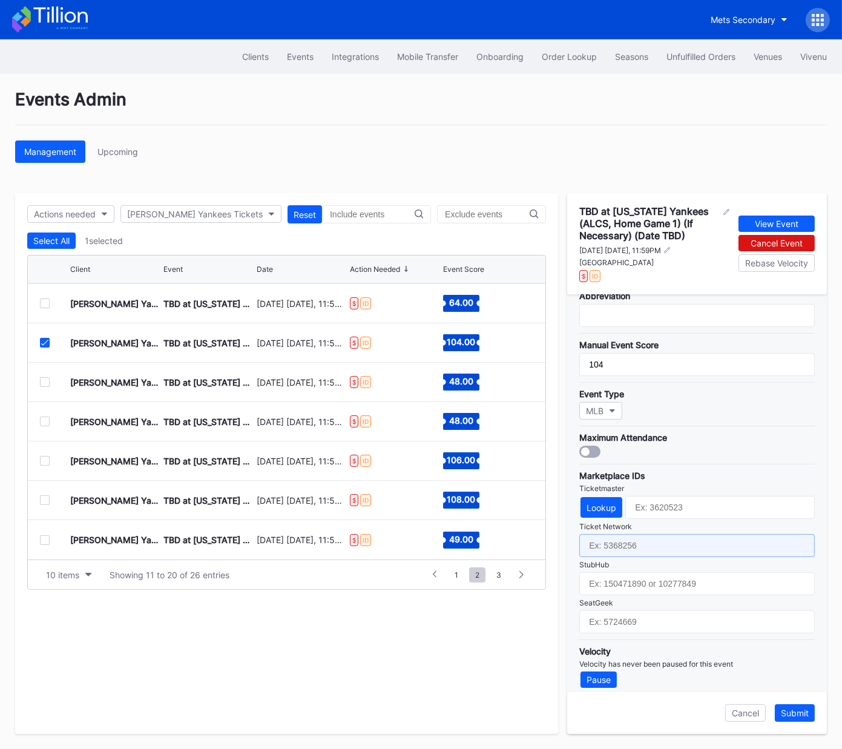
drag, startPoint x: 658, startPoint y: 543, endPoint x: 657, endPoint y: 582, distance: 39.4
click at [658, 543] on input "text" at bounding box center [698, 545] width 236 height 23
paste input "7305733"
type input "7305733"
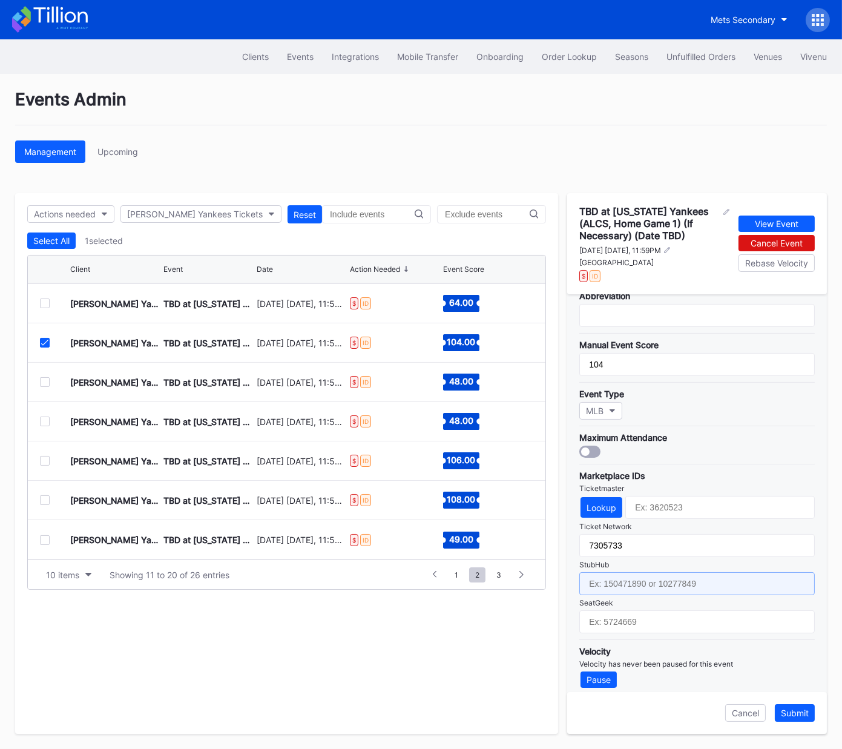
drag, startPoint x: 657, startPoint y: 583, endPoint x: 836, endPoint y: 394, distance: 260.0
click at [657, 583] on input "text" at bounding box center [698, 583] width 236 height 23
paste input "158980613"
type input "158980613"
drag, startPoint x: 715, startPoint y: 628, endPoint x: 727, endPoint y: 614, distance: 18.9
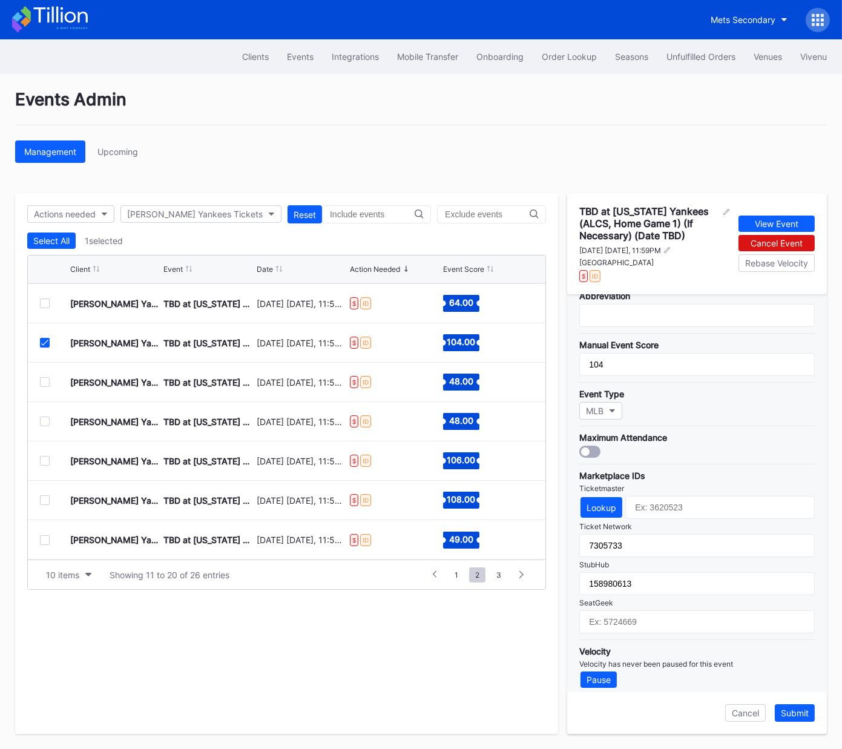
click at [715, 627] on div "Pricing Throttling Expected Inventory Mobile Transfer Integration TicketMasterR…" at bounding box center [698, 493] width 260 height 398
drag, startPoint x: 728, startPoint y: 614, endPoint x: 795, endPoint y: 544, distance: 96.8
click at [728, 614] on input "text" at bounding box center [698, 622] width 236 height 23
paste input "17602070"
type input "17602070"
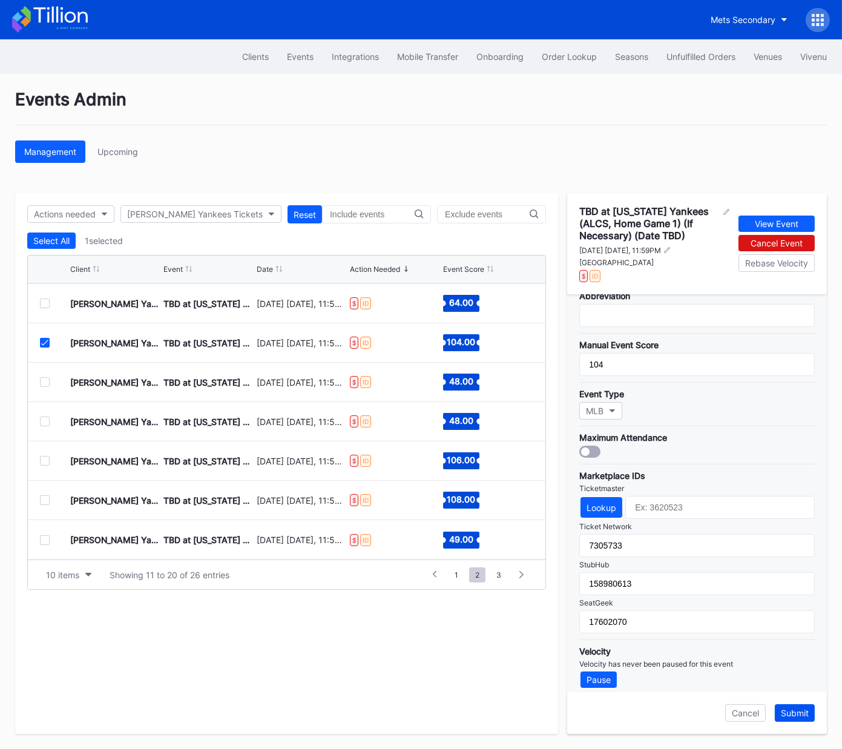
click at [800, 713] on div "Submit" at bounding box center [795, 713] width 28 height 10
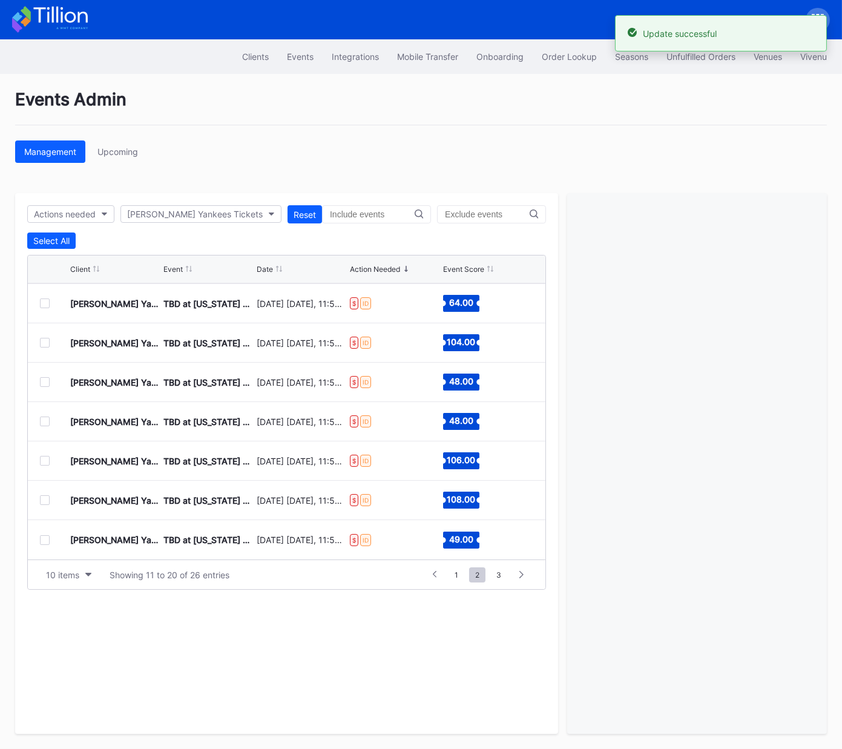
click at [43, 382] on div at bounding box center [45, 382] width 10 height 10
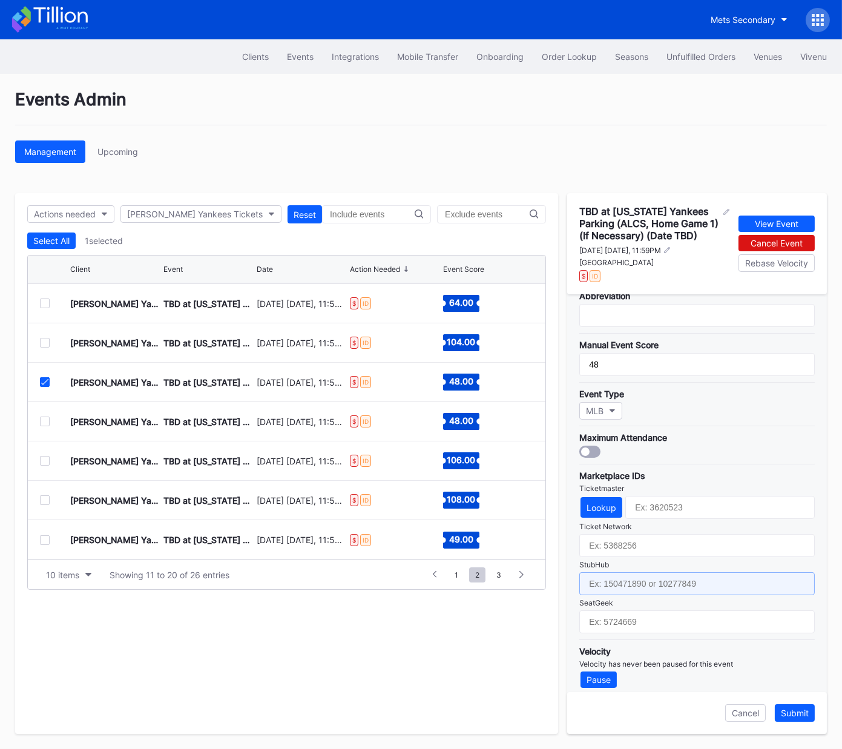
click at [705, 577] on input "text" at bounding box center [698, 583] width 236 height 23
paste input "158980619"
type input "158980619"
click at [795, 709] on div "Submit" at bounding box center [795, 713] width 28 height 10
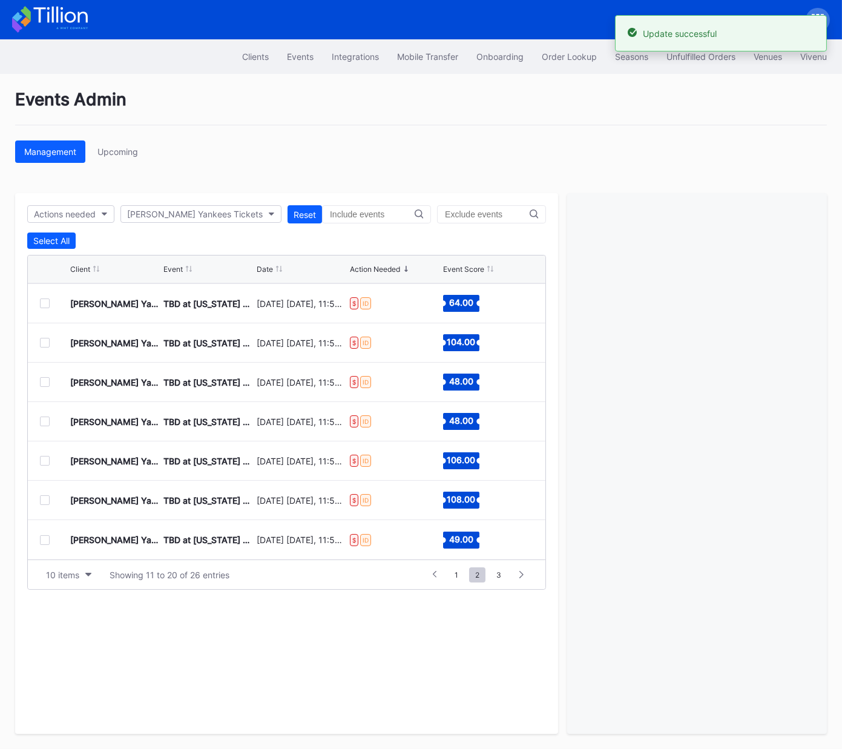
click at [45, 421] on div at bounding box center [45, 422] width 10 height 10
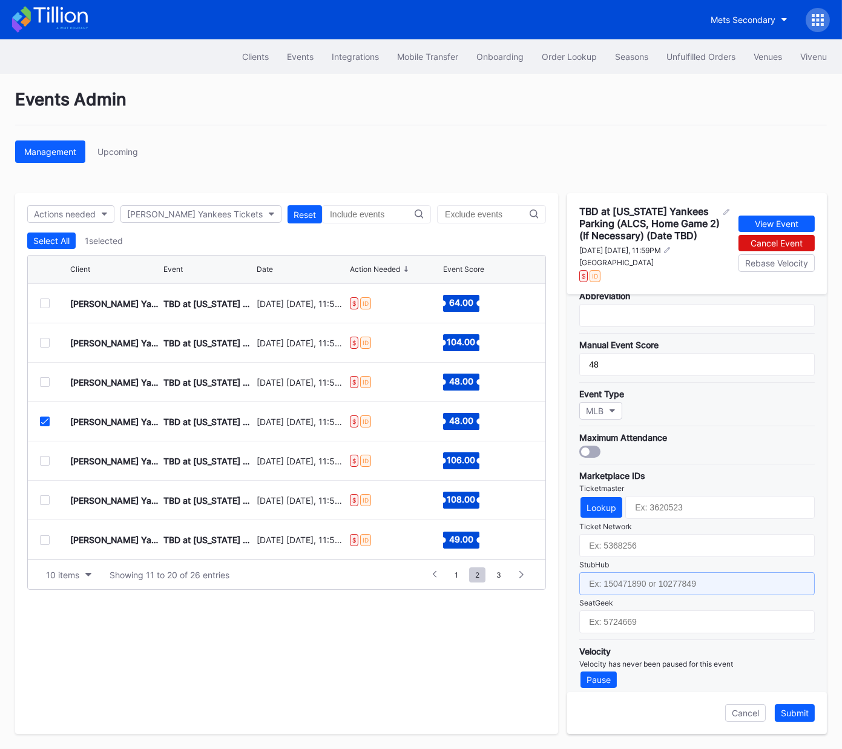
click at [650, 578] on input "text" at bounding box center [698, 583] width 236 height 23
paste input "158980618"
type input "158980618"
click at [796, 713] on div "Submit" at bounding box center [795, 713] width 28 height 10
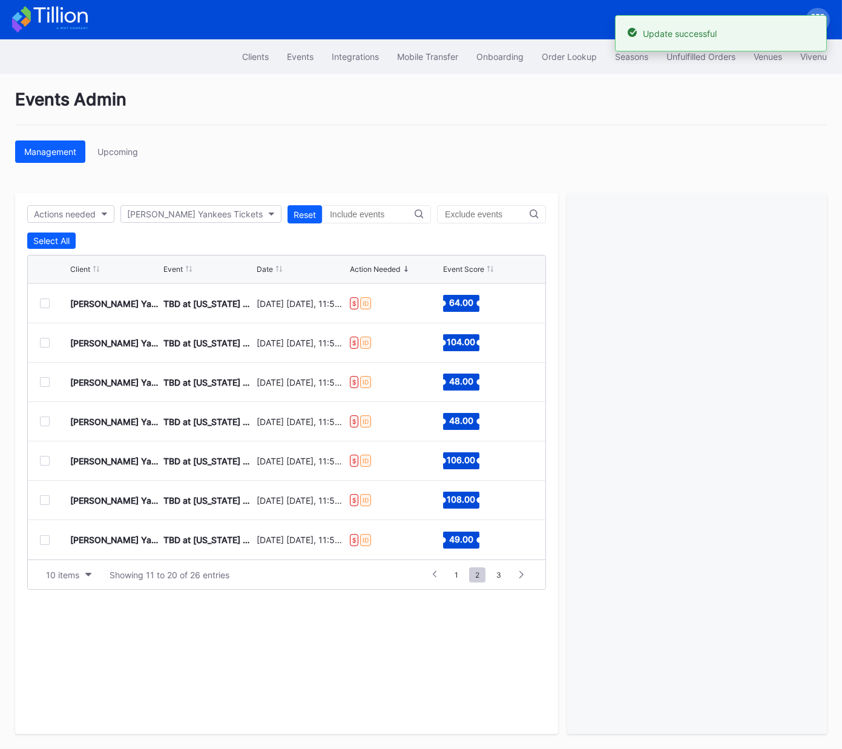
click at [43, 460] on div at bounding box center [45, 461] width 10 height 10
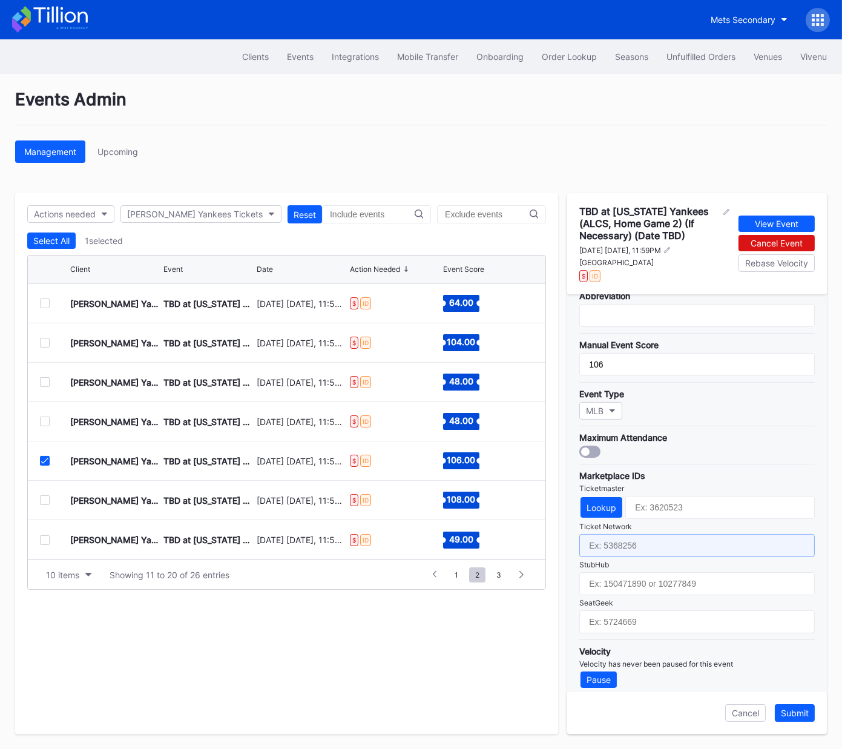
click at [664, 548] on input "text" at bounding box center [698, 545] width 236 height 23
paste input "7305734"
type input "7305734"
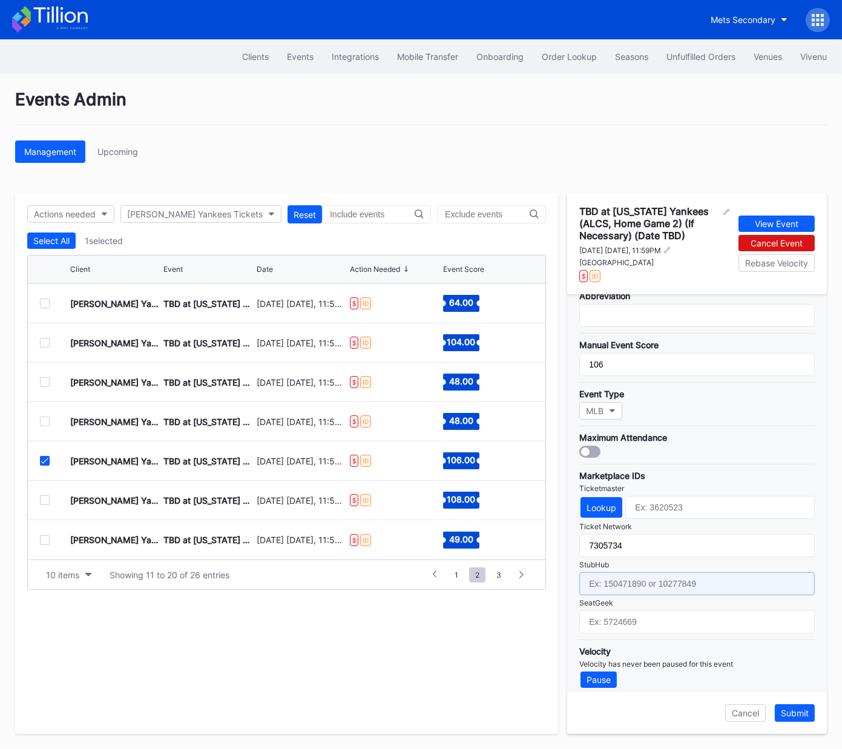
click at [679, 583] on input "text" at bounding box center [698, 583] width 236 height 23
paste input "158980614"
type input "158980614"
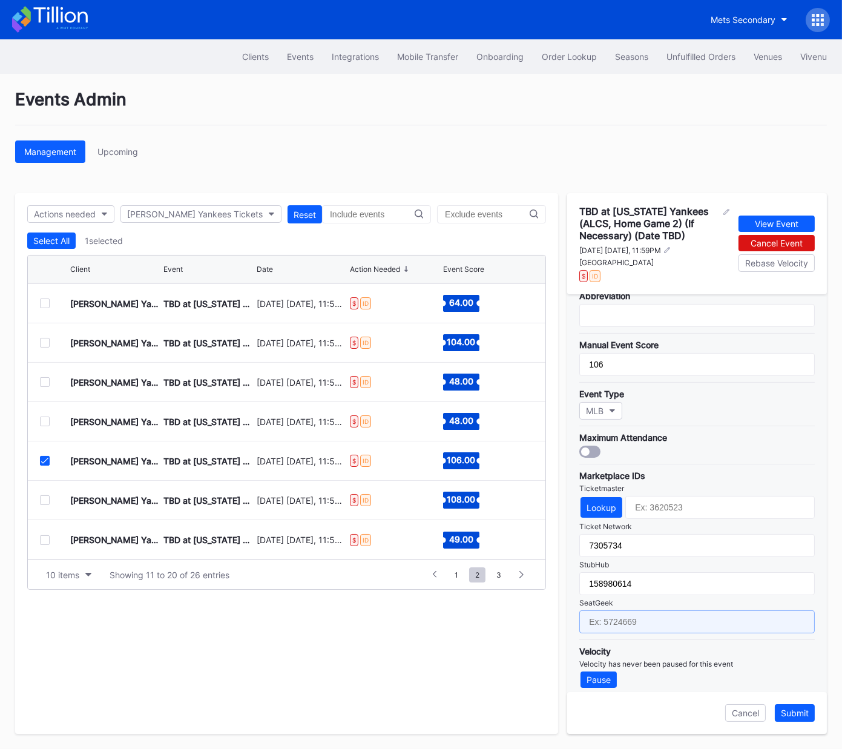
click at [701, 619] on input "text" at bounding box center [698, 622] width 236 height 23
paste input "17602072"
type input "17602072"
click at [798, 718] on button "Submit" at bounding box center [795, 713] width 40 height 18
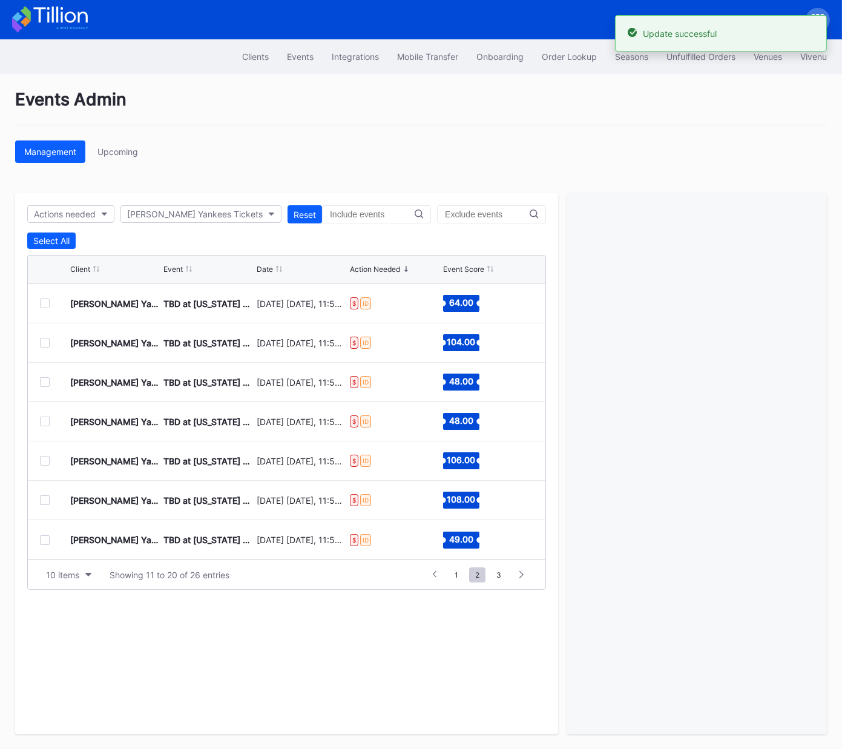
click at [46, 501] on div at bounding box center [45, 500] width 10 height 10
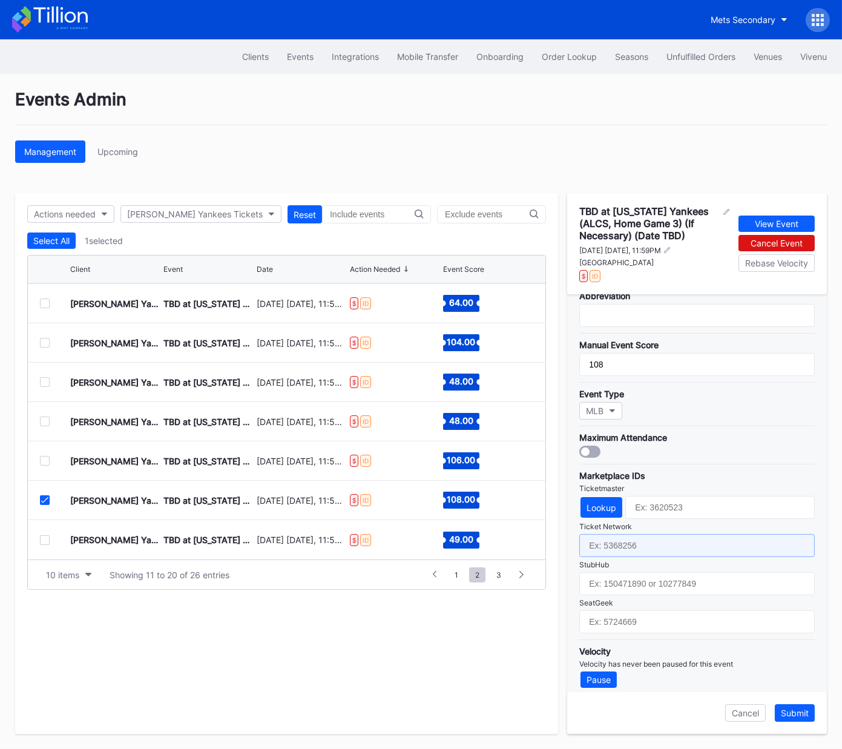
click at [660, 540] on input "text" at bounding box center [698, 545] width 236 height 23
paste input "7305735"
type input "7305735"
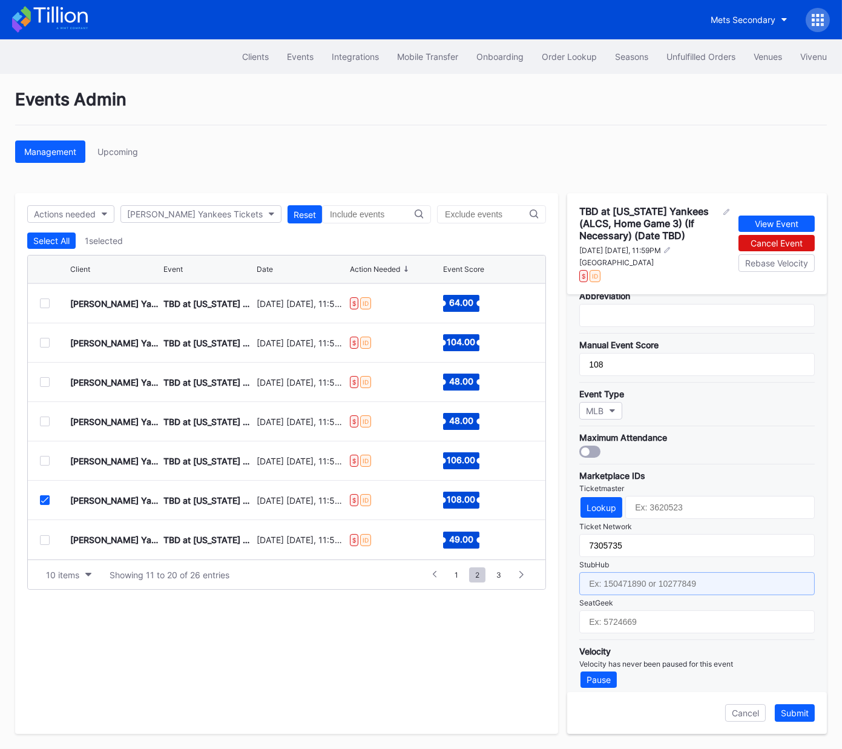
click at [670, 579] on input "text" at bounding box center [698, 583] width 236 height 23
paste input "158980616"
type input "158980616"
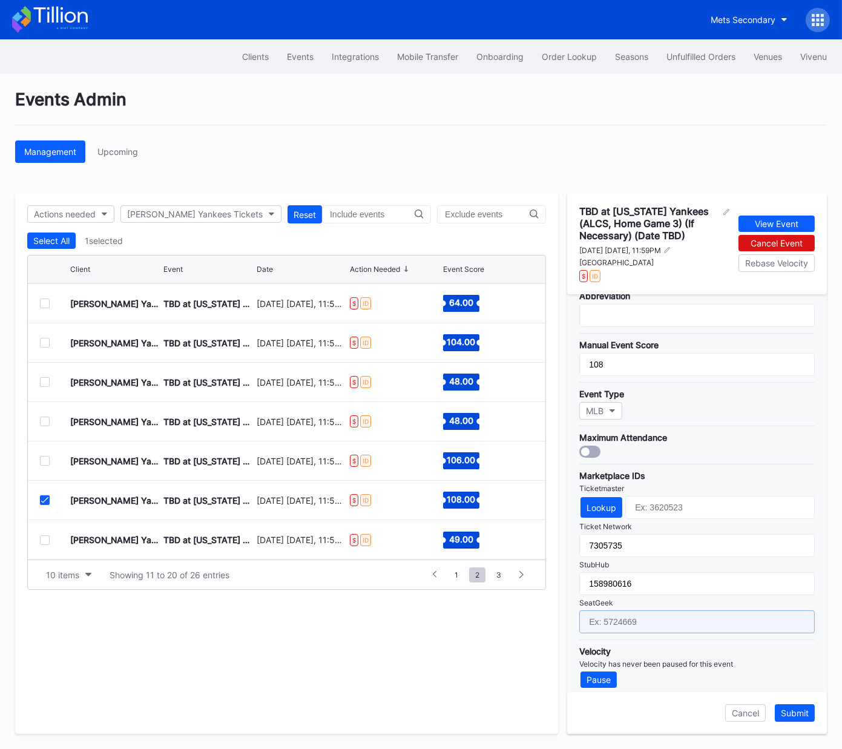
click at [687, 614] on input "text" at bounding box center [698, 622] width 236 height 23
paste input "17602073"
type input "17602073"
click at [796, 716] on div "Submit" at bounding box center [795, 713] width 28 height 10
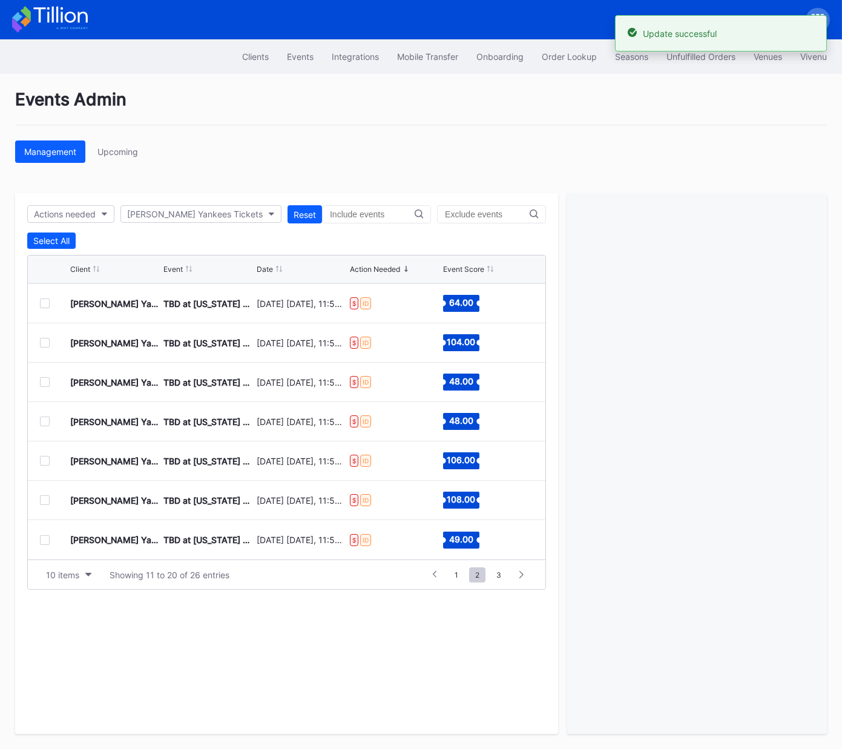
click at [45, 538] on div at bounding box center [45, 540] width 10 height 10
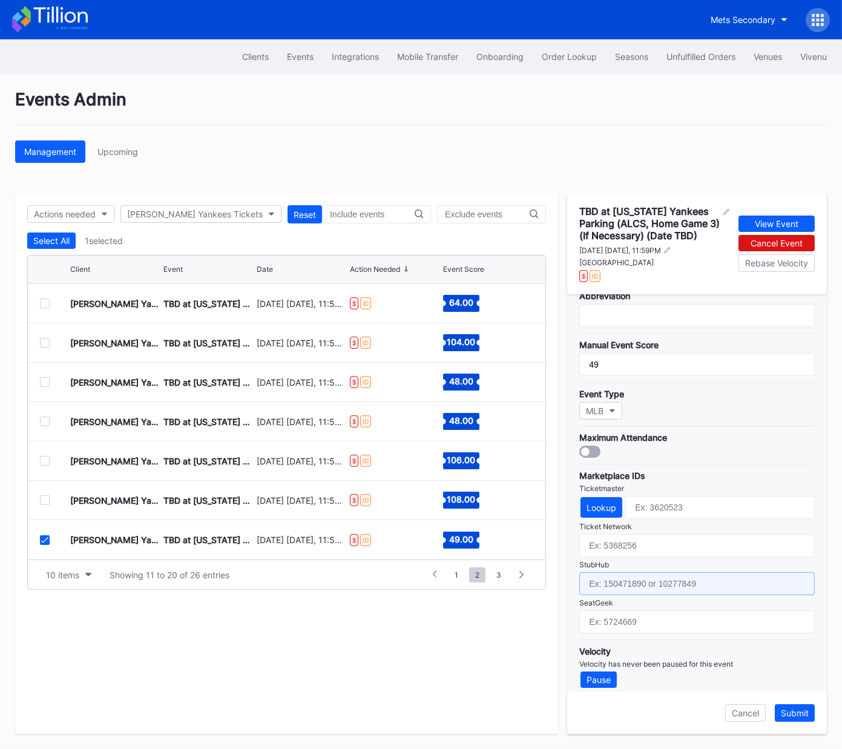
click at [695, 580] on input "text" at bounding box center [698, 583] width 236 height 23
paste input "158980624"
type input "158980624"
click at [797, 717] on div "Submit" at bounding box center [795, 713] width 28 height 10
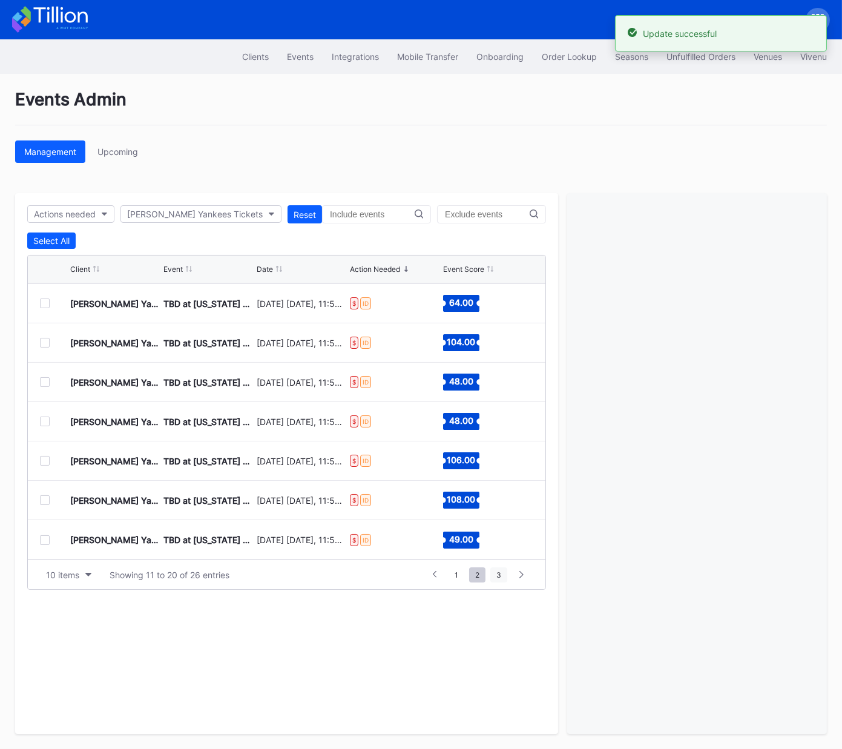
click at [499, 577] on span "3" at bounding box center [499, 575] width 17 height 15
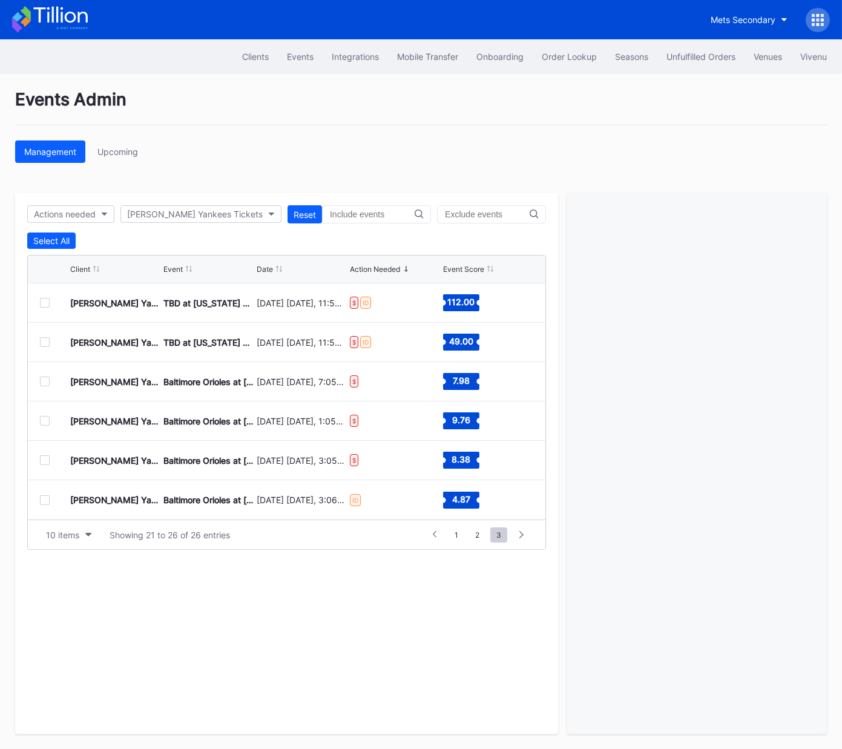
click at [45, 302] on div at bounding box center [45, 303] width 10 height 10
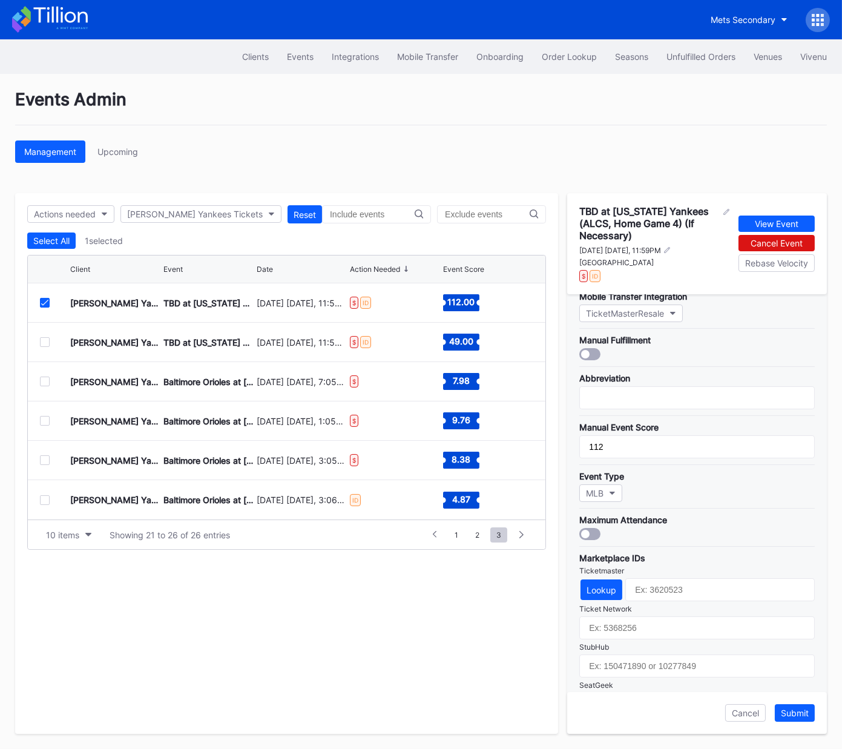
scroll to position [234, 0]
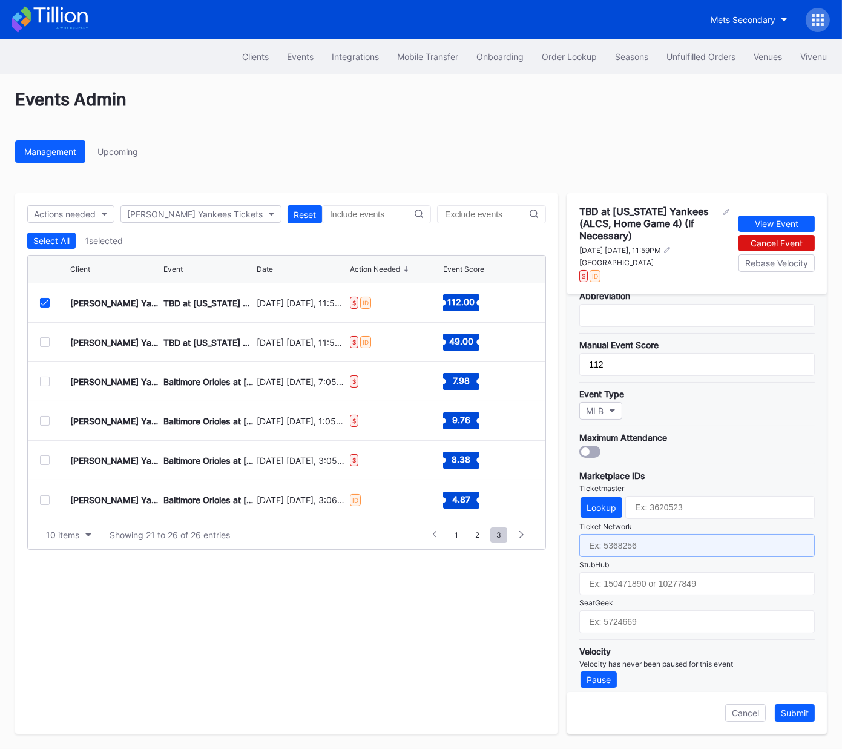
drag, startPoint x: 673, startPoint y: 538, endPoint x: 666, endPoint y: 576, distance: 38.8
click at [672, 537] on input "text" at bounding box center [698, 545] width 236 height 23
paste input "7305736"
type input "7305736"
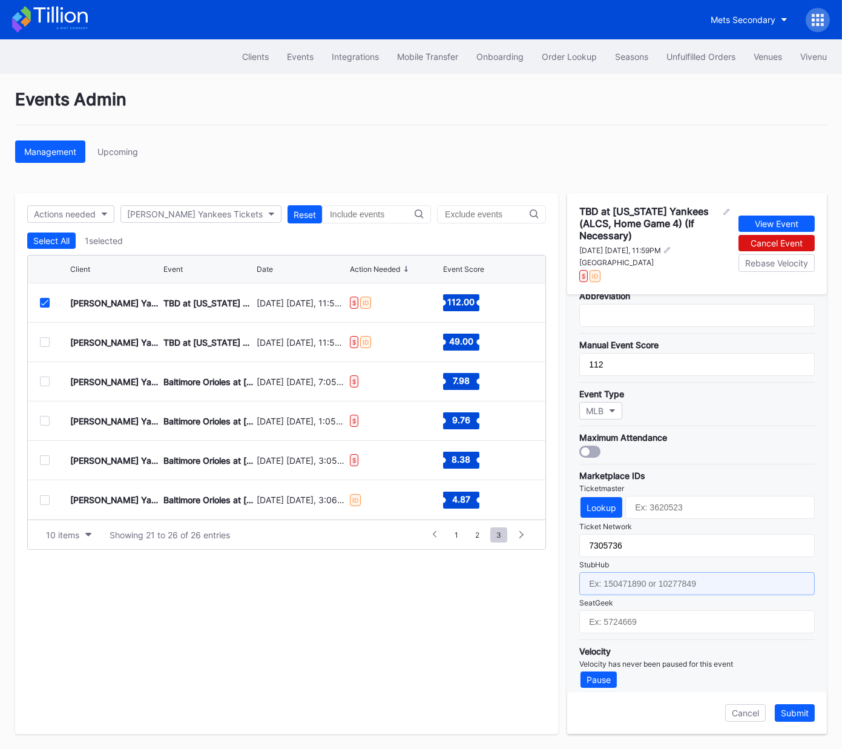
drag, startPoint x: 664, startPoint y: 578, endPoint x: 810, endPoint y: 463, distance: 185.9
click at [664, 578] on input "text" at bounding box center [698, 583] width 236 height 23
paste input "158980617"
type input "158980617"
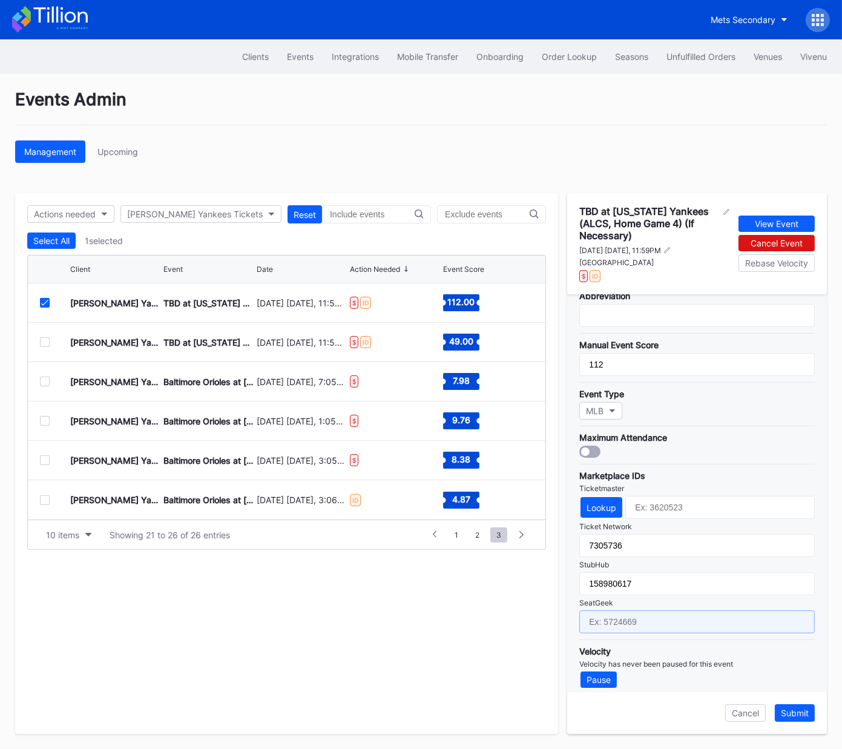
click at [657, 614] on input "text" at bounding box center [698, 622] width 236 height 23
paste input "17602074"
type input "17602074"
click at [800, 712] on div "Submit" at bounding box center [795, 713] width 28 height 10
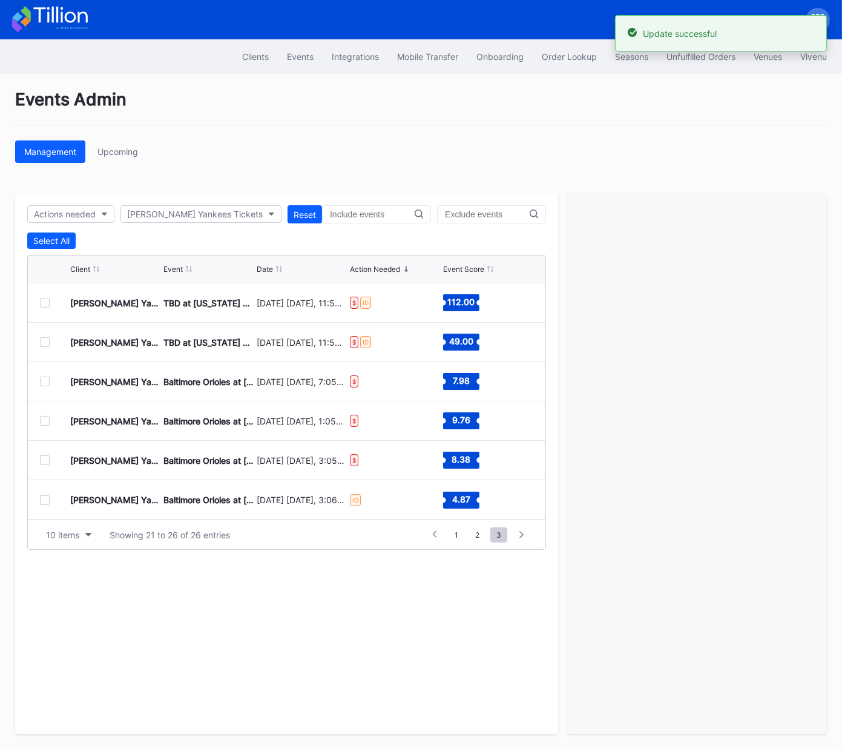
click at [42, 337] on div at bounding box center [45, 342] width 10 height 10
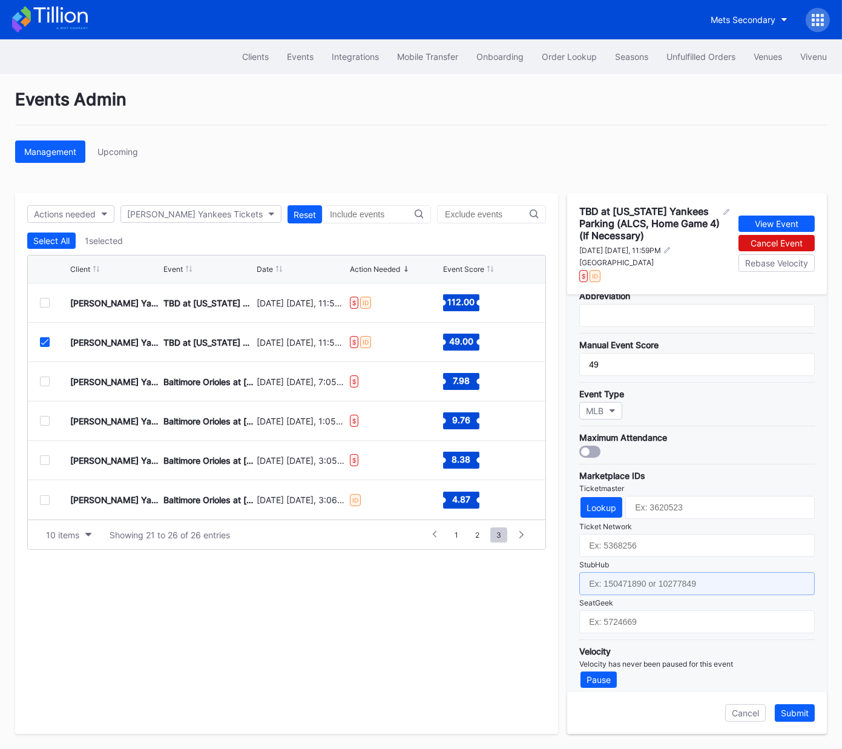
click at [689, 575] on input "text" at bounding box center [698, 583] width 236 height 23
paste input "158980625"
type input "158980625"
click at [793, 712] on div "Submit" at bounding box center [795, 713] width 28 height 10
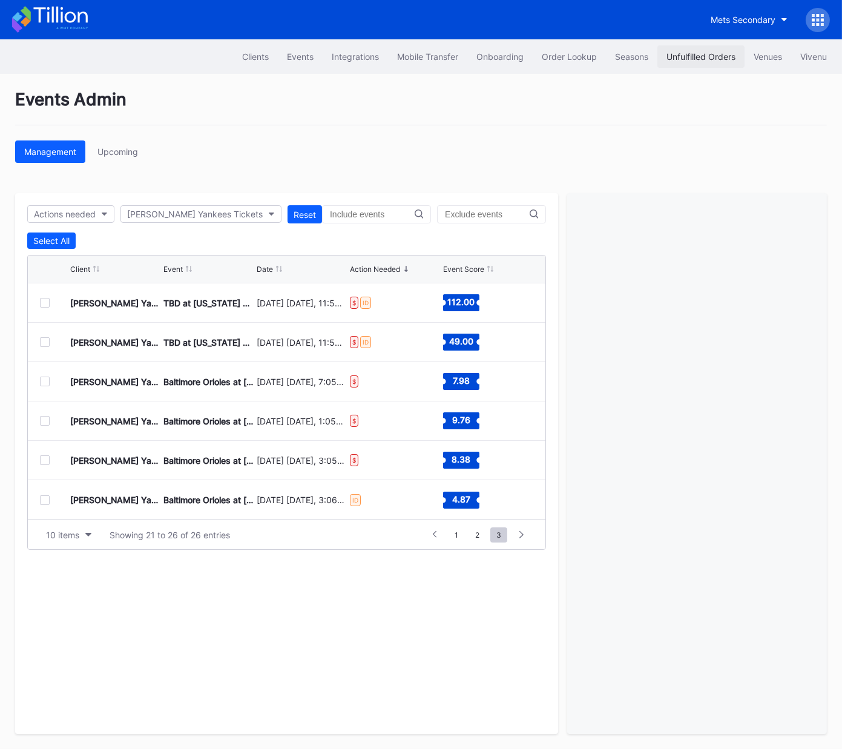
click at [694, 55] on div "Unfulfilled Orders" at bounding box center [701, 56] width 69 height 10
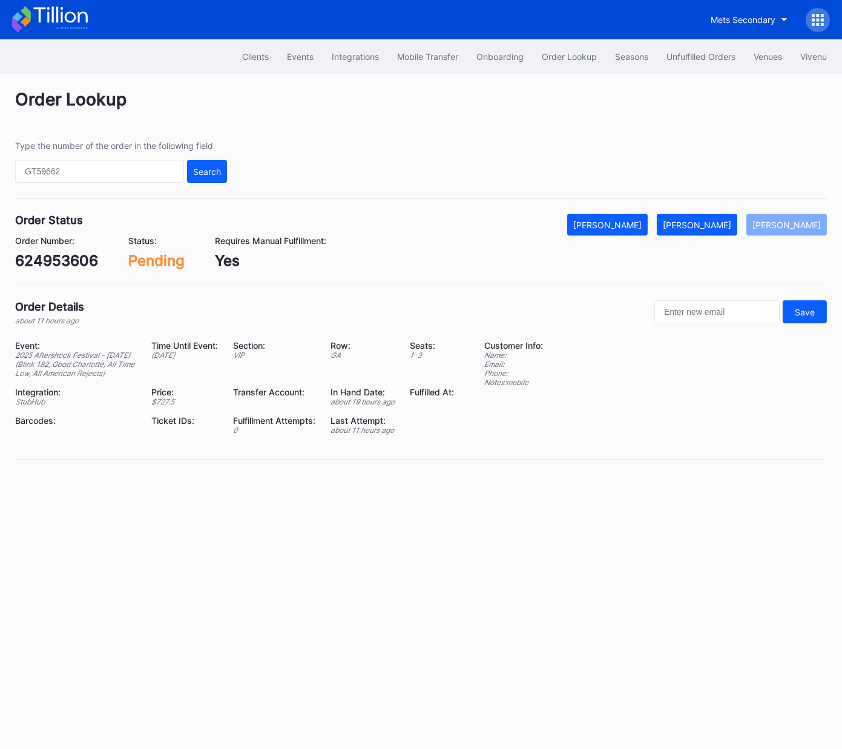
click at [62, 251] on div "Order Number: 624953606" at bounding box center [56, 253] width 83 height 34
copy div "624953606"
click at [716, 224] on div "[PERSON_NAME]" at bounding box center [697, 225] width 68 height 10
click at [611, 543] on div "Clients Events Integrations Mobile Transfer Onboarding Order Lookup Seasons Unf…" at bounding box center [421, 394] width 842 height 710
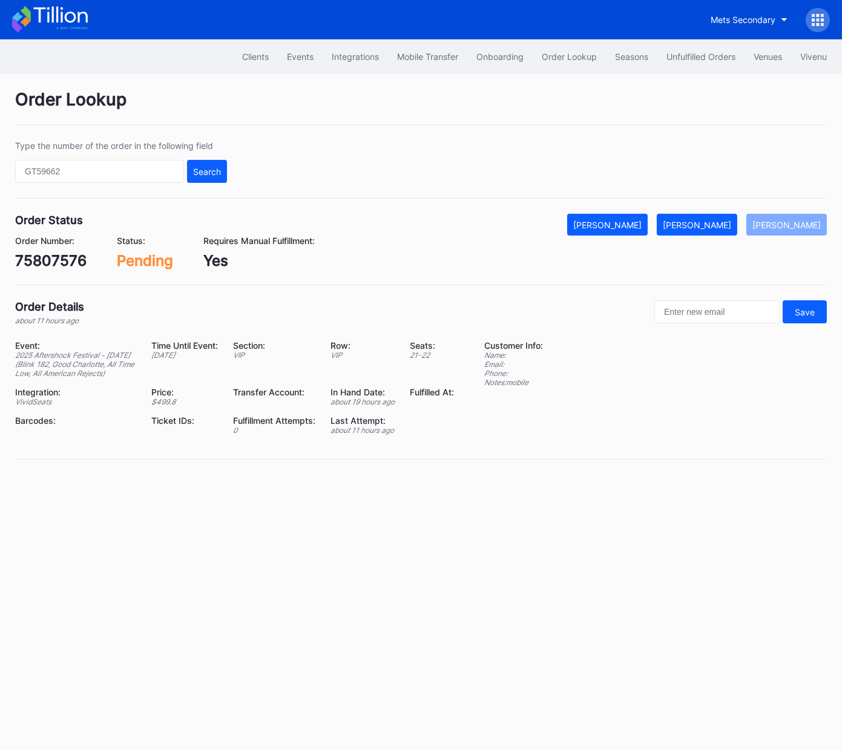
click at [61, 262] on div "75807576" at bounding box center [50, 261] width 71 height 18
copy div "75807576"
click at [706, 230] on button "[PERSON_NAME]" at bounding box center [697, 225] width 81 height 22
click at [65, 259] on div "75802228" at bounding box center [51, 261] width 73 height 18
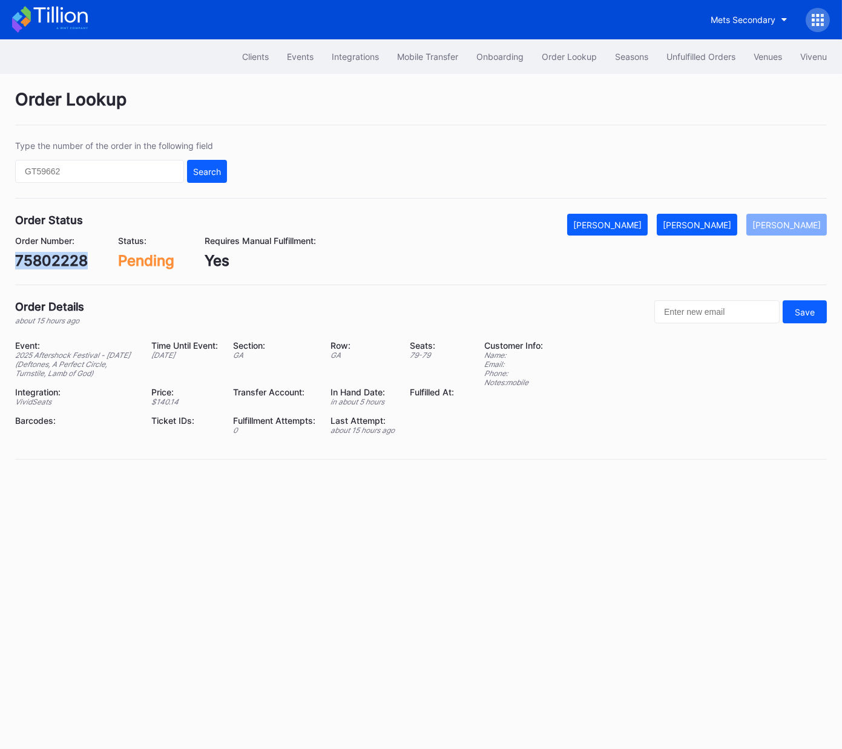
drag, startPoint x: 65, startPoint y: 259, endPoint x: 589, endPoint y: 226, distance: 524.3
click at [65, 259] on div "75802228" at bounding box center [51, 261] width 73 height 18
copy div "75802228"
drag, startPoint x: 709, startPoint y: 219, endPoint x: 842, endPoint y: 194, distance: 135.7
click at [709, 220] on div "[PERSON_NAME]" at bounding box center [697, 225] width 68 height 10
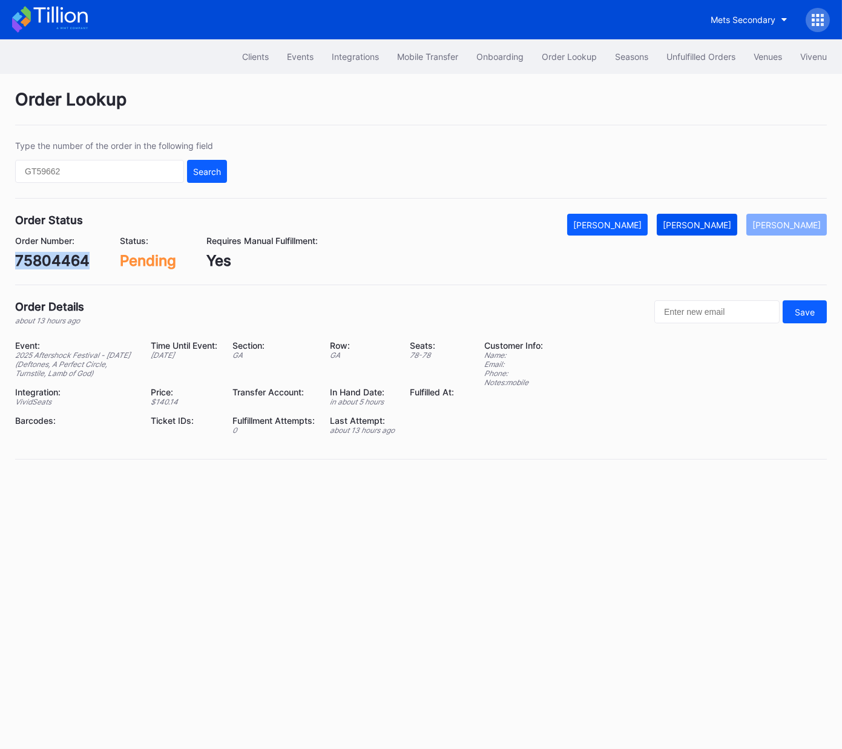
click at [721, 223] on div "[PERSON_NAME]" at bounding box center [697, 225] width 68 height 10
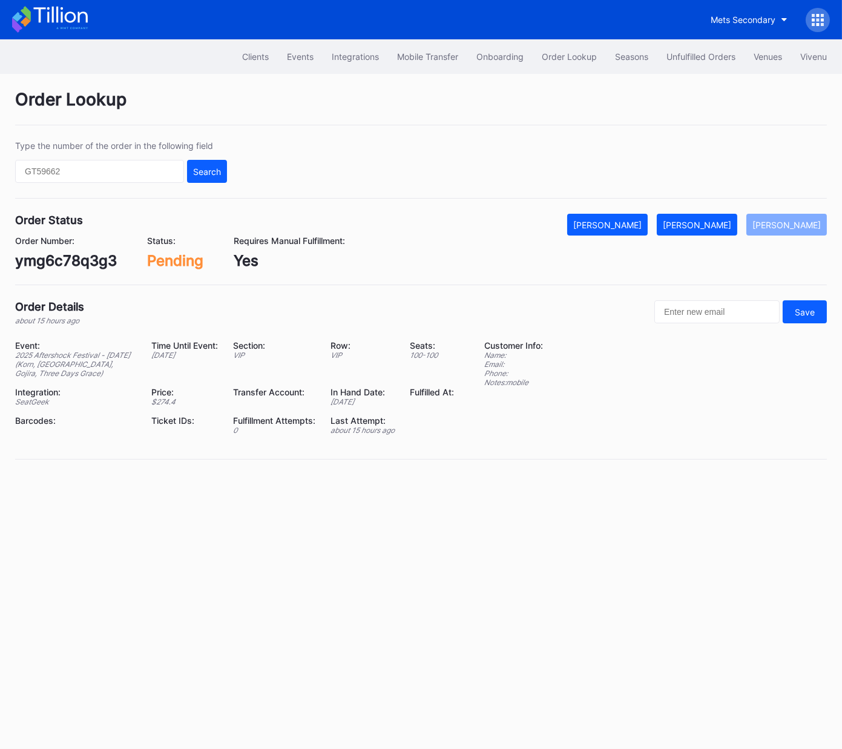
click at [83, 266] on div "ymg6c78q3g3" at bounding box center [66, 261] width 102 height 18
copy div "ymg6c78q3g3"
click at [714, 224] on div "[PERSON_NAME]" at bounding box center [697, 225] width 68 height 10
click at [72, 254] on div "75806173" at bounding box center [50, 261] width 70 height 18
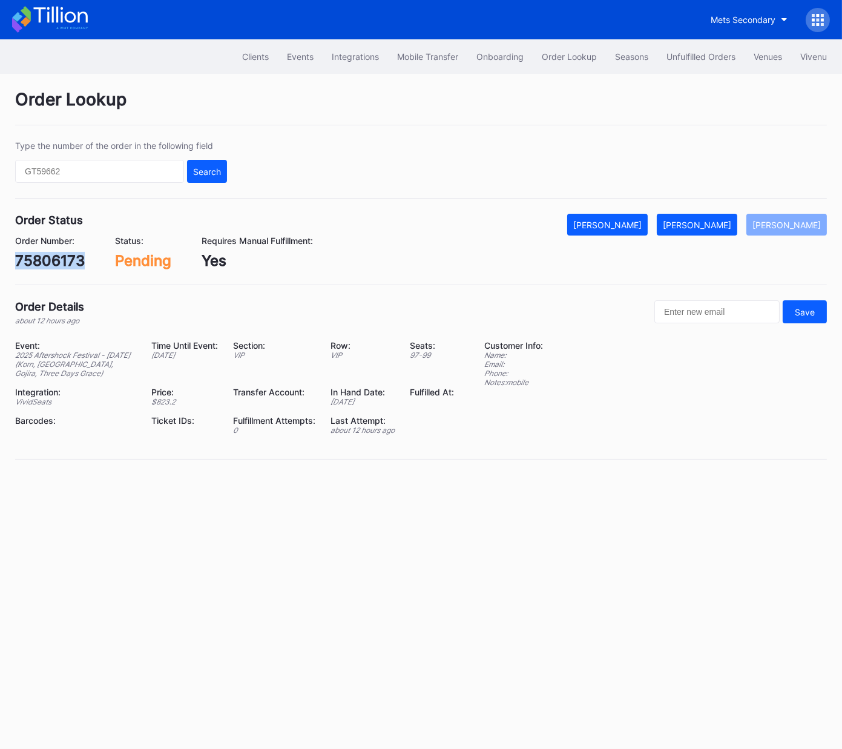
click at [72, 254] on div "75806173" at bounding box center [50, 261] width 70 height 18
copy div "75806173"
click at [721, 227] on div "[PERSON_NAME]" at bounding box center [697, 225] width 68 height 10
click at [50, 262] on div "696297269" at bounding box center [55, 261] width 81 height 18
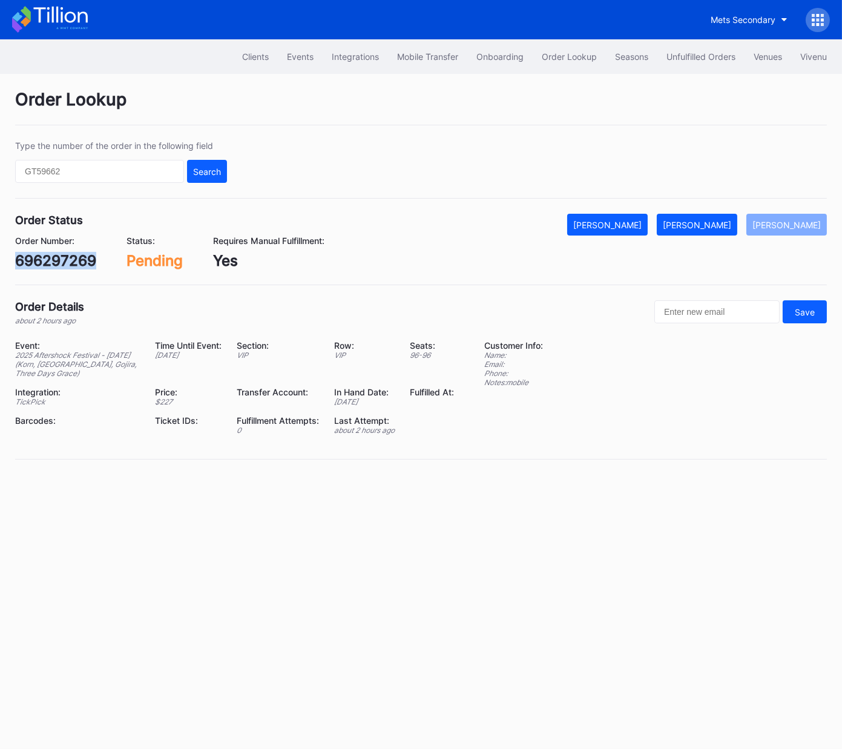
copy div "696297269"
click at [720, 222] on div "[PERSON_NAME]" at bounding box center [697, 225] width 68 height 10
click at [65, 264] on div "620339270" at bounding box center [56, 261] width 82 height 18
copy div "620339270"
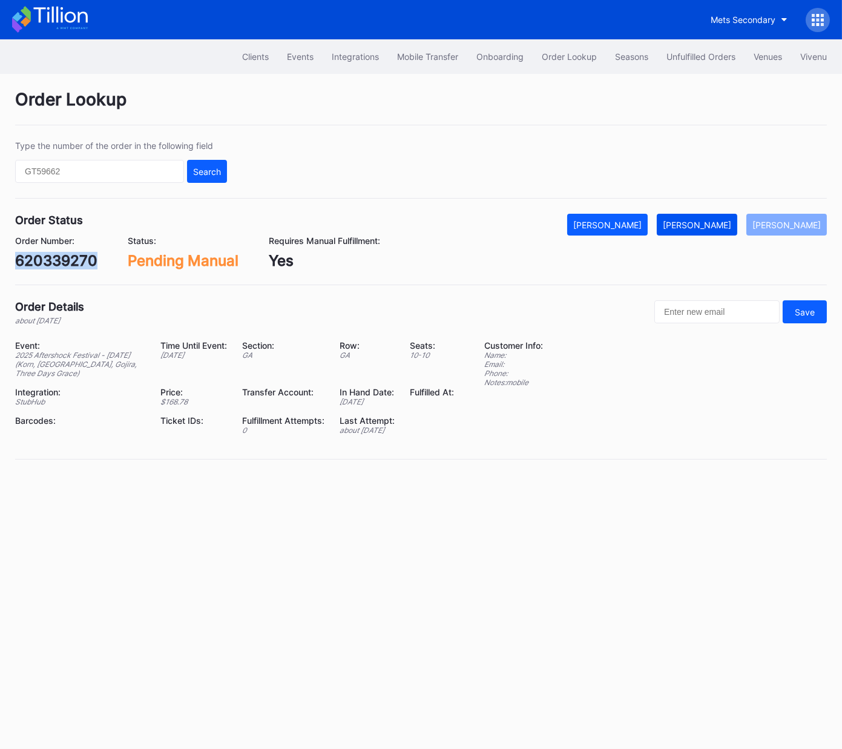
click at [730, 220] on div "[PERSON_NAME]" at bounding box center [697, 225] width 68 height 10
click at [793, 223] on div "[PERSON_NAME]" at bounding box center [787, 225] width 68 height 10
click at [70, 262] on div "622669357" at bounding box center [55, 261] width 81 height 18
copy div "622669357"
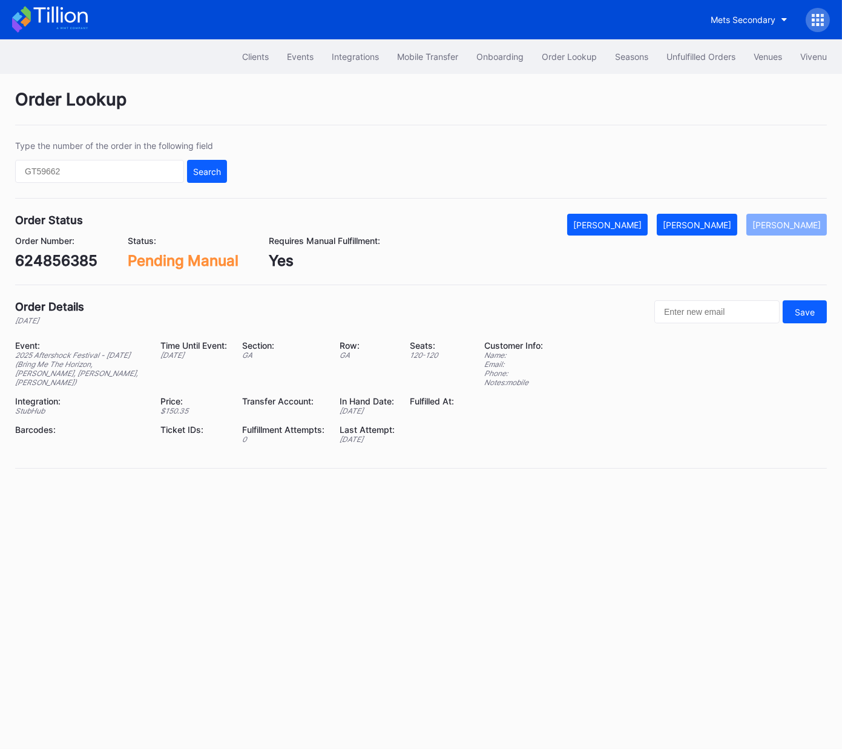
click at [62, 266] on div "624856385" at bounding box center [56, 261] width 82 height 18
copy div "624856385"
click at [726, 226] on div "[PERSON_NAME]" at bounding box center [697, 225] width 68 height 10
click at [775, 227] on div "[PERSON_NAME]" at bounding box center [787, 225] width 68 height 10
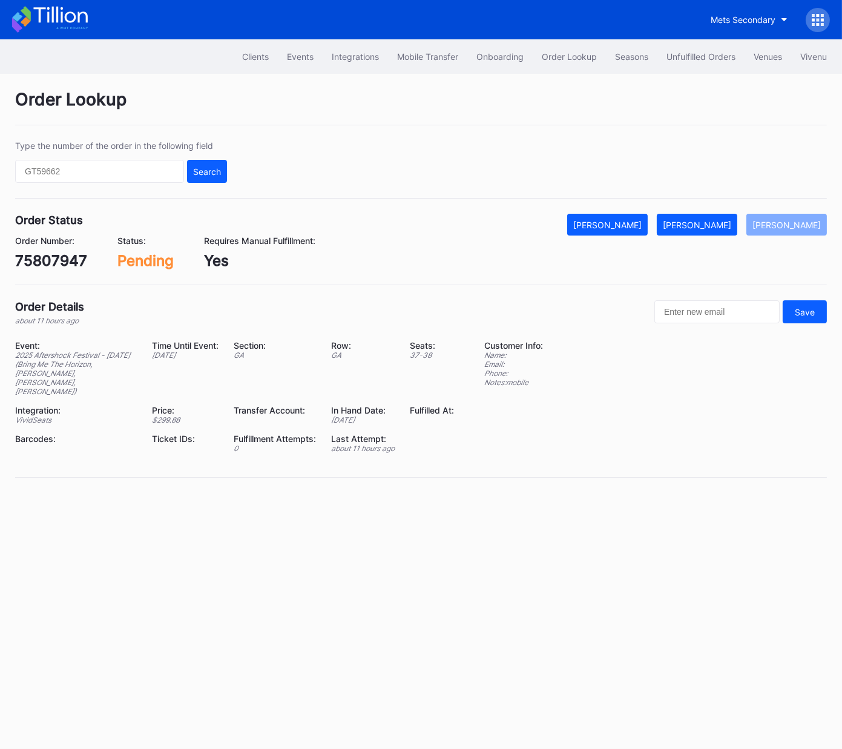
click at [58, 263] on div "75807947" at bounding box center [51, 261] width 72 height 18
copy div "75807947"
click at [730, 231] on button "[PERSON_NAME]" at bounding box center [697, 225] width 81 height 22
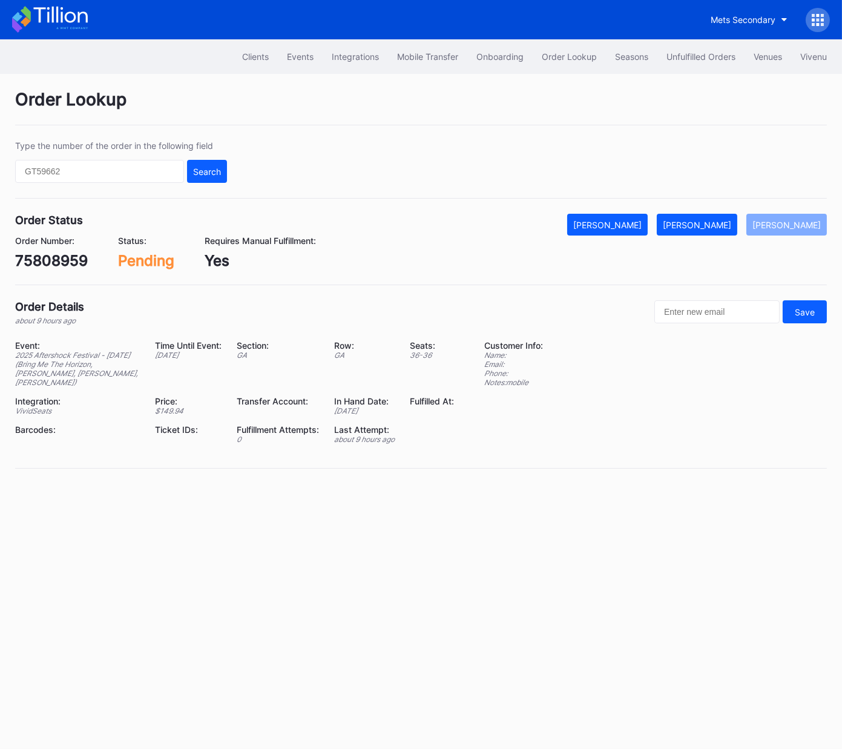
click at [58, 248] on div "Order Number: 75808959" at bounding box center [51, 253] width 73 height 34
copy div "75808959"
drag, startPoint x: 728, startPoint y: 227, endPoint x: 838, endPoint y: 161, distance: 128.2
click at [729, 227] on div "[PERSON_NAME]" at bounding box center [697, 225] width 68 height 10
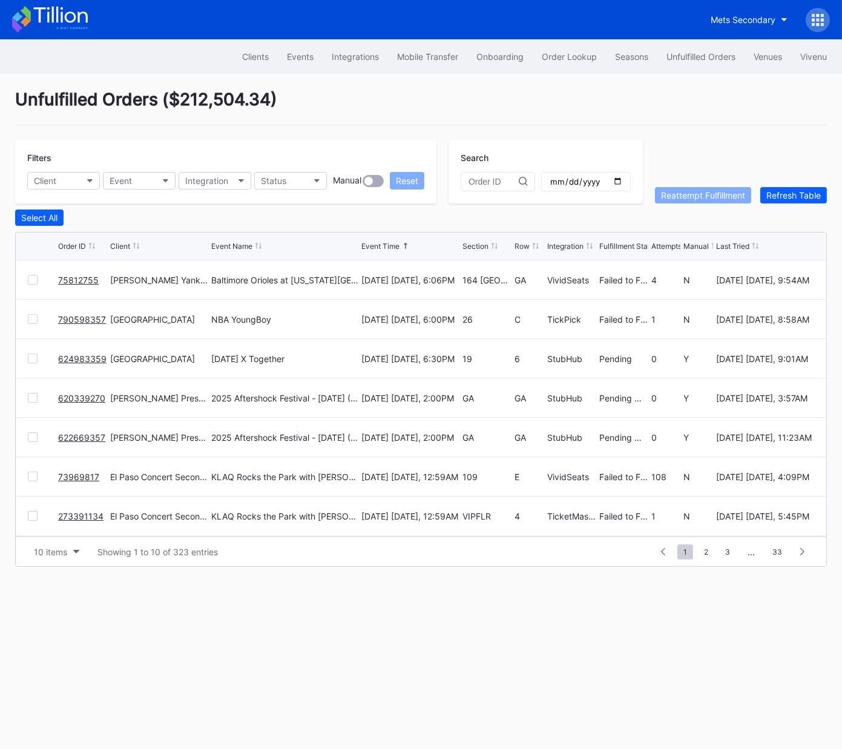
click at [72, 277] on link "75812755" at bounding box center [78, 280] width 41 height 10
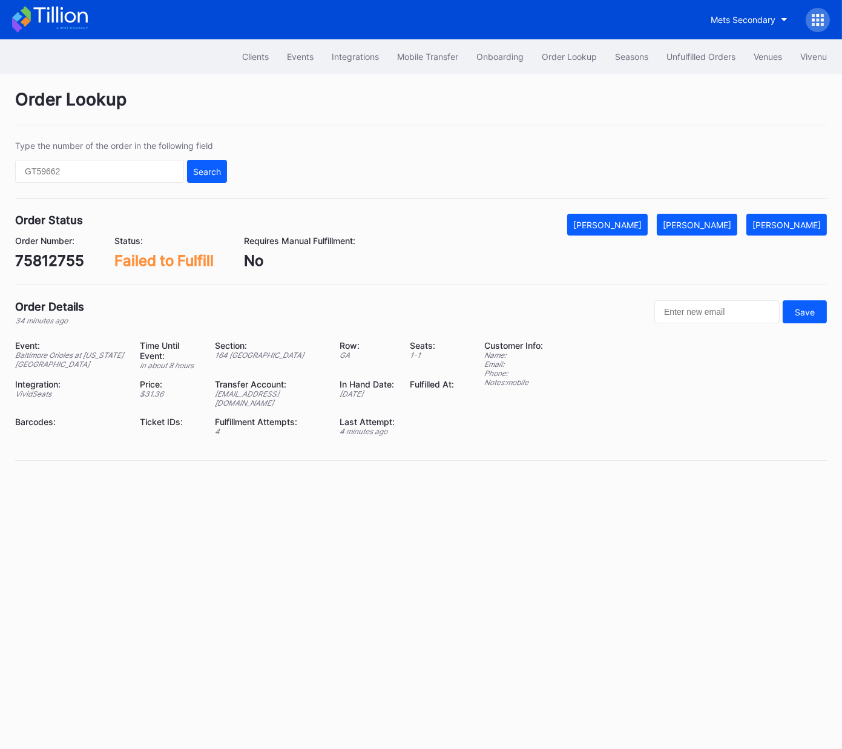
click at [61, 263] on div "75812755" at bounding box center [49, 261] width 69 height 18
copy div "75812755"
click at [726, 225] on div "Mark Fulfilled" at bounding box center [697, 225] width 68 height 10
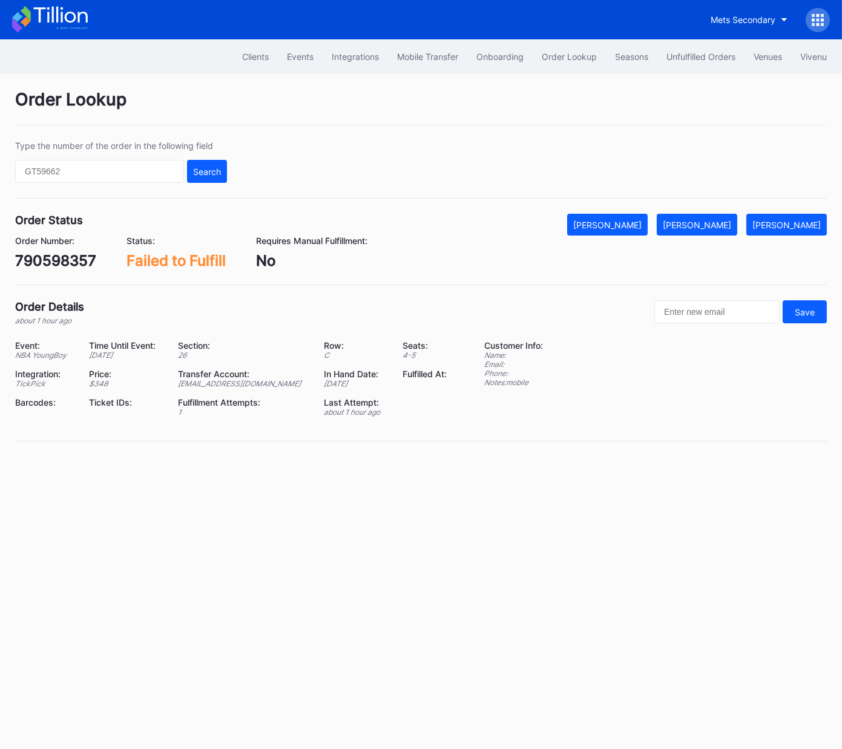
click at [47, 255] on div "790598357" at bounding box center [55, 261] width 81 height 18
copy div "790598357"
click at [722, 220] on div "[PERSON_NAME]" at bounding box center [697, 225] width 68 height 10
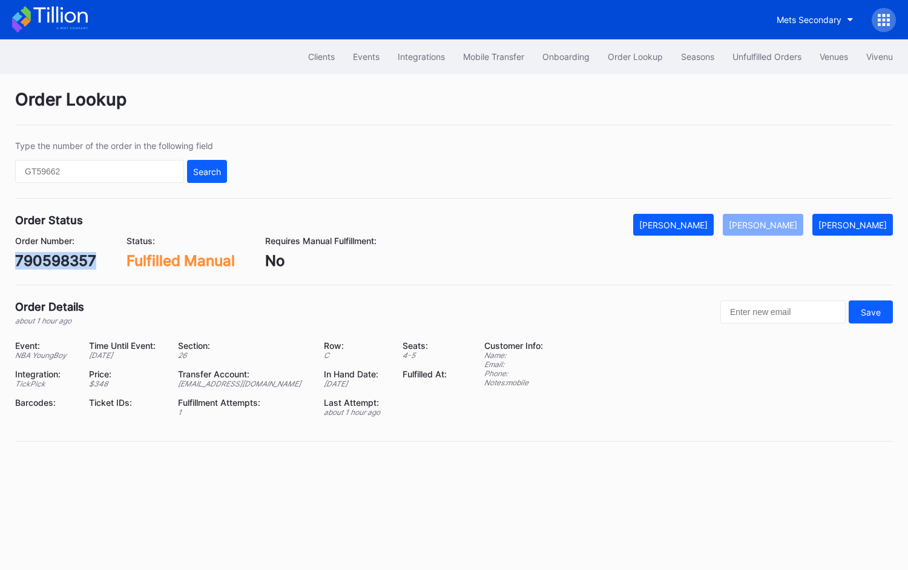
copy div "790598357"
